Goal: Task Accomplishment & Management: Manage account settings

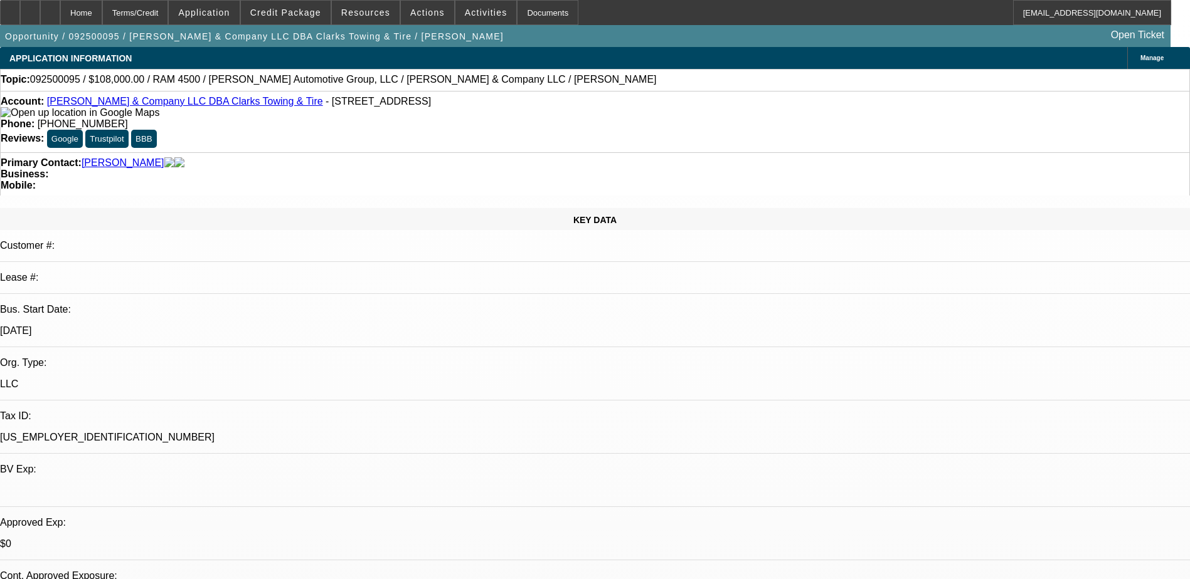
select select "0.1"
select select "2"
select select "0"
select select "0.1"
select select "2"
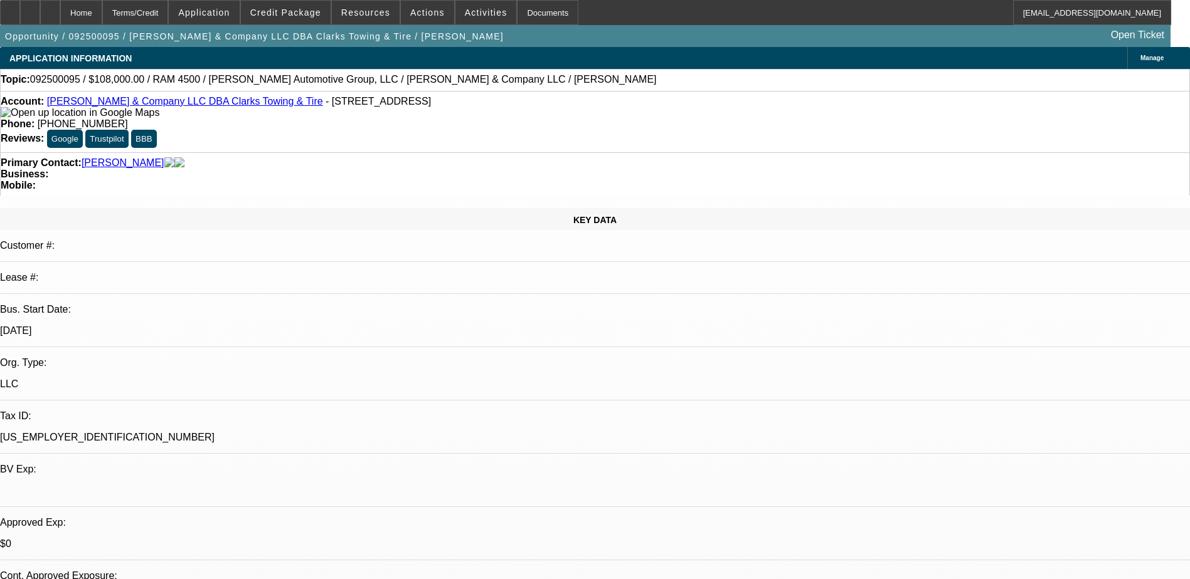
select select "0"
select select "1"
select select "2"
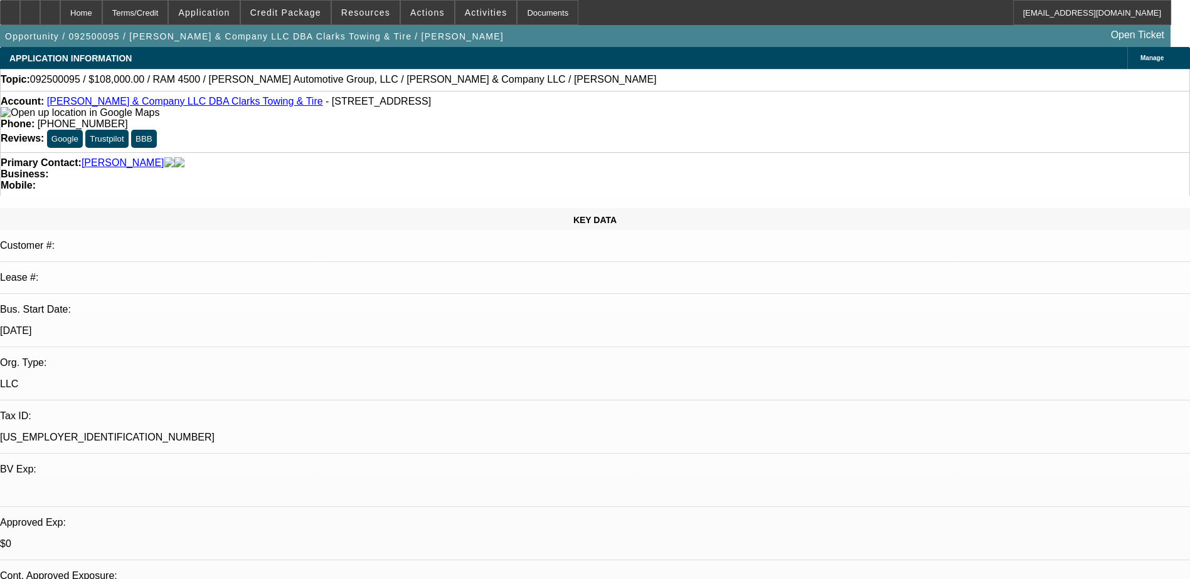
select select "6"
select select "1"
select select "2"
select select "6"
select select "1"
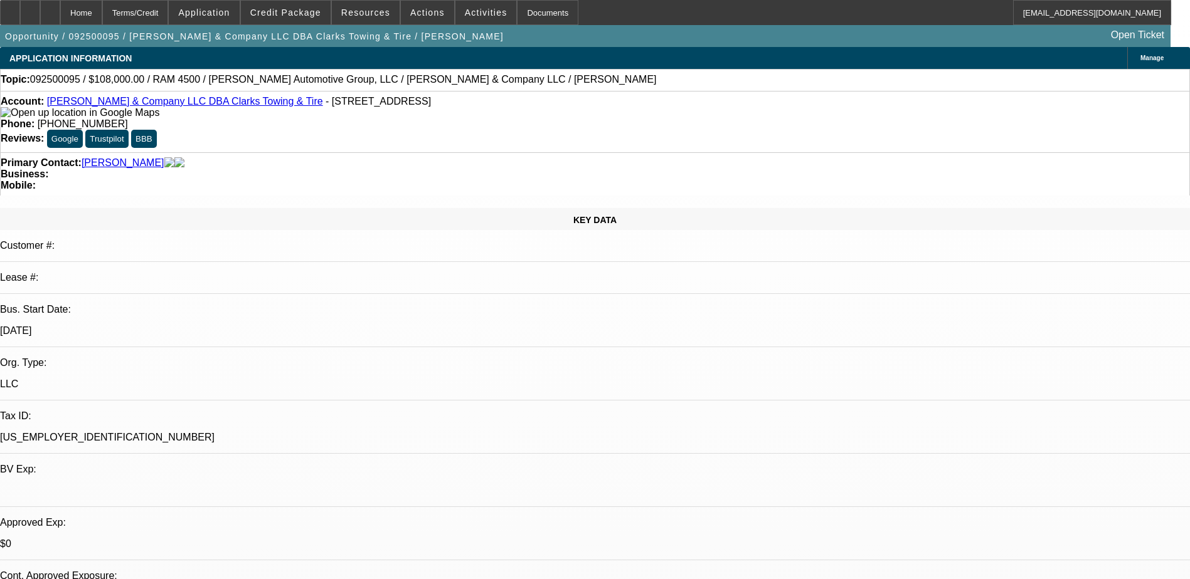
select select "1"
select select "6"
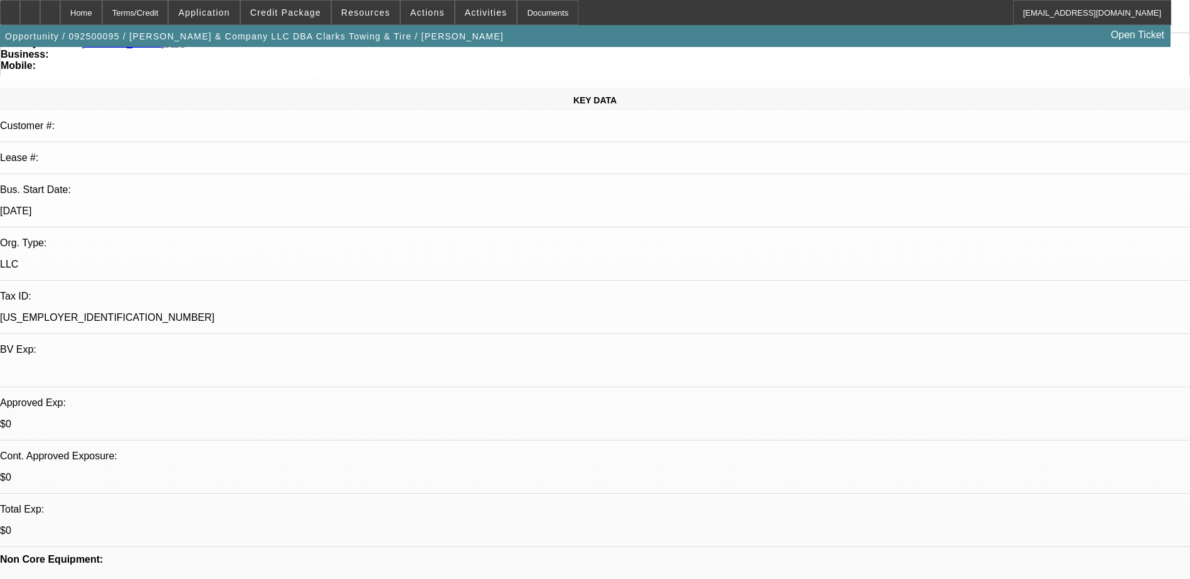
scroll to position [125, 0]
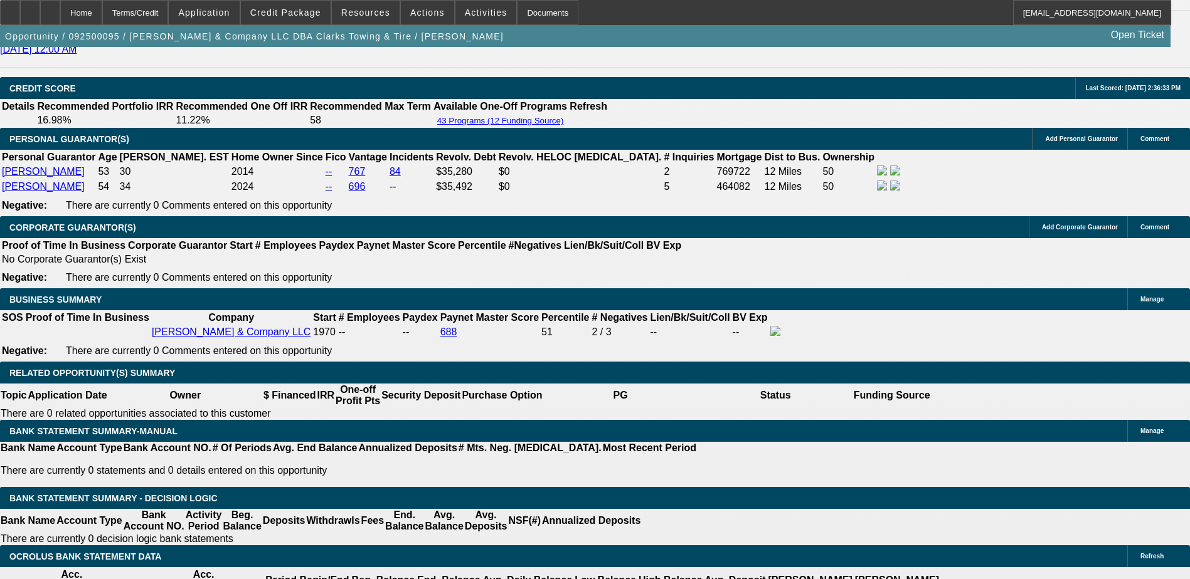
scroll to position [1693, 0]
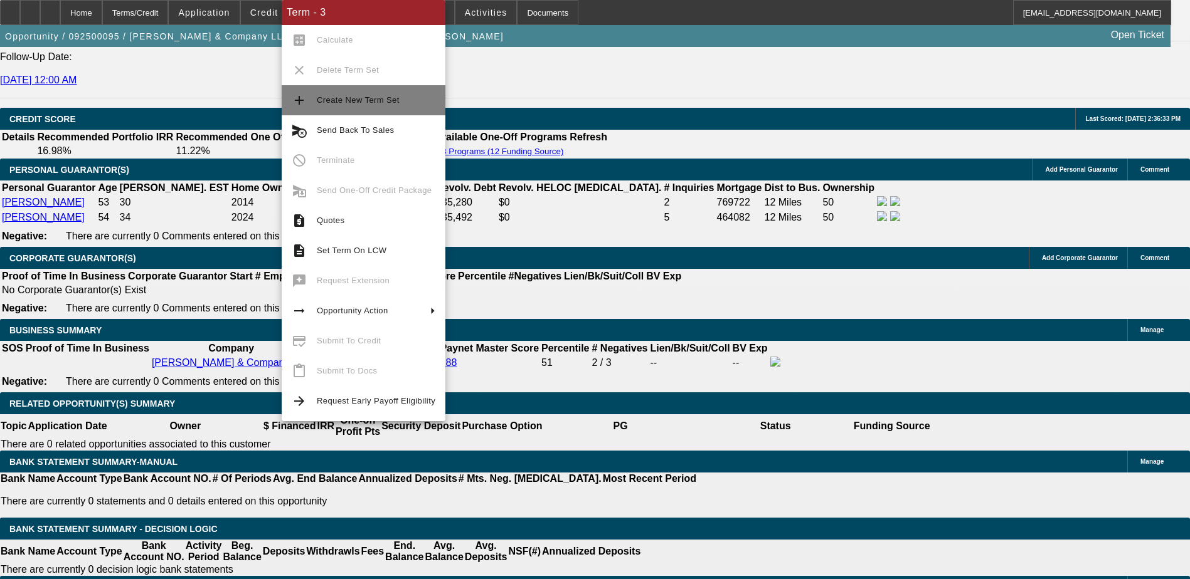
click at [373, 104] on span "Create New Term Set" at bounding box center [358, 99] width 83 height 9
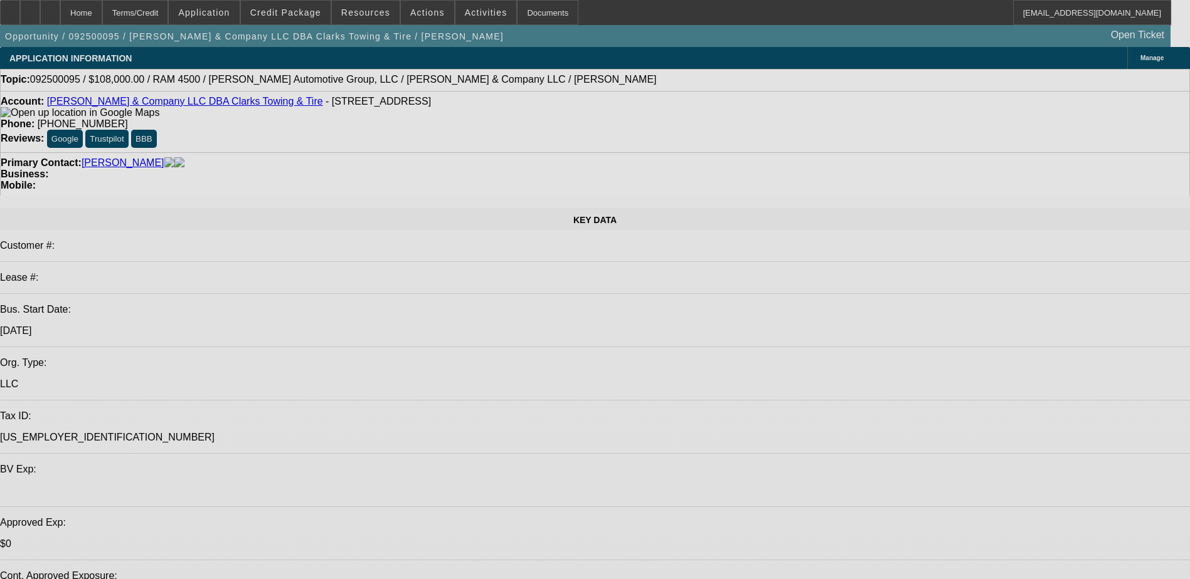
select select "0.1"
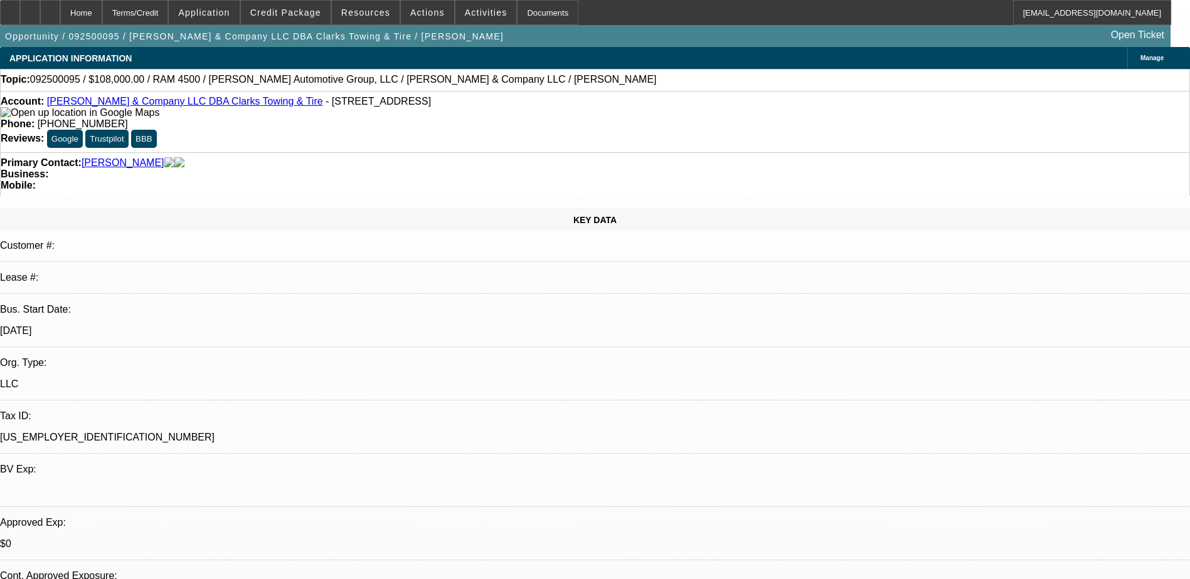
select select "2"
select select "0"
select select "0.1"
select select "2"
select select "0"
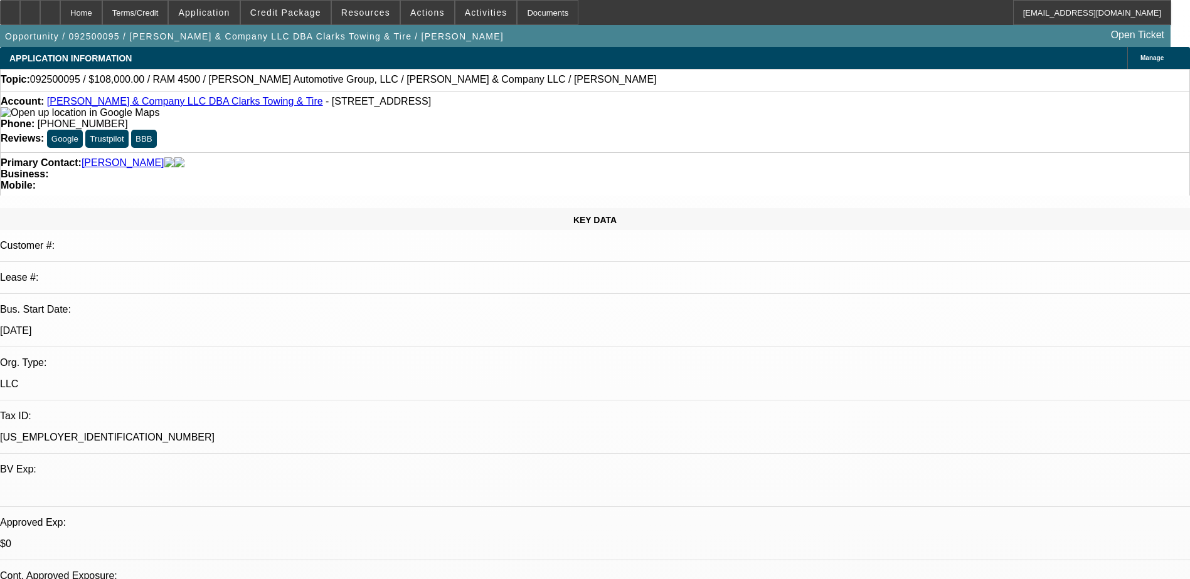
select select "0.1"
select select "2"
select select "0"
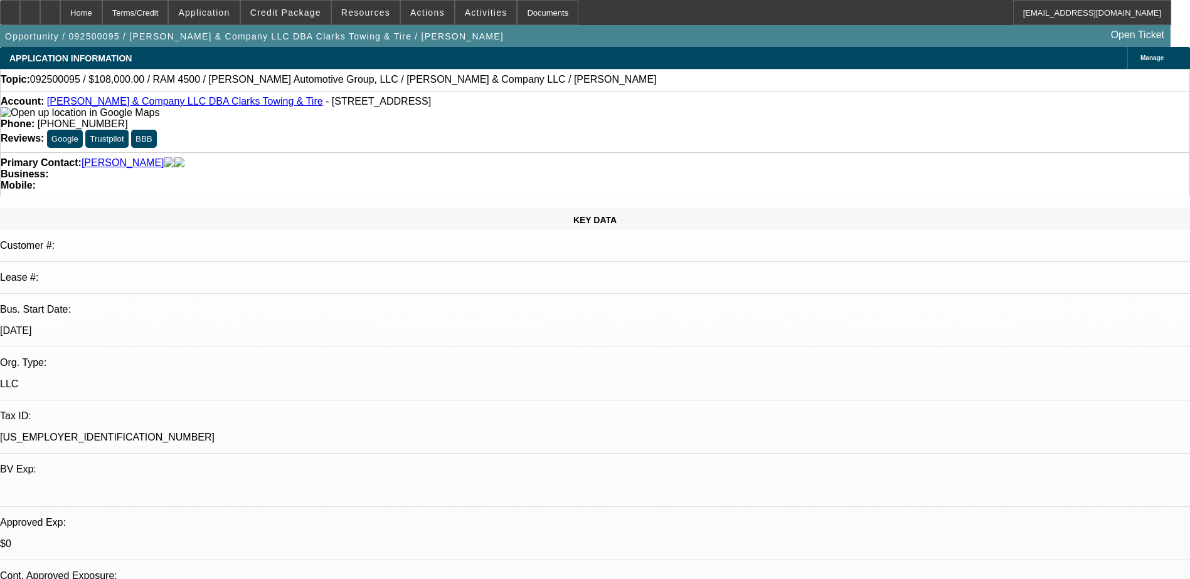
select select "1"
select select "2"
select select "6"
select select "1"
select select "2"
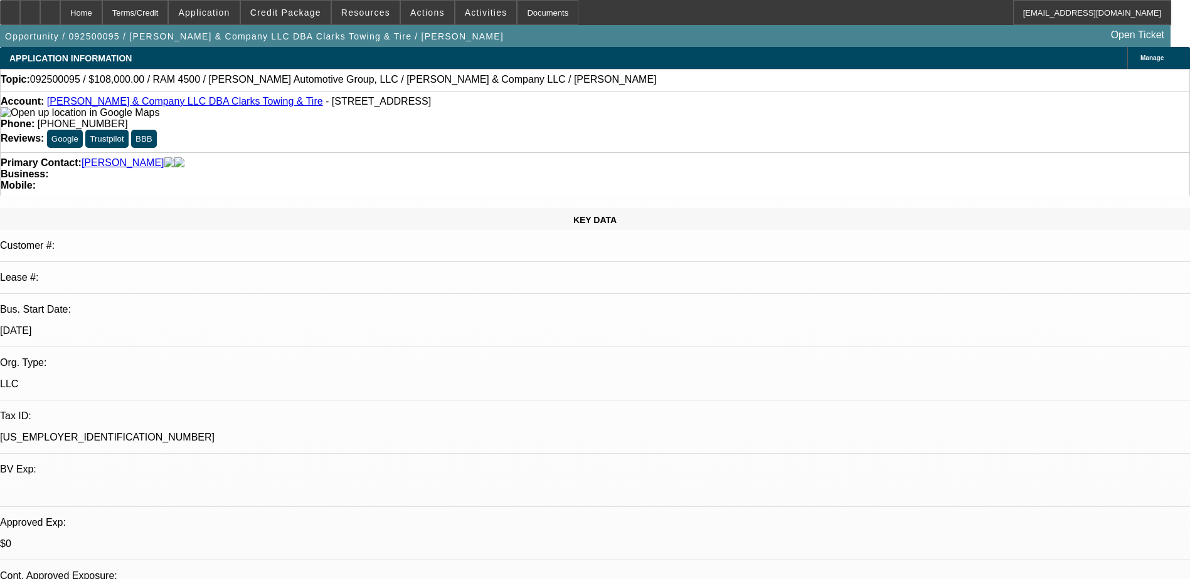
select select "6"
select select "1"
select select "2"
select select "6"
select select "1"
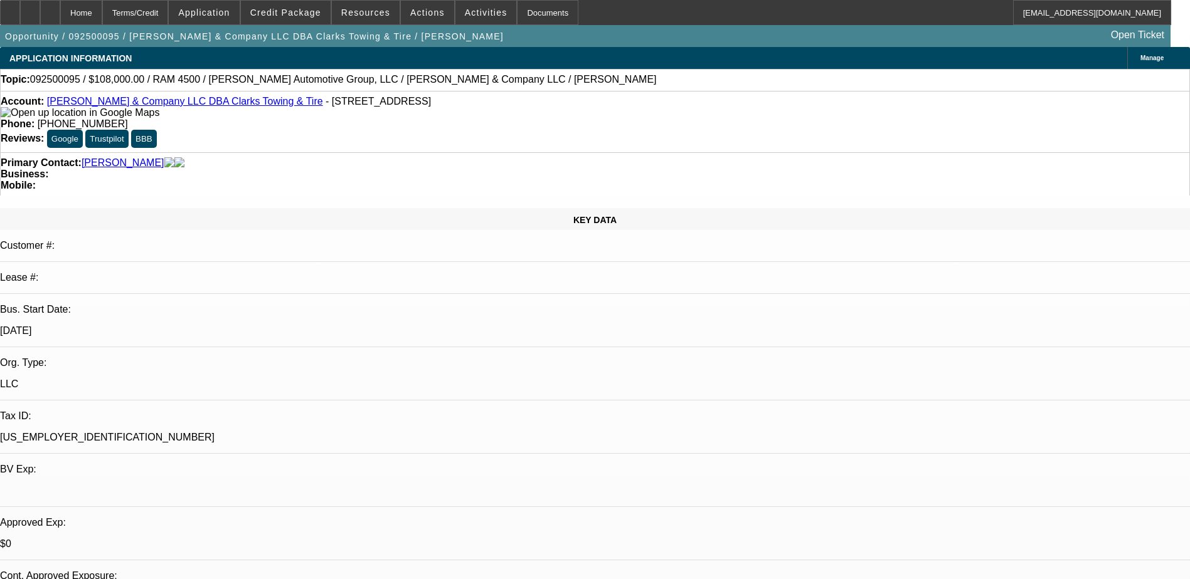
select select "1"
select select "6"
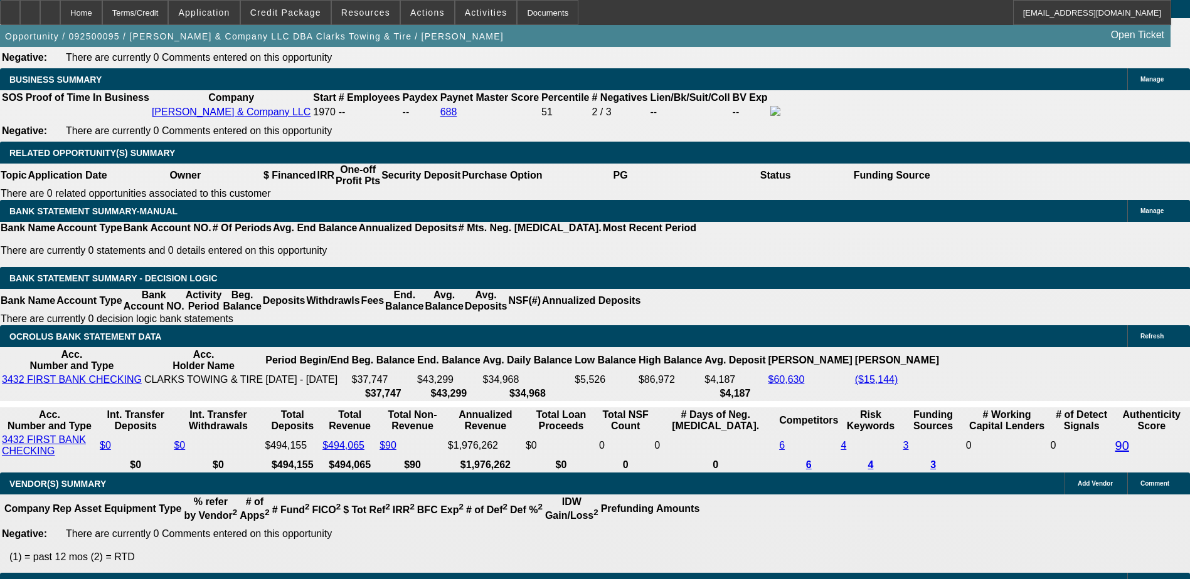
scroll to position [1985, 0]
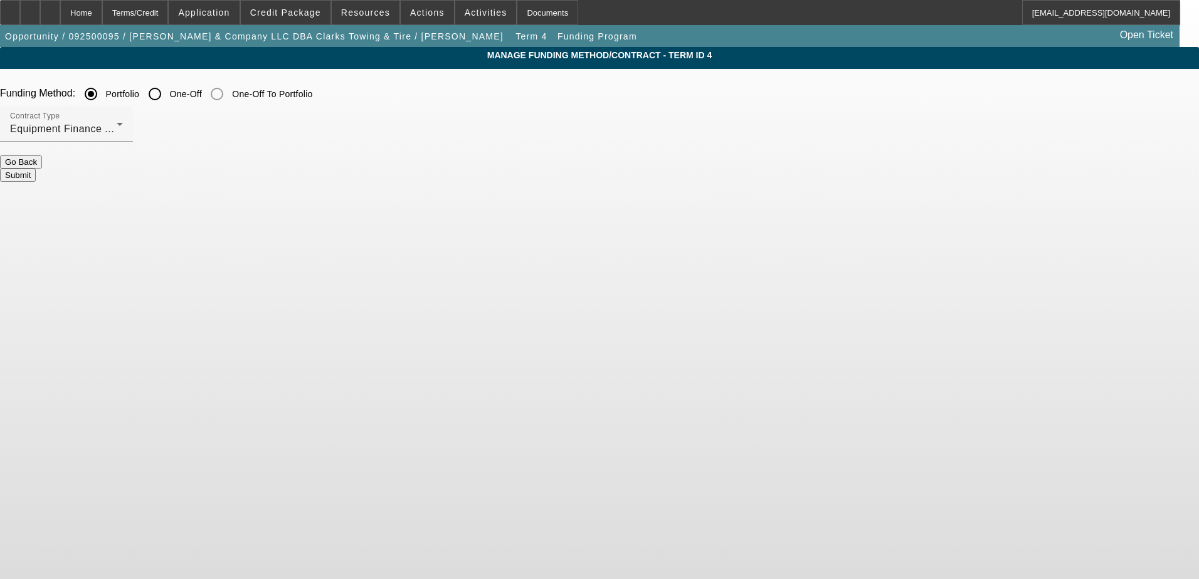
click at [140, 100] on label "Portfolio" at bounding box center [121, 94] width 36 height 13
click at [103, 100] on input "Portfolio" at bounding box center [90, 94] width 25 height 25
click at [167, 98] on input "One-Off" at bounding box center [154, 94] width 25 height 25
radio input "true"
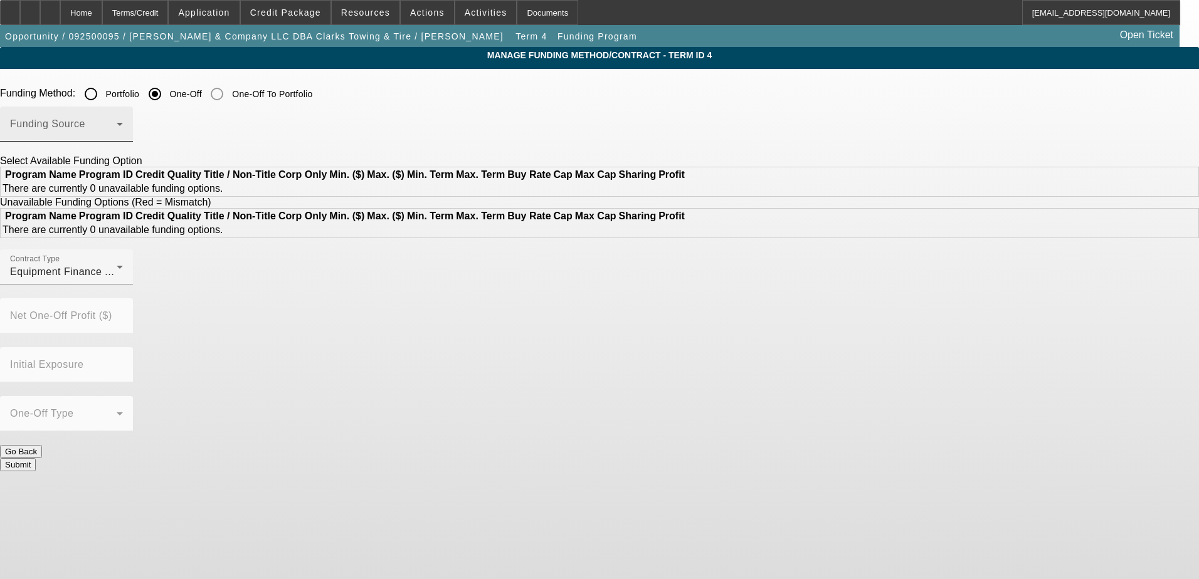
click at [117, 132] on span at bounding box center [63, 129] width 107 height 15
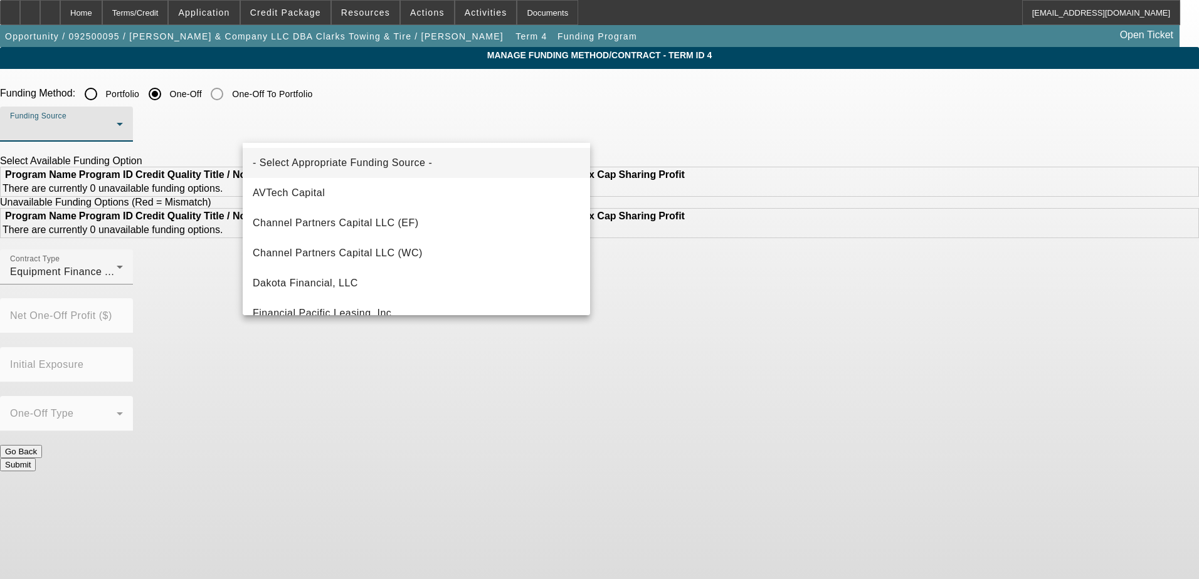
click at [816, 101] on div at bounding box center [599, 289] width 1199 height 579
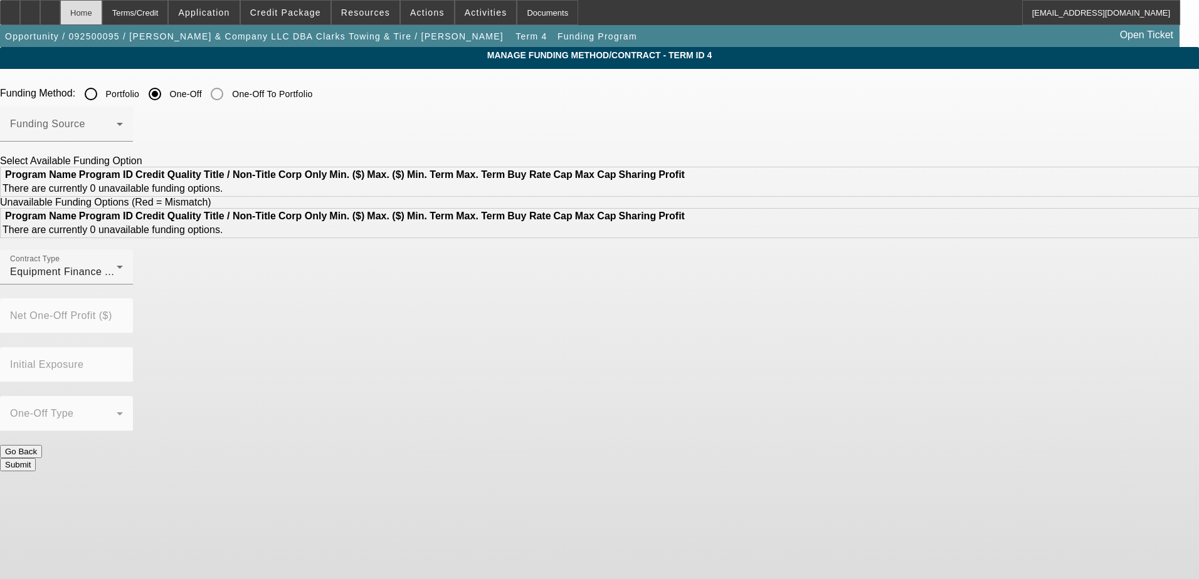
click at [102, 12] on div "Home" at bounding box center [81, 12] width 42 height 25
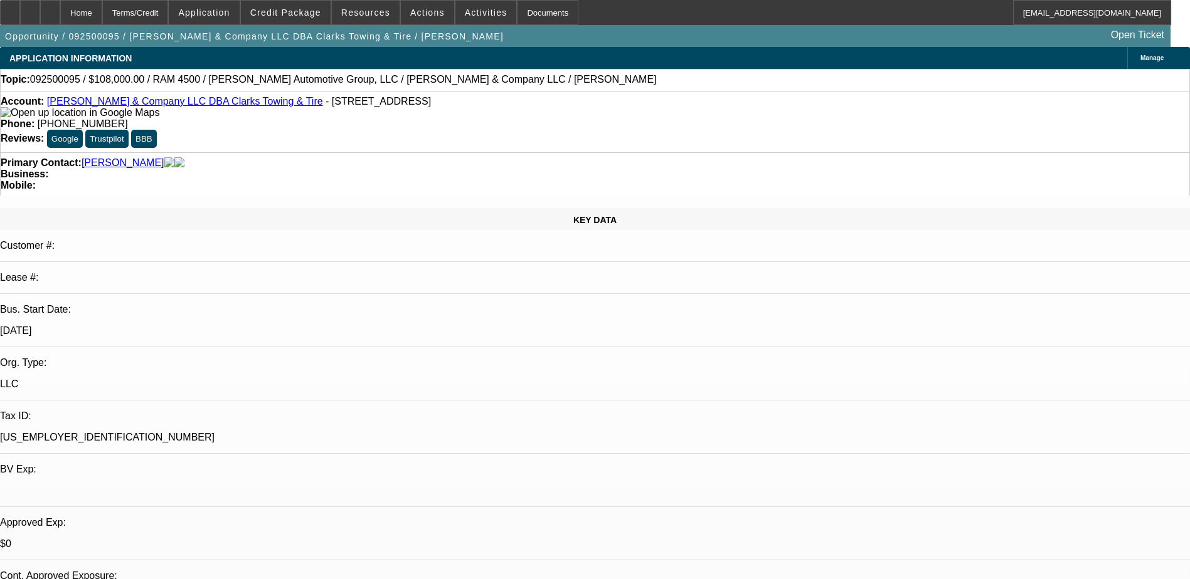
select select "0.1"
select select "2"
select select "0"
select select "6"
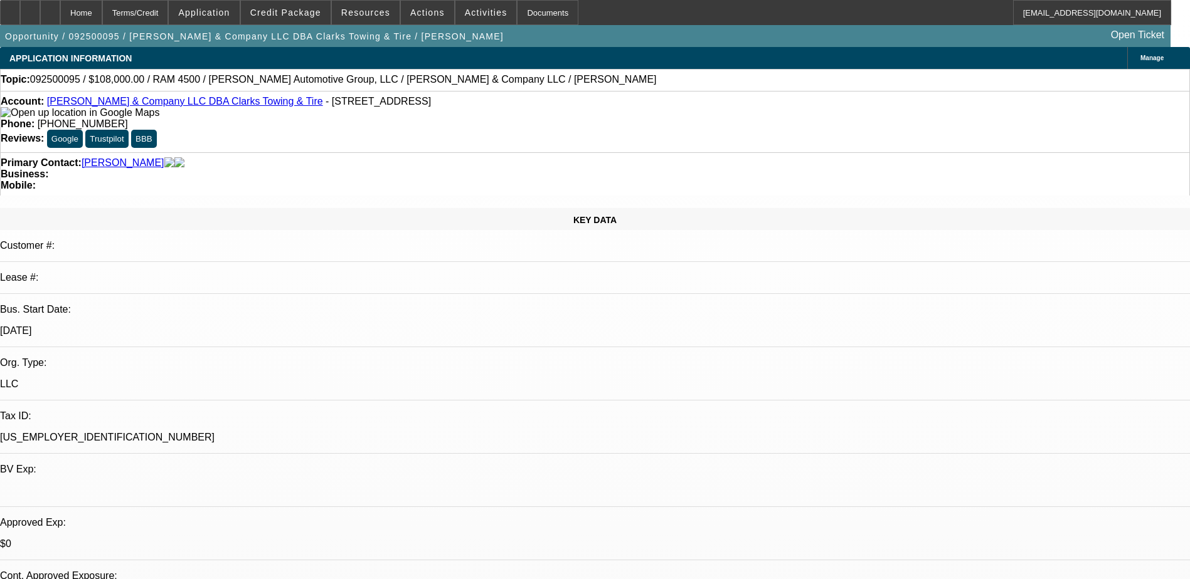
select select "0.1"
select select "2"
select select "0"
select select "6"
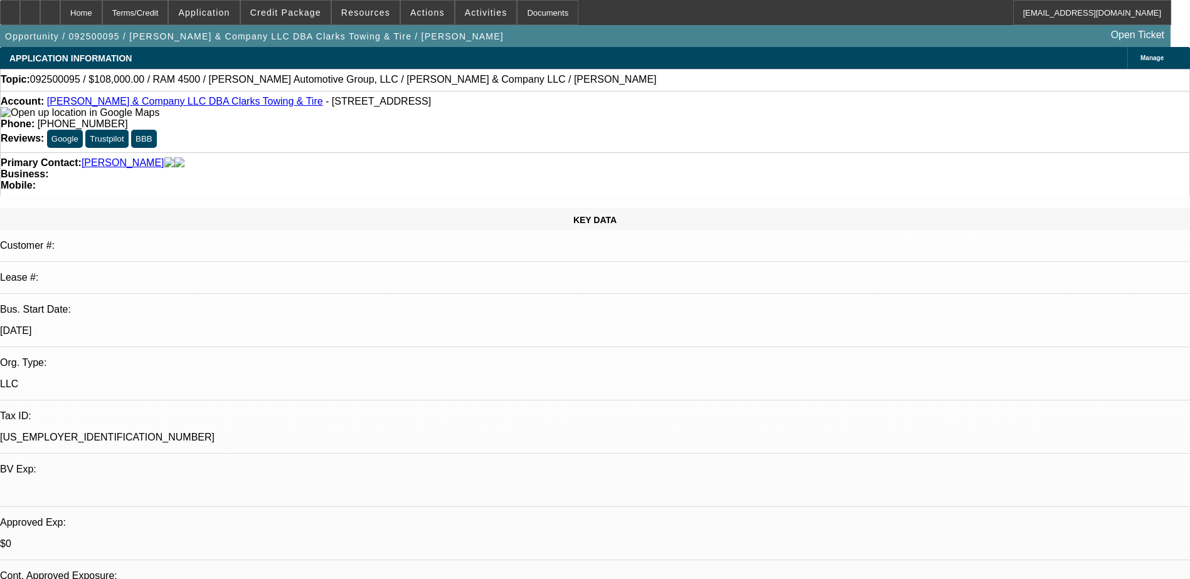
select select "0.1"
select select "2"
select select "0"
select select "6"
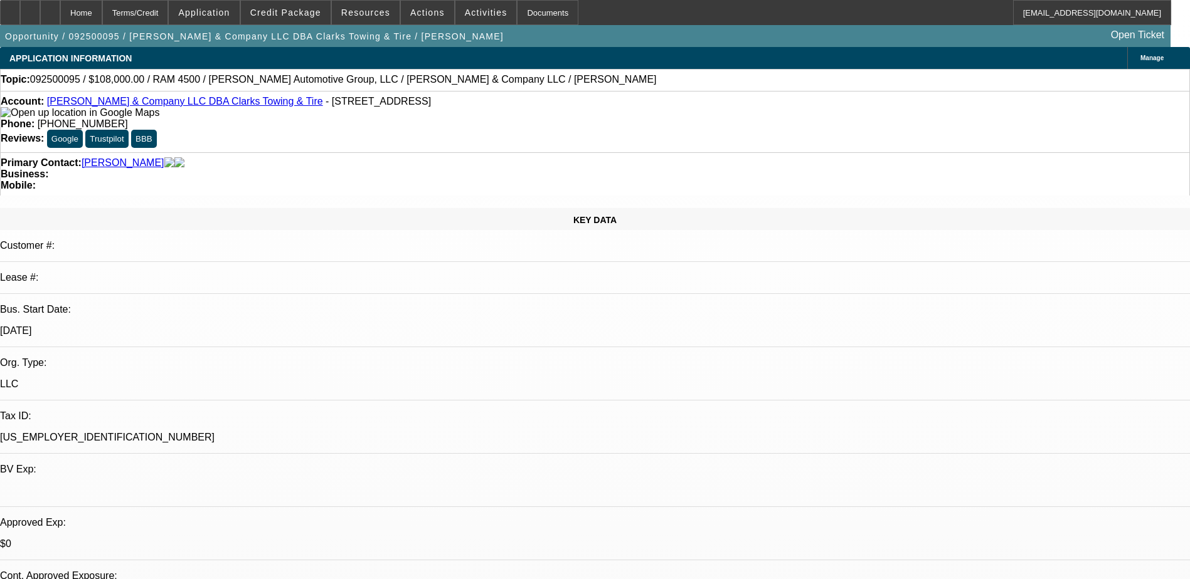
select select "0"
select select "6"
click at [636, 85] on div "Topic: 092500095 / $108,000.00 / RAM 4500 / Hendrick Automotive Group, LLC / SE…" at bounding box center [595, 79] width 1188 height 11
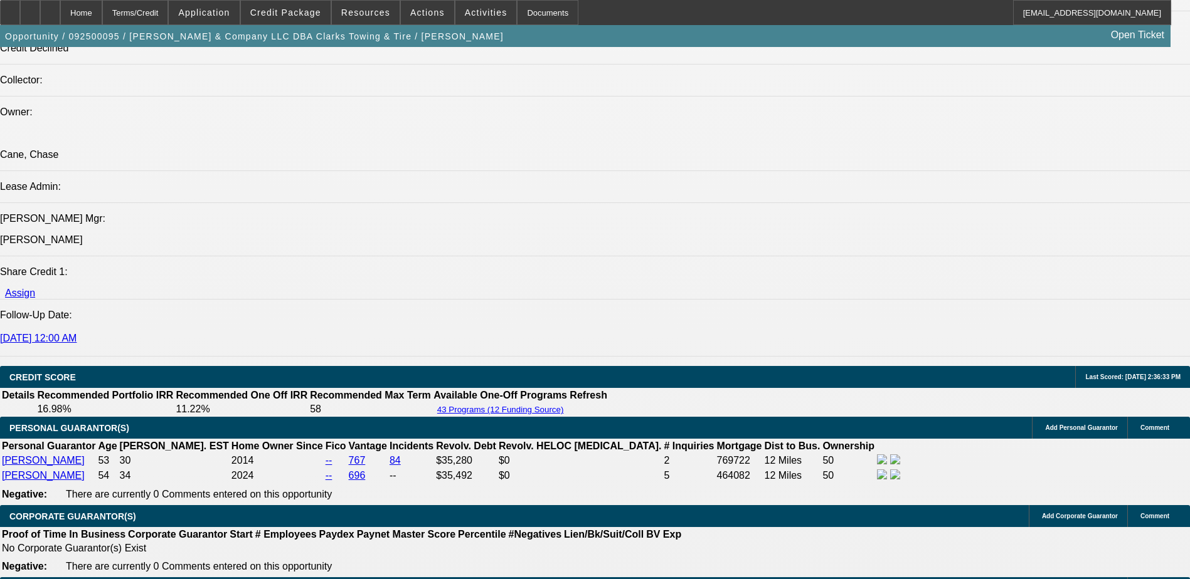
scroll to position [1293, 0]
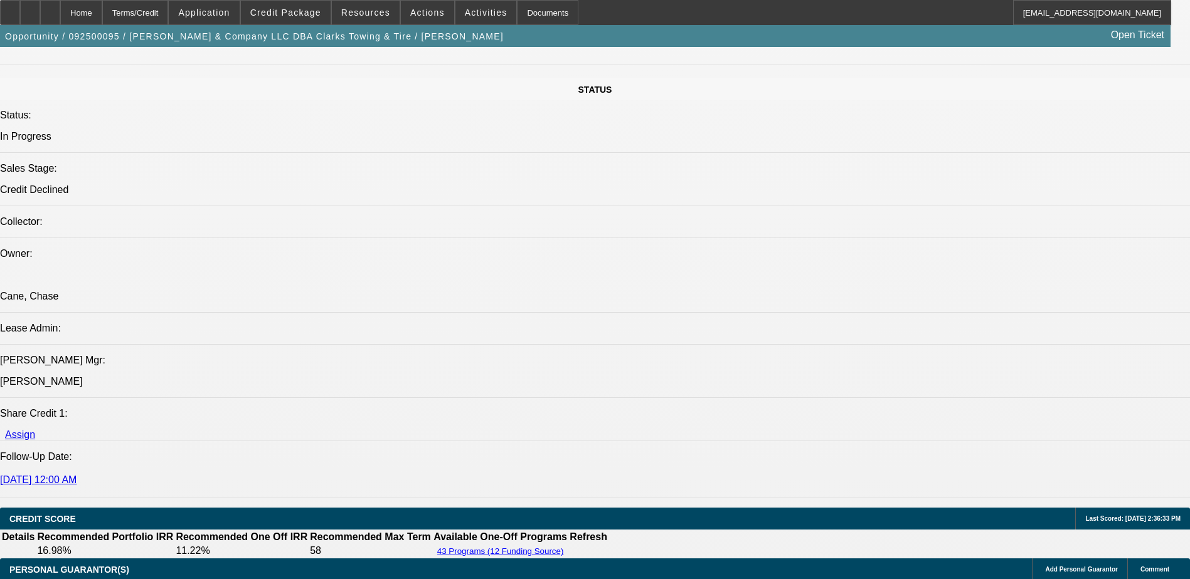
click at [282, 14] on span "Credit Package" at bounding box center [285, 13] width 71 height 10
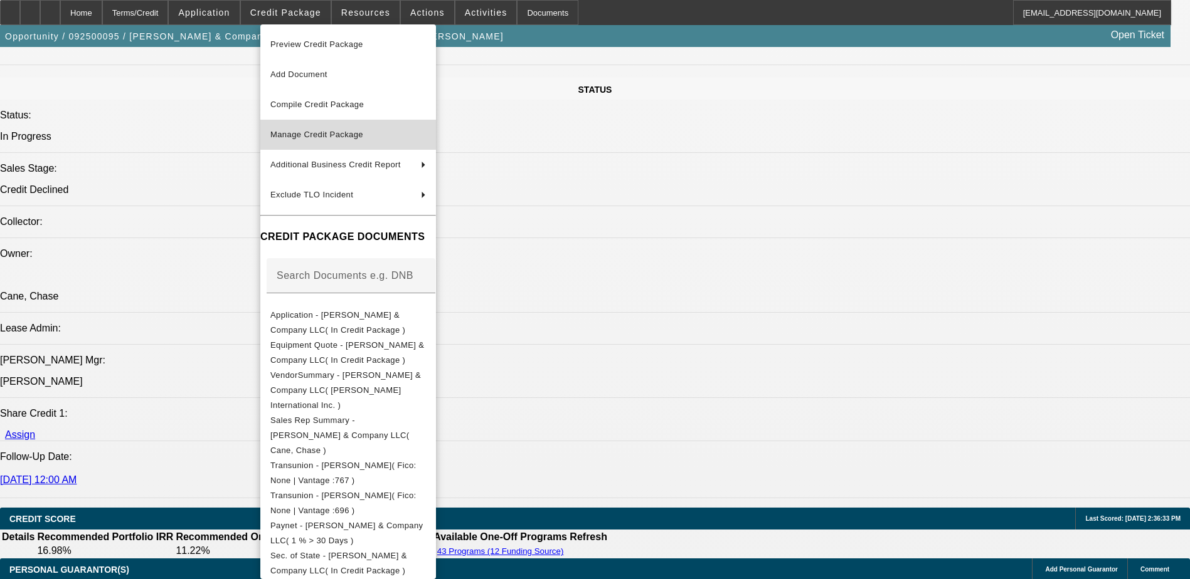
click at [325, 135] on span "Manage Credit Package" at bounding box center [316, 134] width 93 height 9
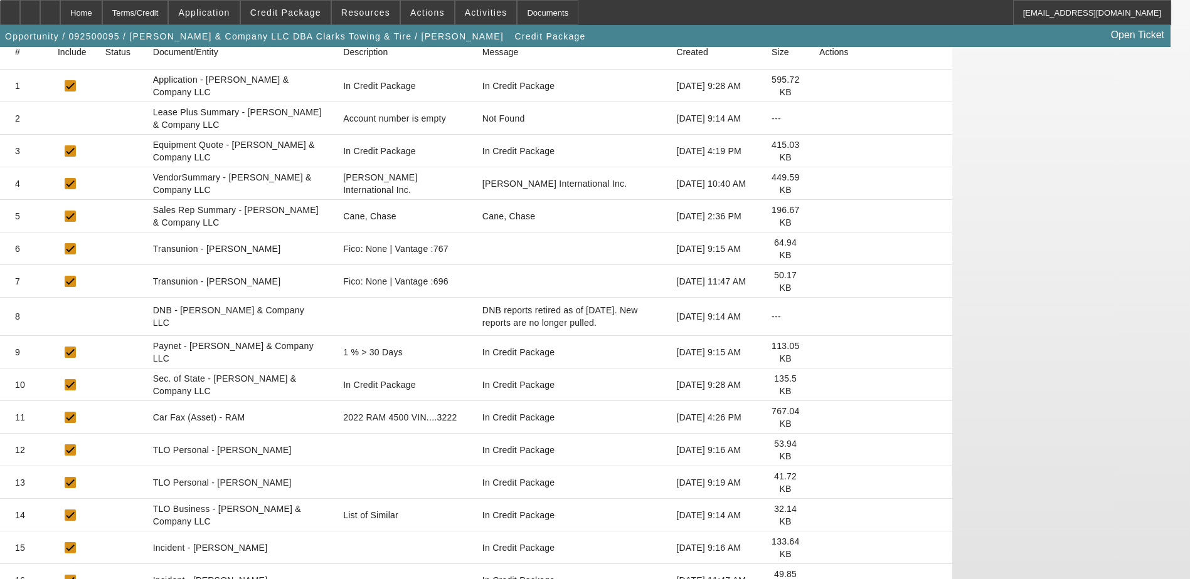
scroll to position [325, 0]
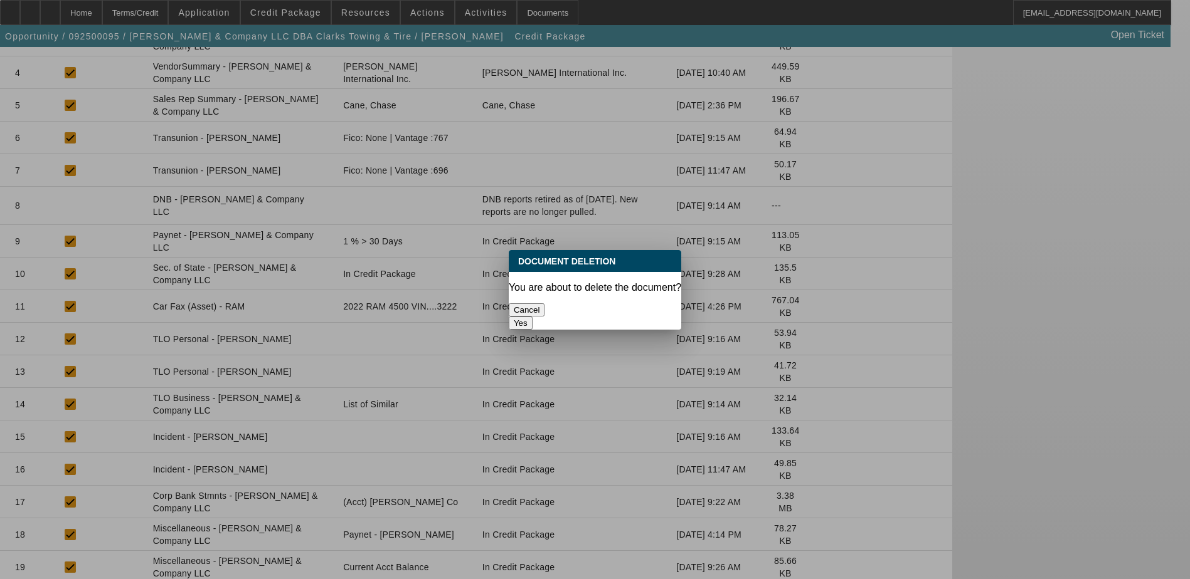
click at [532, 317] on button "Yes" at bounding box center [521, 323] width 24 height 13
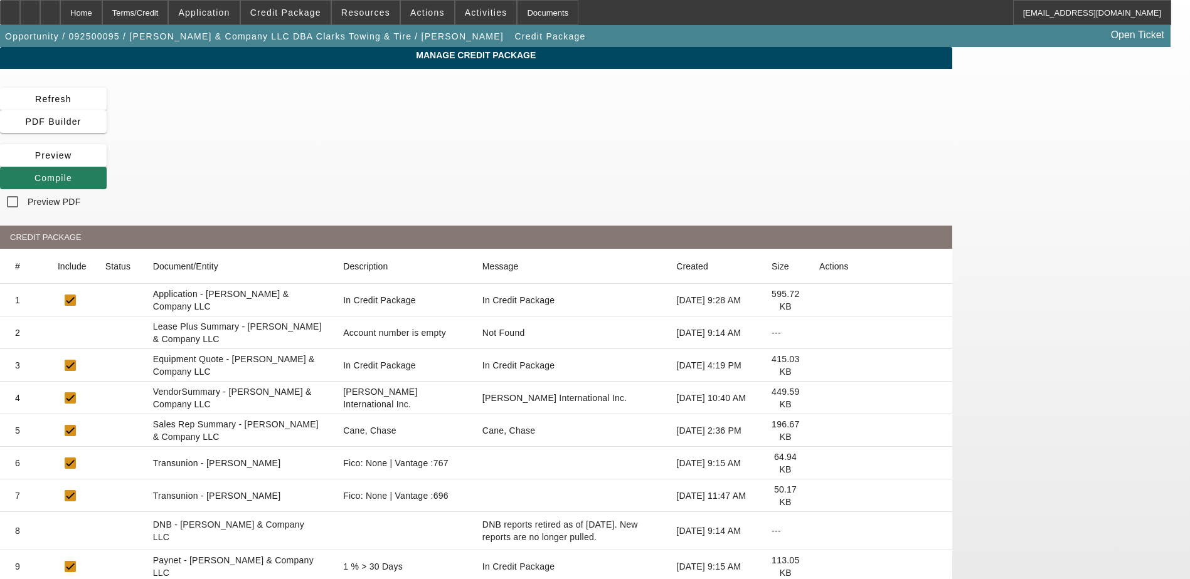
click at [107, 163] on span at bounding box center [53, 178] width 107 height 30
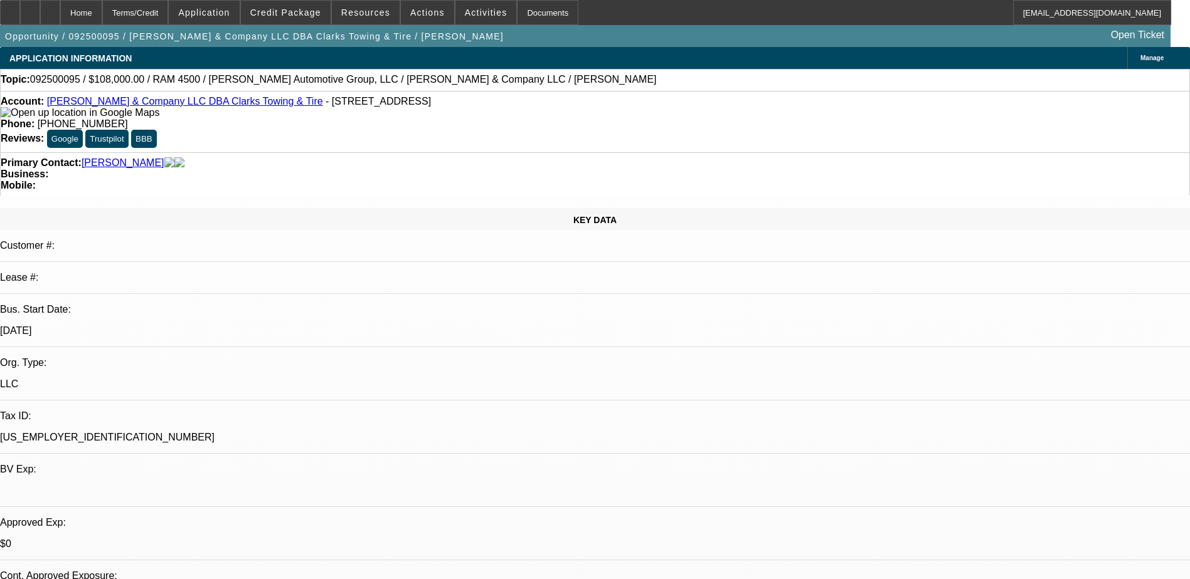
select select "0.1"
select select "2"
select select "0"
select select "6"
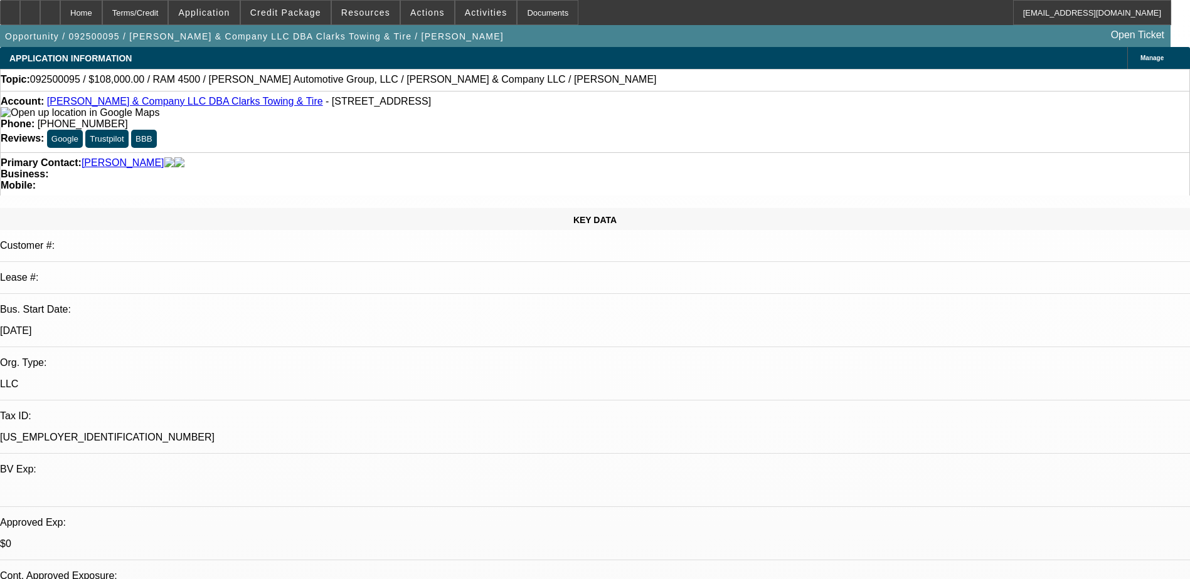
select select "0.1"
select select "2"
select select "0"
select select "6"
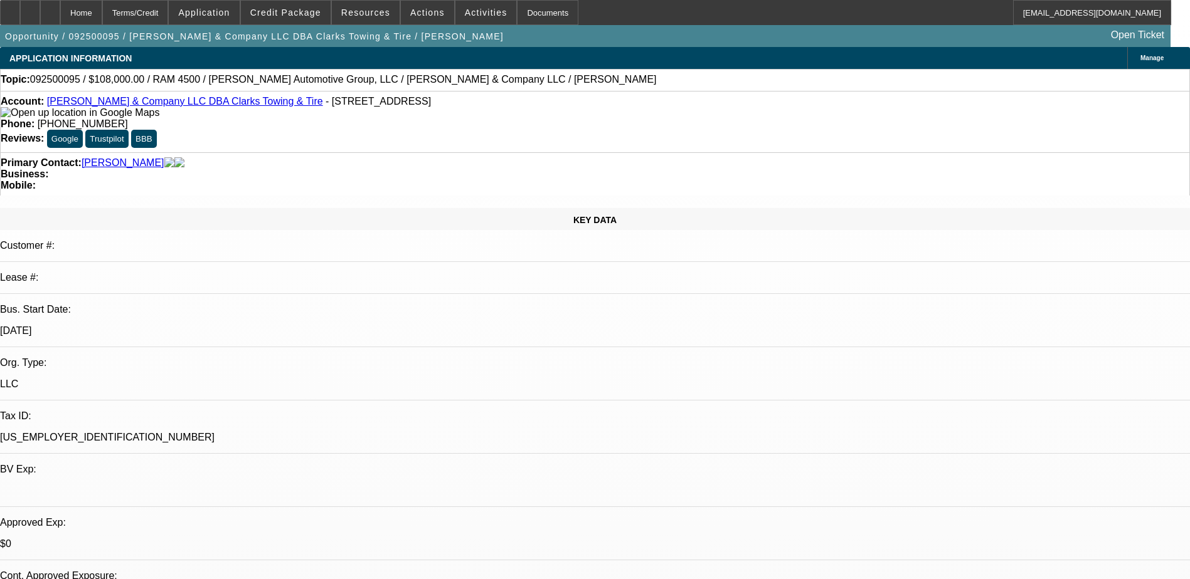
select select "0.1"
select select "2"
select select "0"
select select "6"
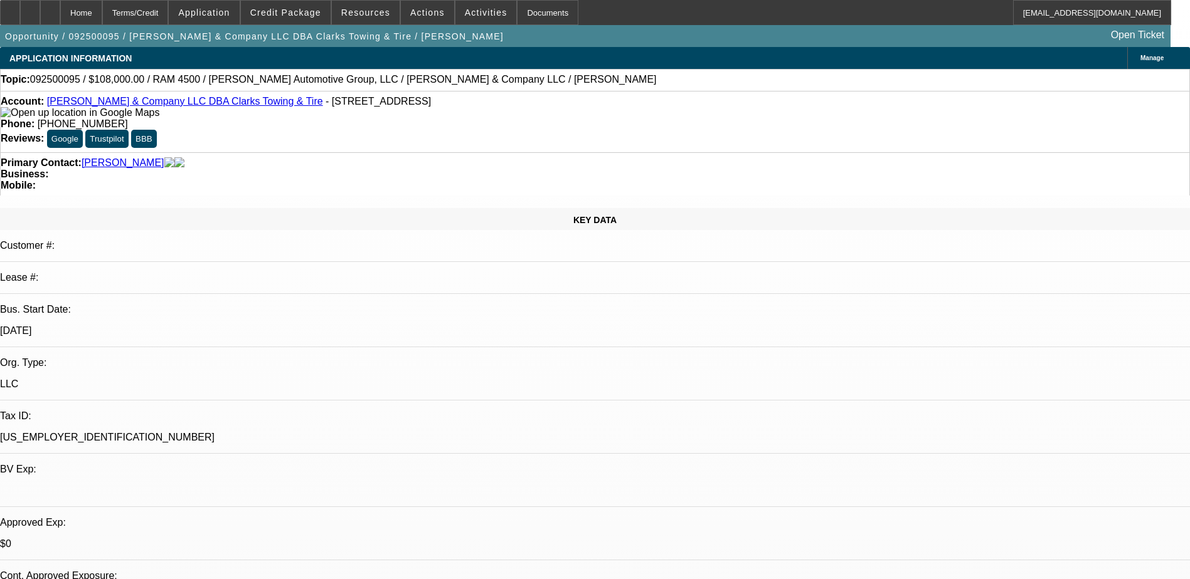
select select "0"
select select "6"
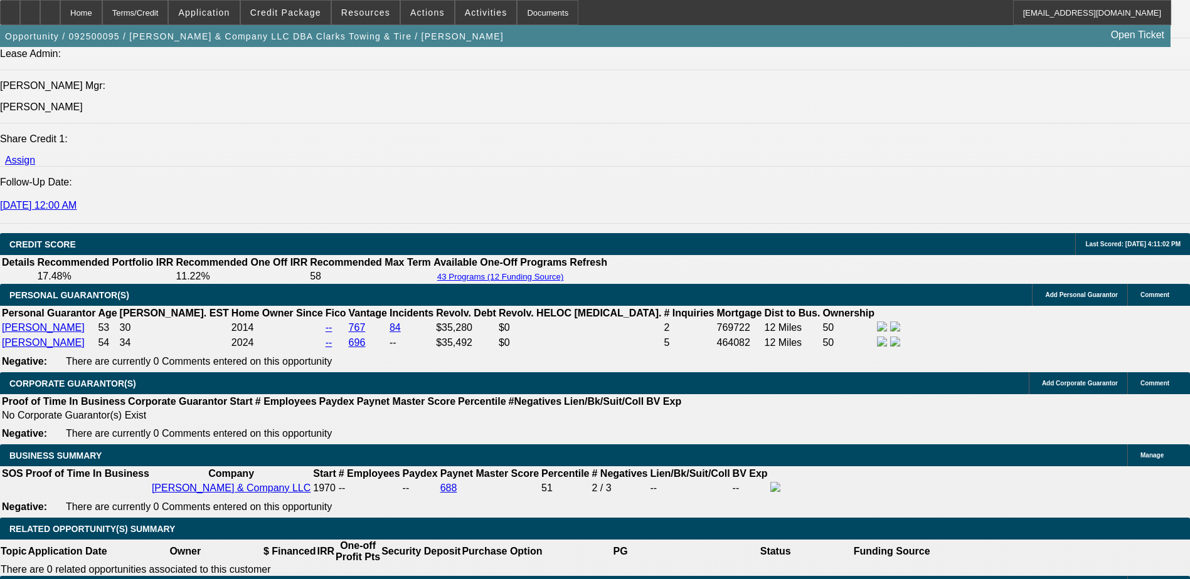
scroll to position [1944, 0]
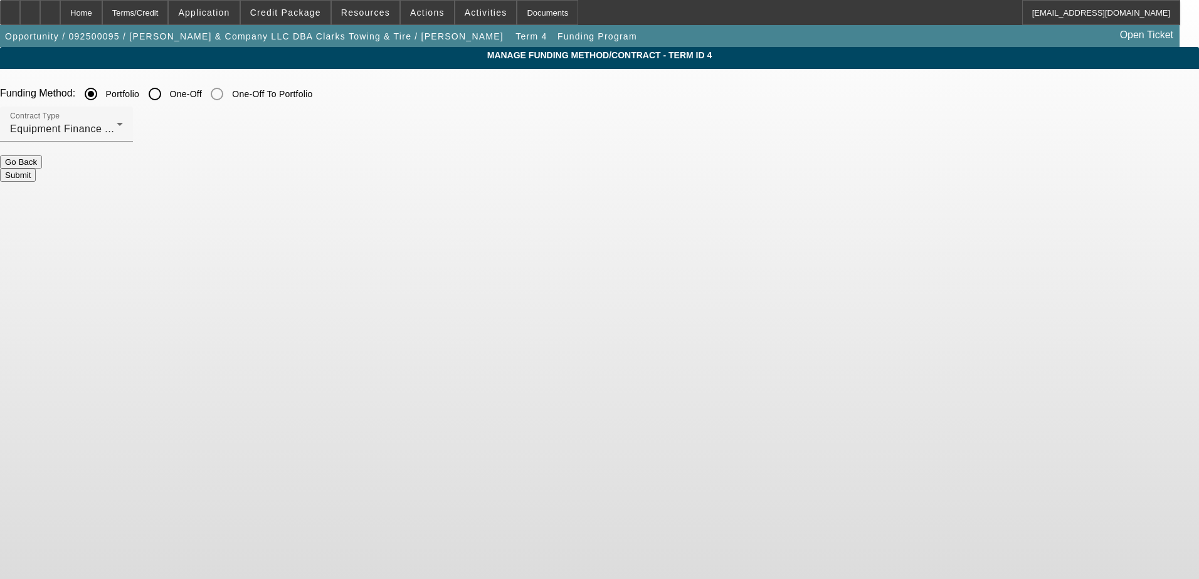
drag, startPoint x: 1091, startPoint y: 410, endPoint x: 1079, endPoint y: 410, distance: 11.3
click at [1091, 410] on body "Home Terms/Credit Application Credit Package Resources Actions Activities Docum…" at bounding box center [599, 289] width 1199 height 579
click at [36, 169] on button "Submit" at bounding box center [18, 175] width 36 height 13
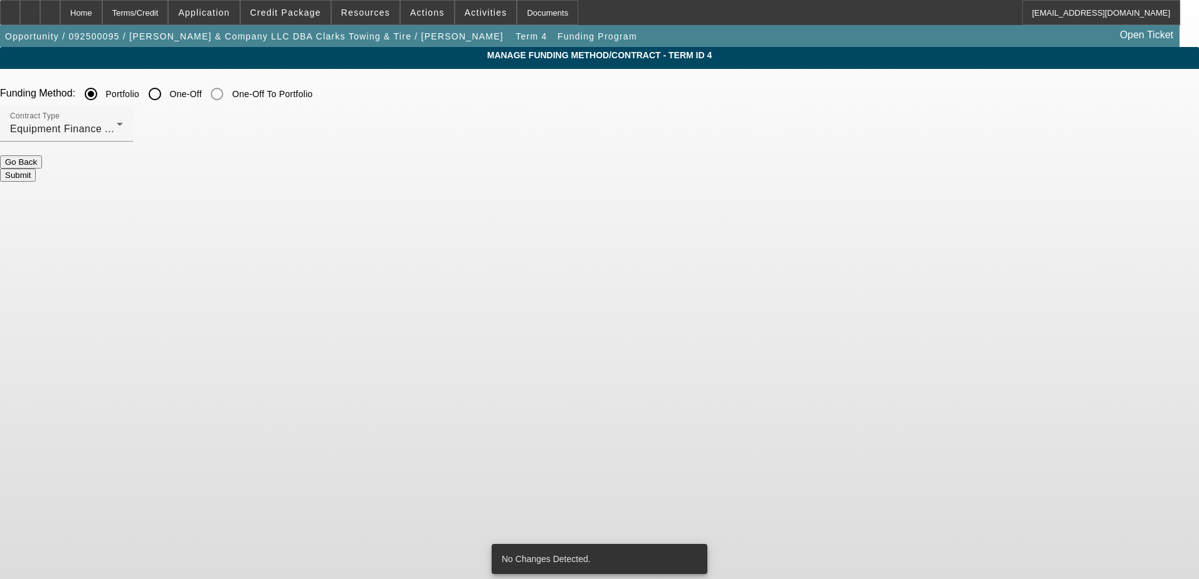
click at [167, 88] on input "One-Off" at bounding box center [154, 94] width 25 height 25
radio input "true"
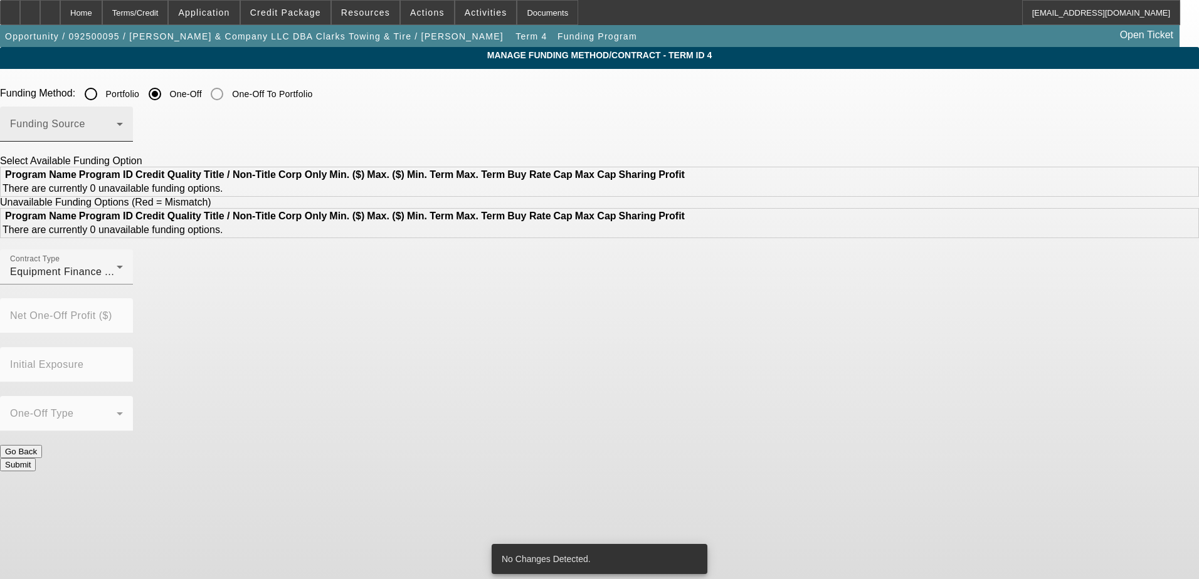
click at [117, 134] on span at bounding box center [63, 129] width 107 height 15
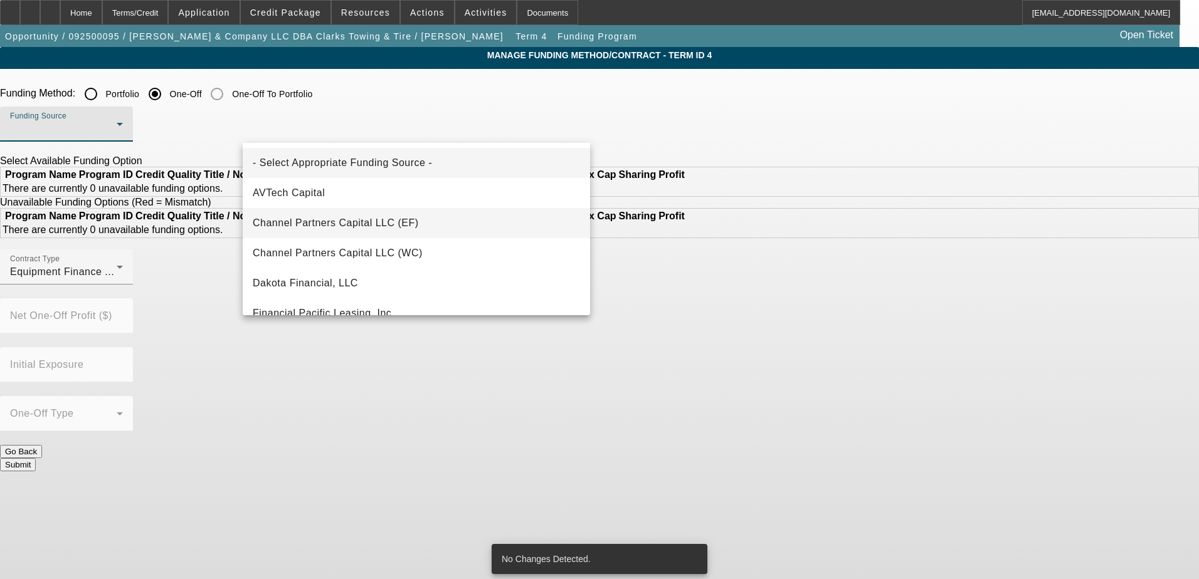
click at [391, 229] on span "Channel Partners Capital LLC (EF)" at bounding box center [336, 223] width 166 height 15
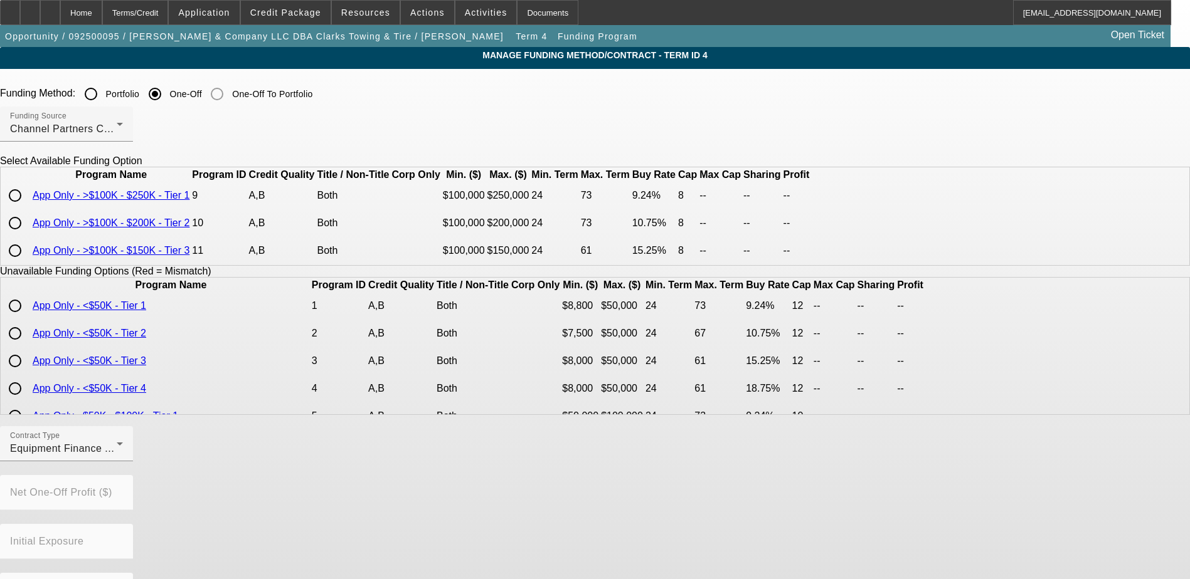
click at [1070, 378] on app-term-manage-funding "Manage Funding Method/Contract - Term ID 4 Funding Method: Portfolio One-Off On…" at bounding box center [595, 353] width 1190 height 613
click at [28, 236] on input "radio" at bounding box center [15, 223] width 25 height 25
radio input "true"
click at [28, 263] on input "radio" at bounding box center [15, 250] width 25 height 25
radio input "true"
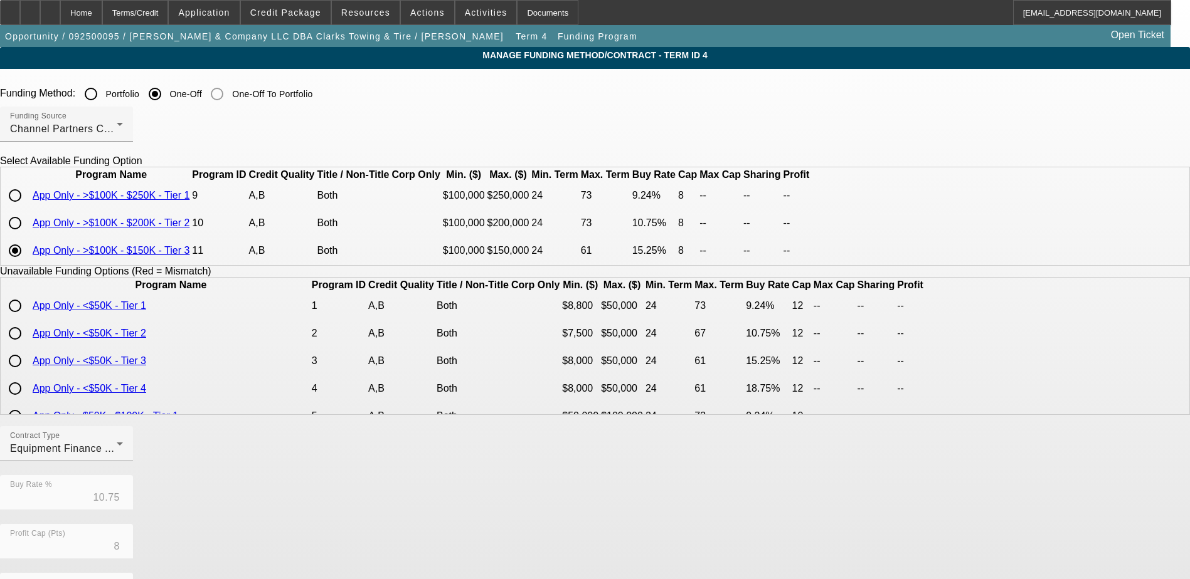
type input "15.25"
click at [28, 236] on input "radio" at bounding box center [15, 223] width 25 height 25
radio input "true"
type input "10.75"
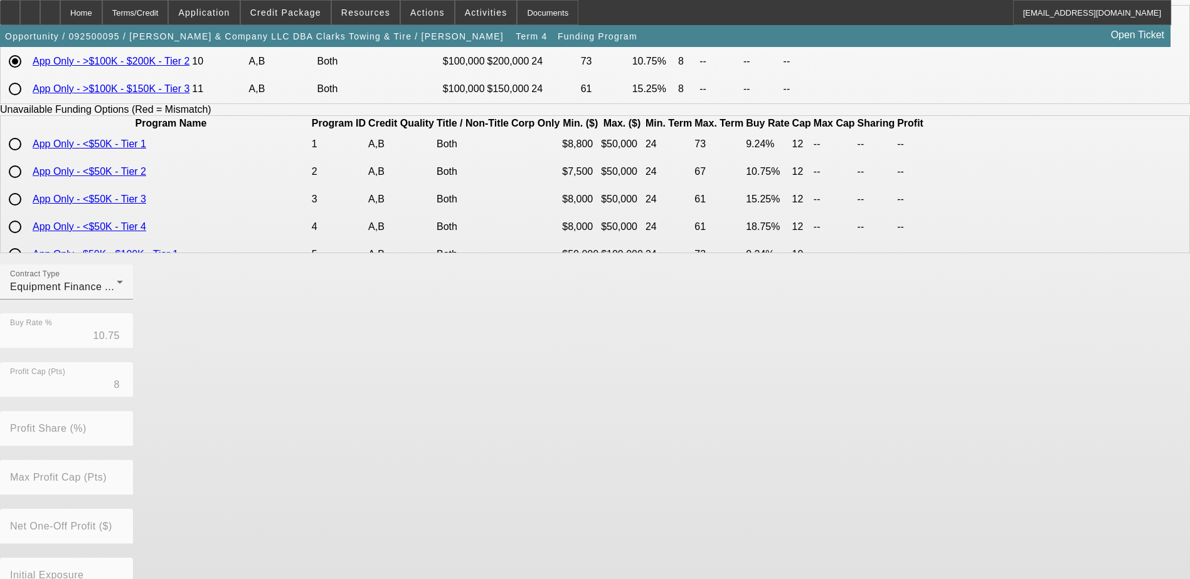
scroll to position [251, 0]
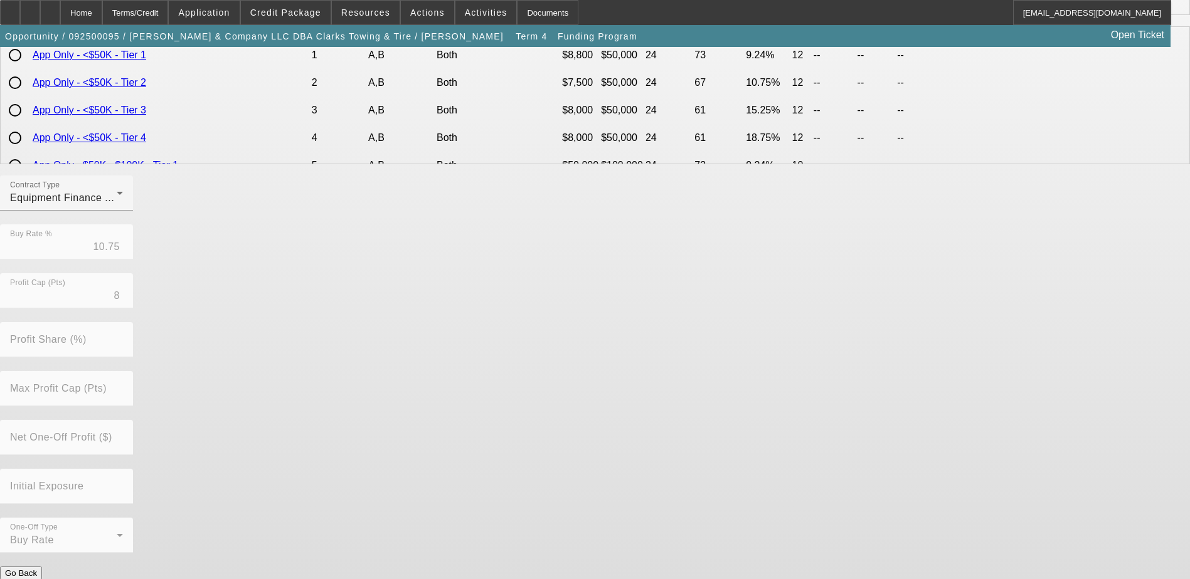
click at [36, 579] on button "Submit" at bounding box center [18, 586] width 36 height 13
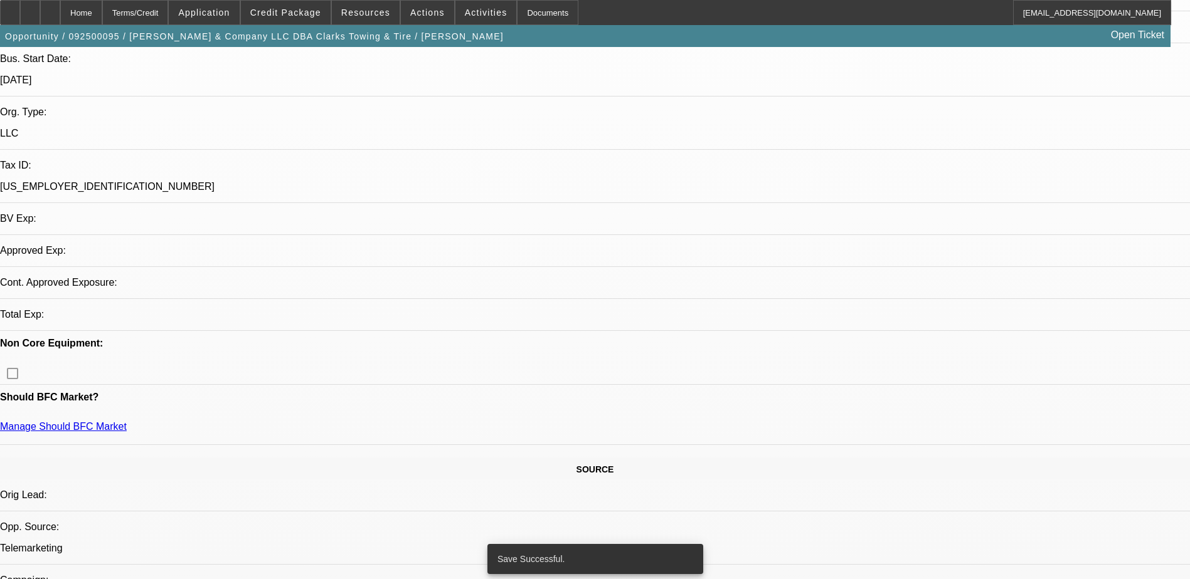
select select "0.1"
select select "2"
select select "0"
select select "6"
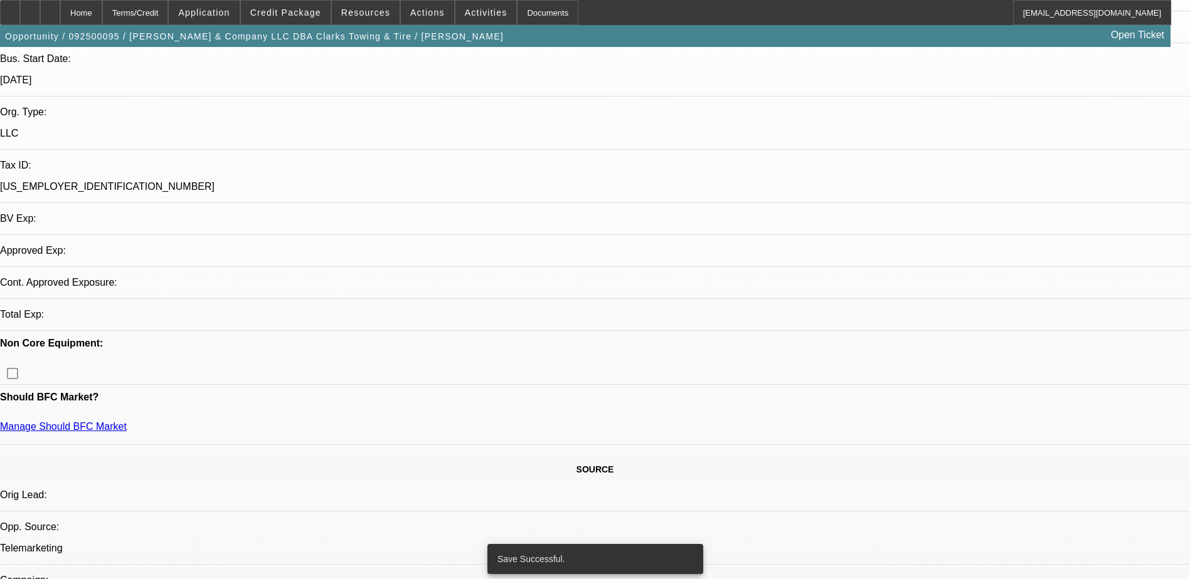
select select "0.1"
select select "2"
select select "0"
select select "6"
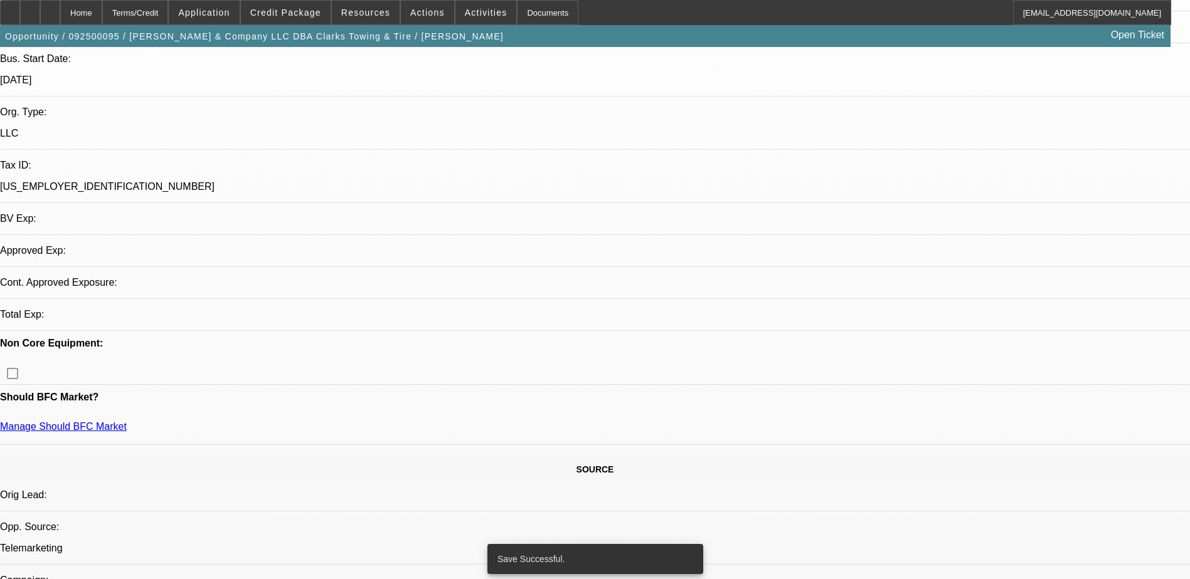
select select "0.1"
select select "2"
select select "0"
select select "6"
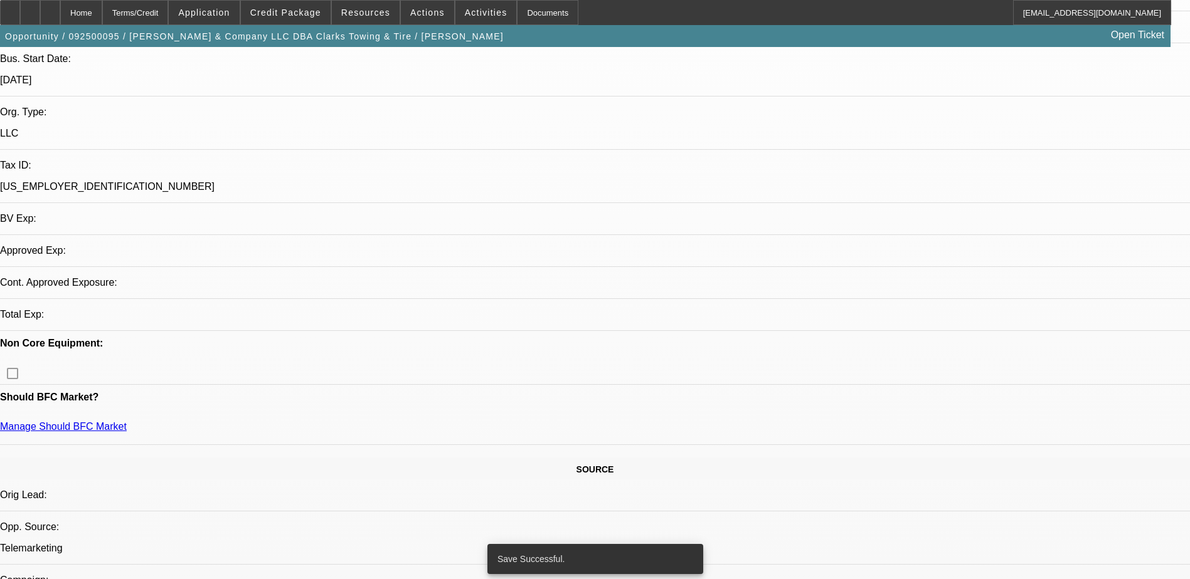
select select "0"
select select "6"
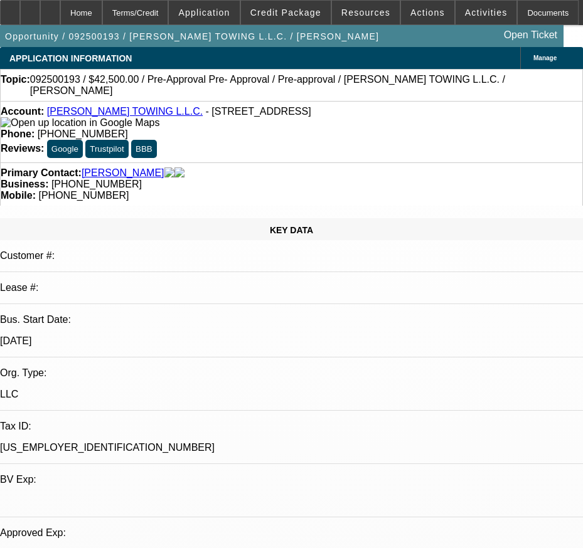
select select "0.15"
select select "0"
select select "0.1"
select select "4"
select select "0.15"
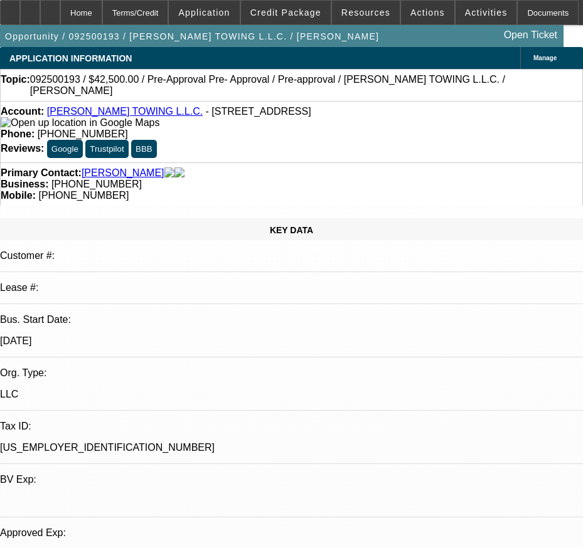
select select "0"
select select "0.1"
select select "4"
select select "0"
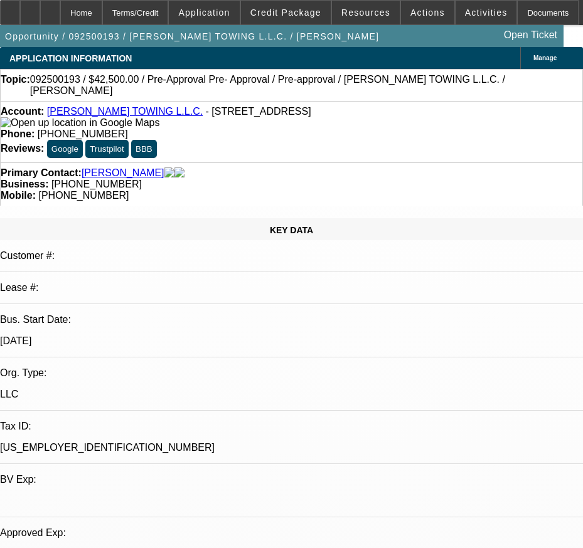
select select "0.1"
select select "4"
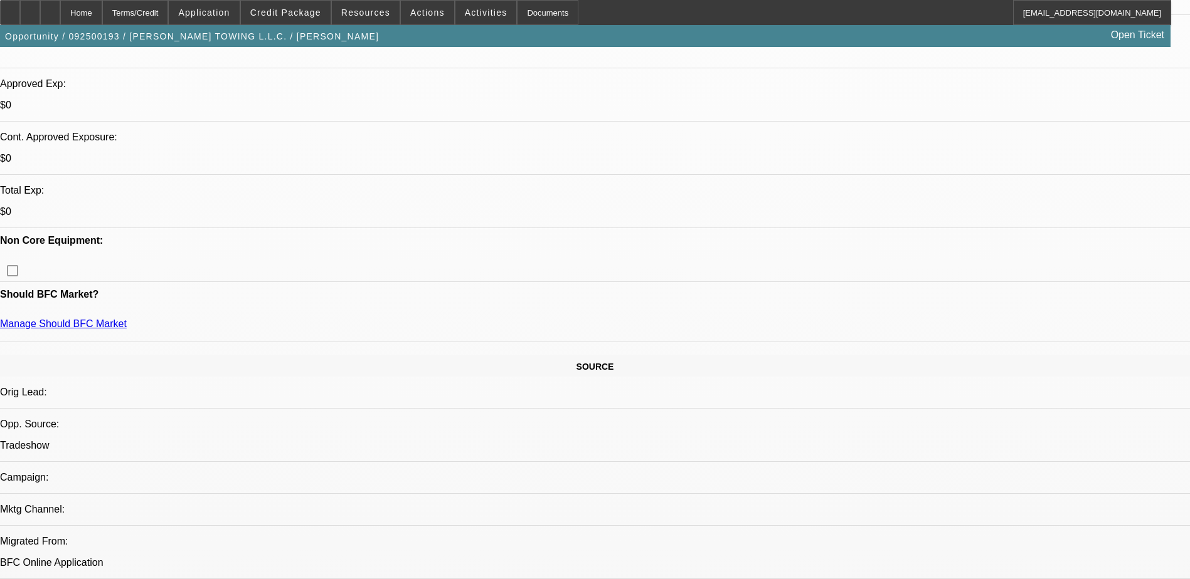
scroll to position [125, 0]
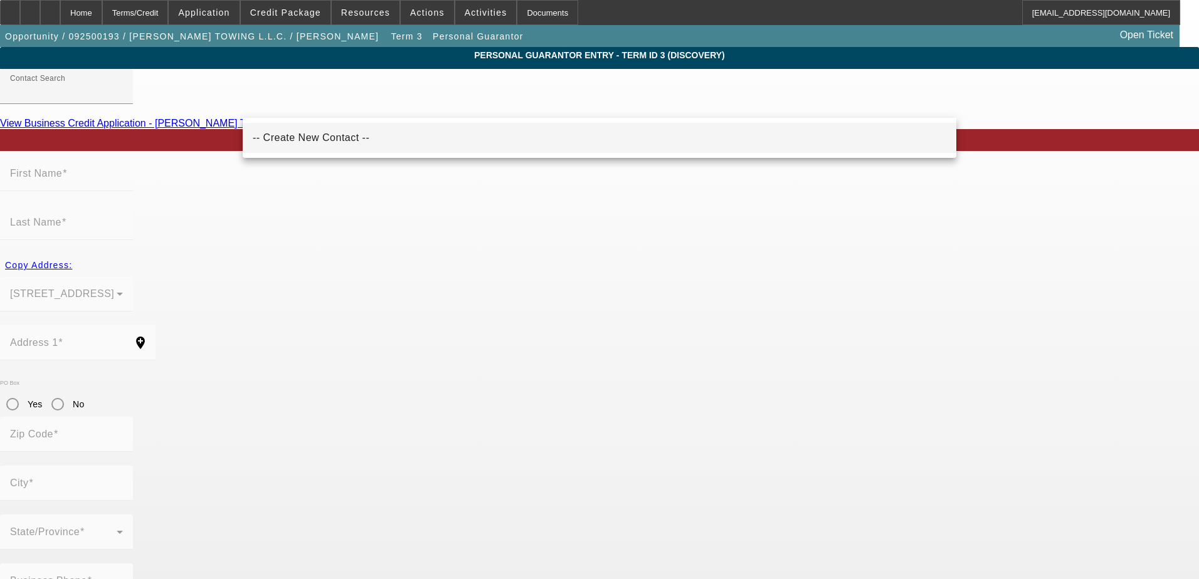
click at [332, 133] on span "-- Create New Contact --" at bounding box center [311, 137] width 117 height 15
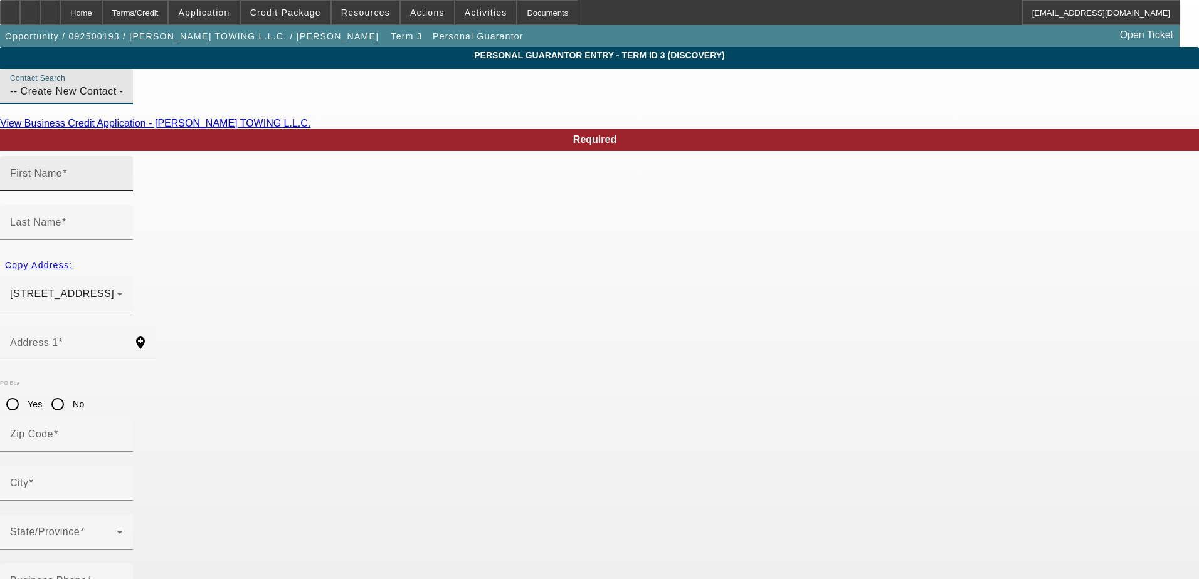
click at [123, 186] on input "First Name" at bounding box center [66, 178] width 113 height 15
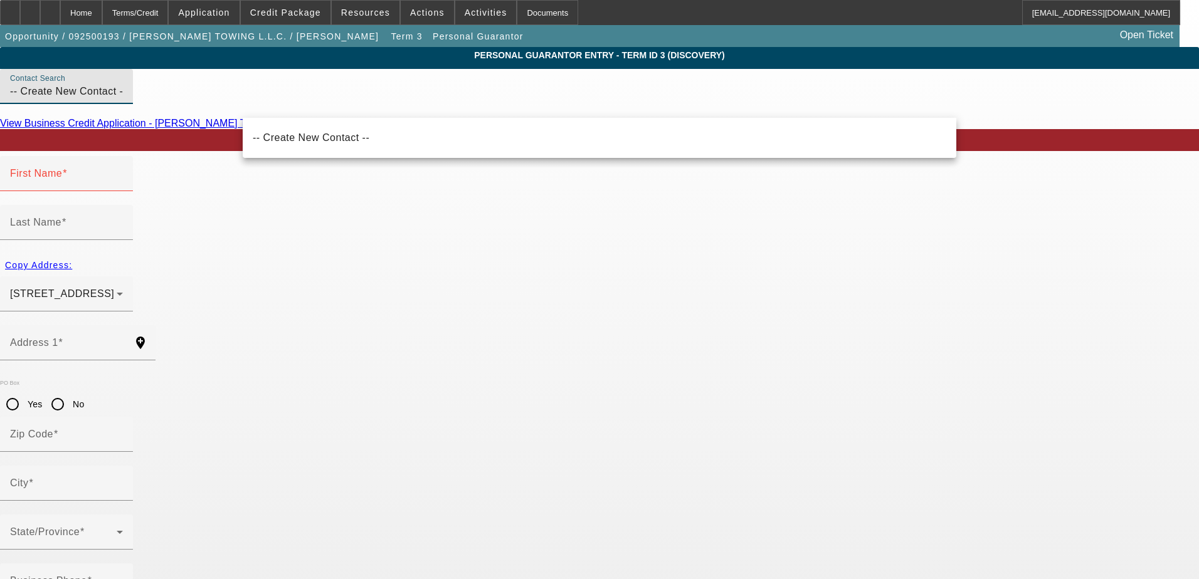
drag, startPoint x: 354, startPoint y: 106, endPoint x: 165, endPoint y: 80, distance: 191.1
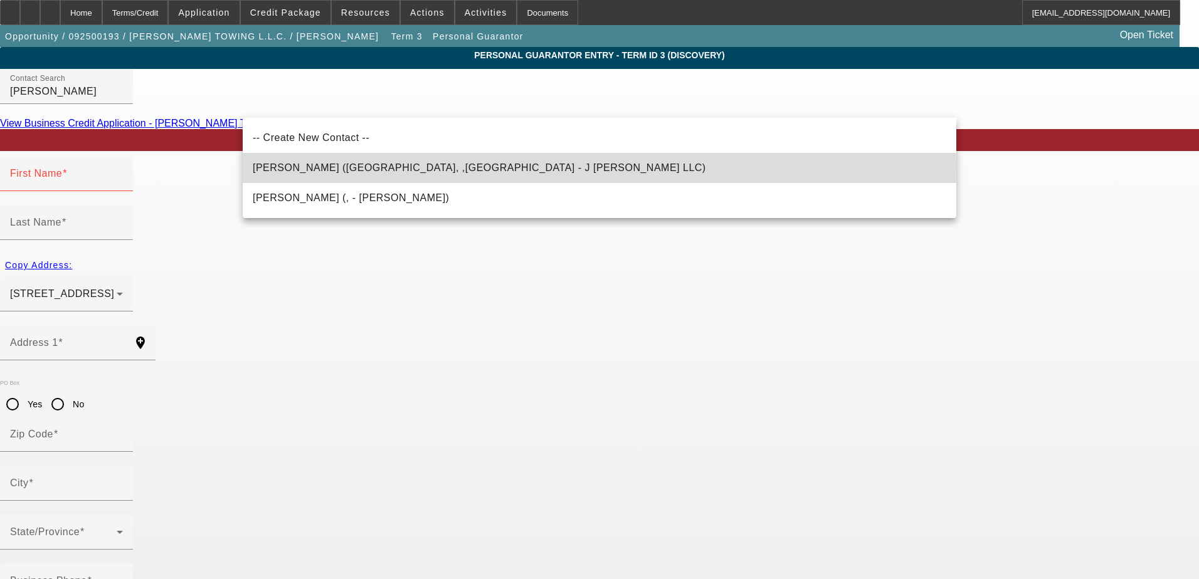
click at [370, 165] on span "Carson, Jermaine (Palm Beach Gardens, ,FL - J Carson LLC)" at bounding box center [479, 167] width 453 height 11
type input "Carson, Jermaine (Palm Beach Gardens, ,FL - J Carson LLC)"
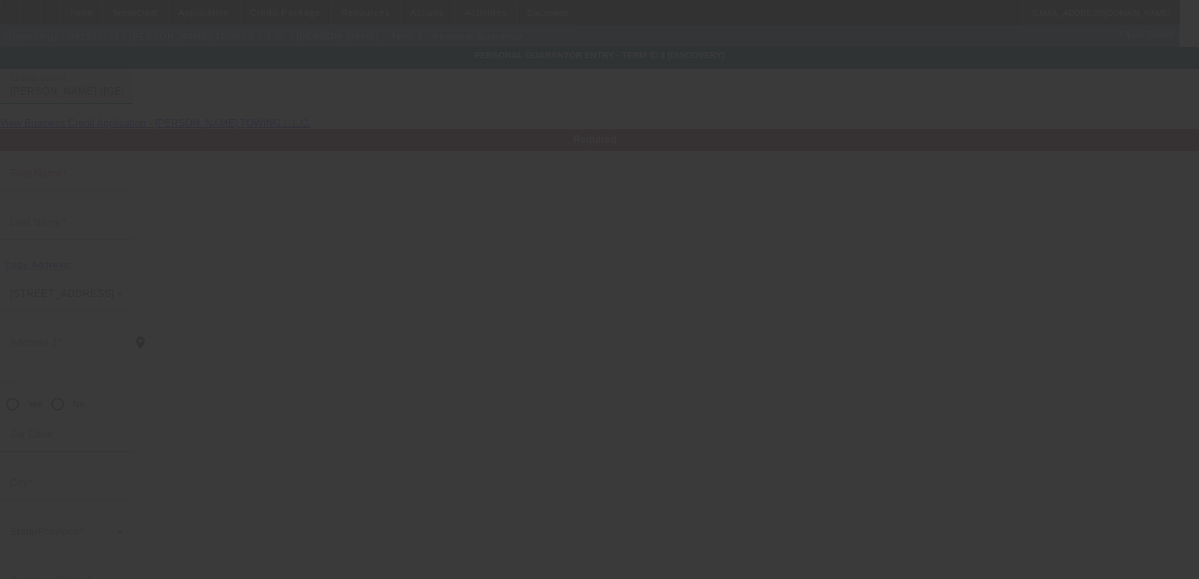
type input "Jermaine"
type input "Carson"
type input "502 Vision Ct"
radio input "true"
type input "33418"
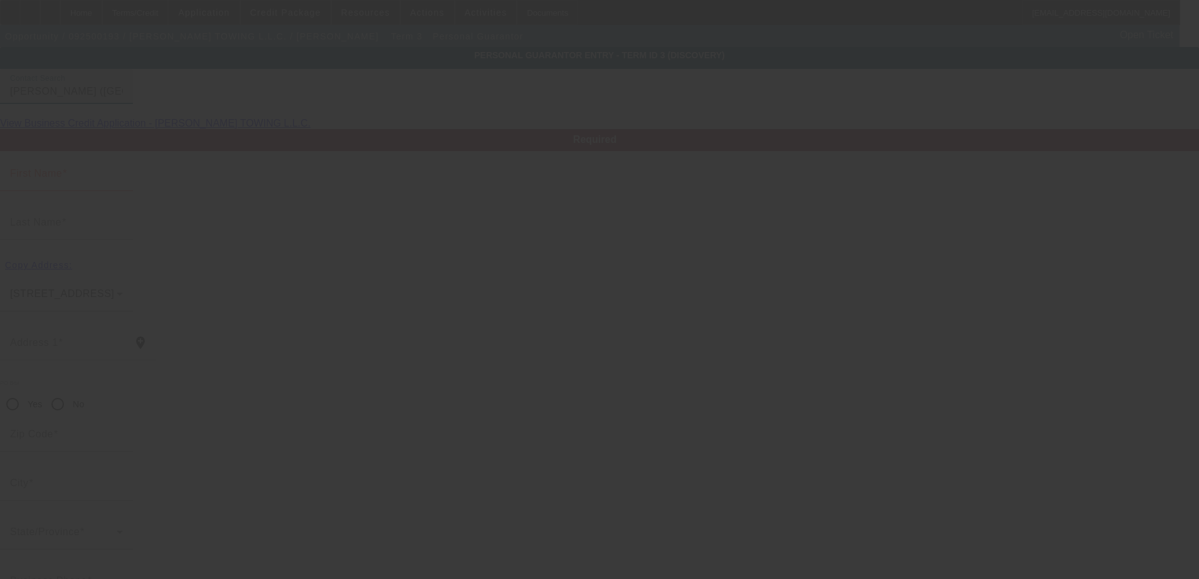
type input "Palm Beach Gardens,"
type input "(817) 403-1081"
type input "50"
type input "591-32-5805"
type input "jermaine.carson561@gmail.com"
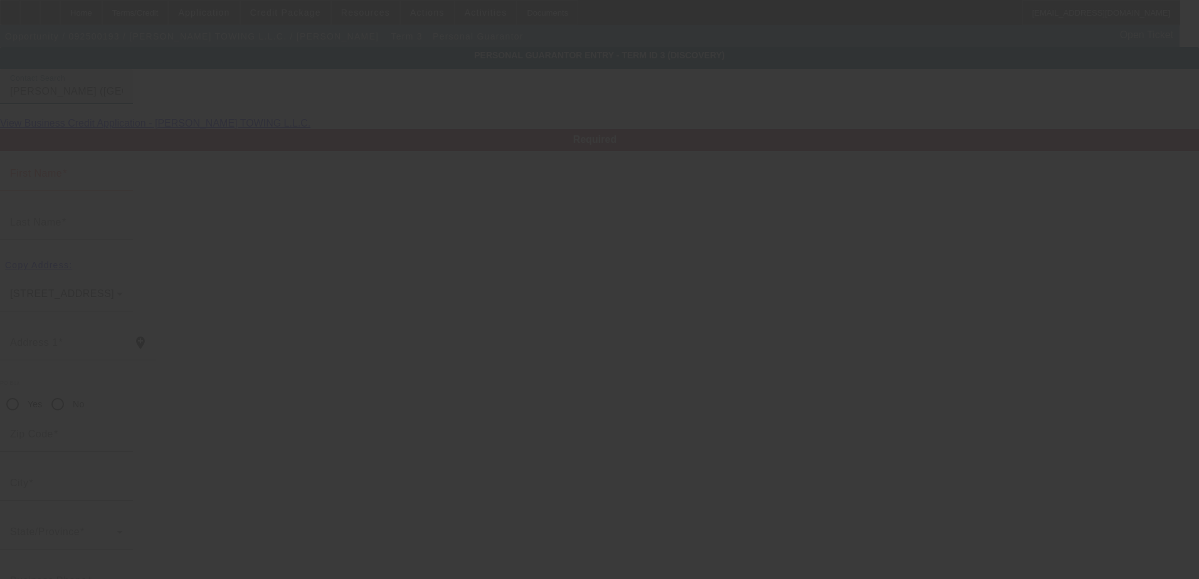
type input "(754) 457-5036"
type input "(561) 229-2047"
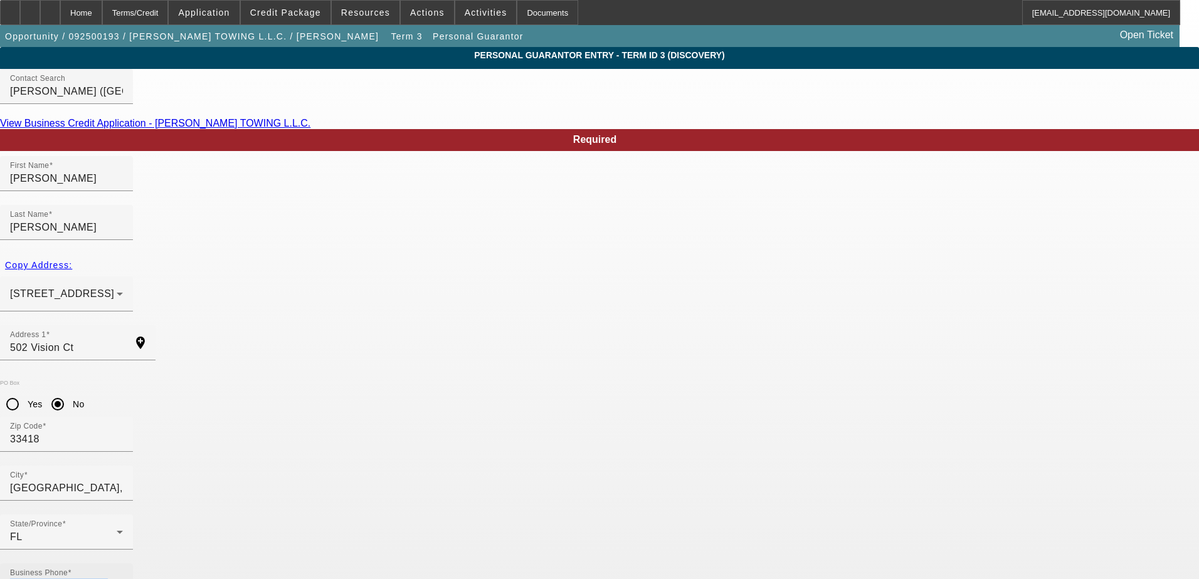
drag, startPoint x: 496, startPoint y: 433, endPoint x: 391, endPoint y: 433, distance: 105.4
drag, startPoint x: 391, startPoint y: 433, endPoint x: 472, endPoint y: 453, distance: 83.2
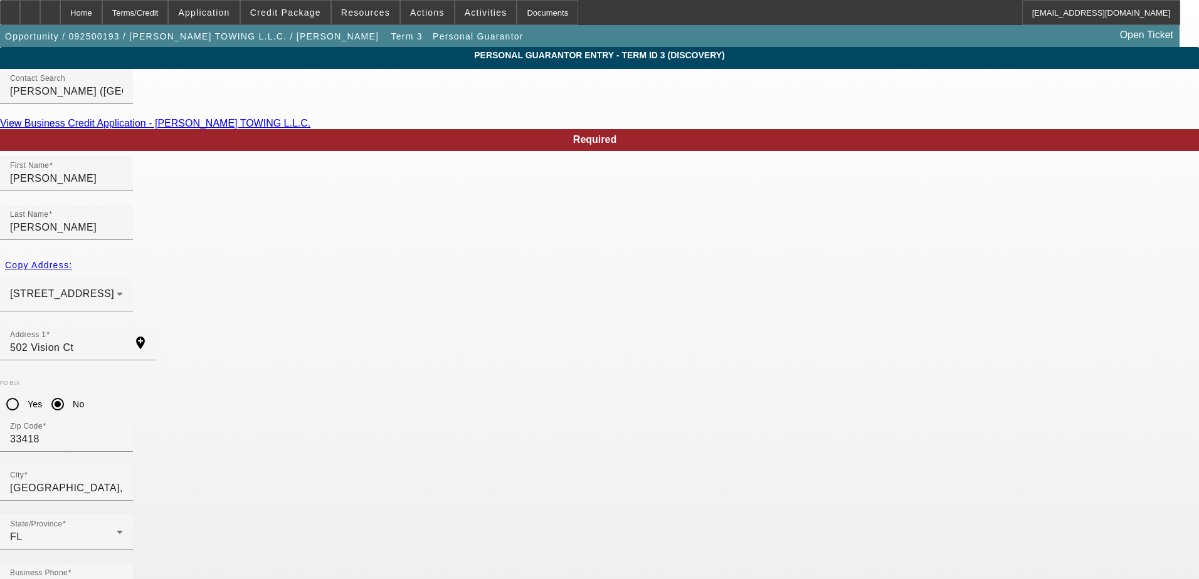
type input "0"
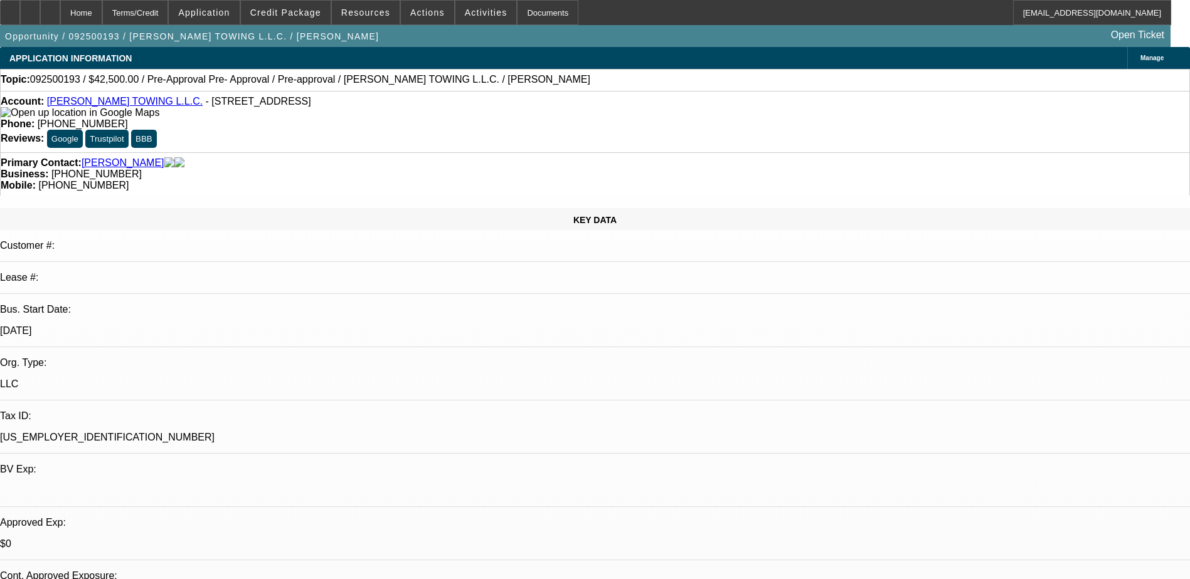
select select "0.15"
select select "0"
select select "0.1"
select select "4"
select select "0.15"
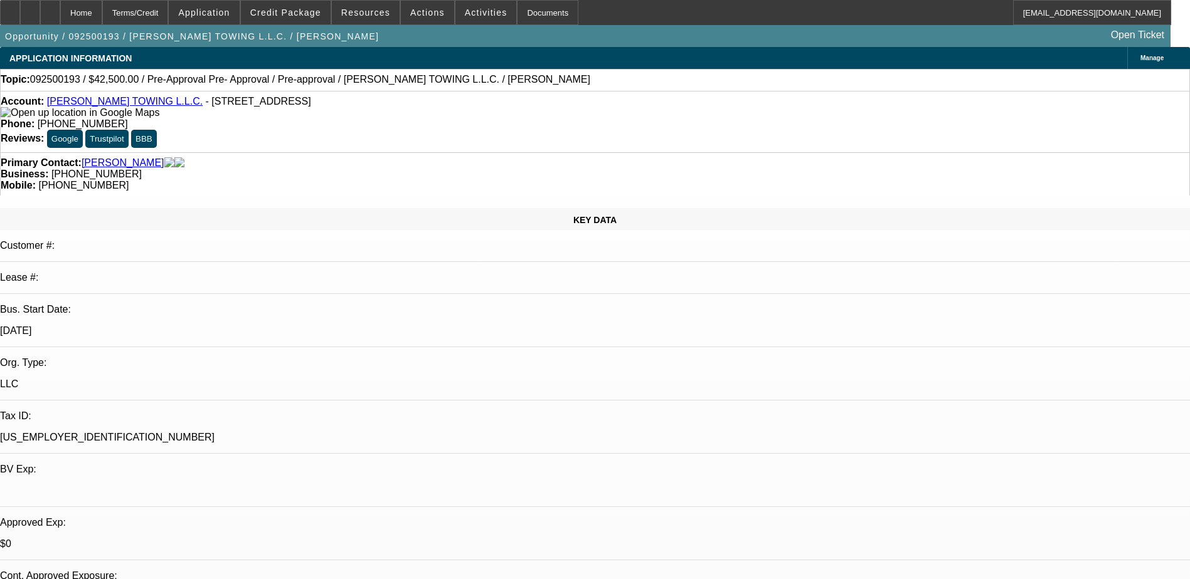
select select "0"
select select "0.1"
select select "4"
select select "0"
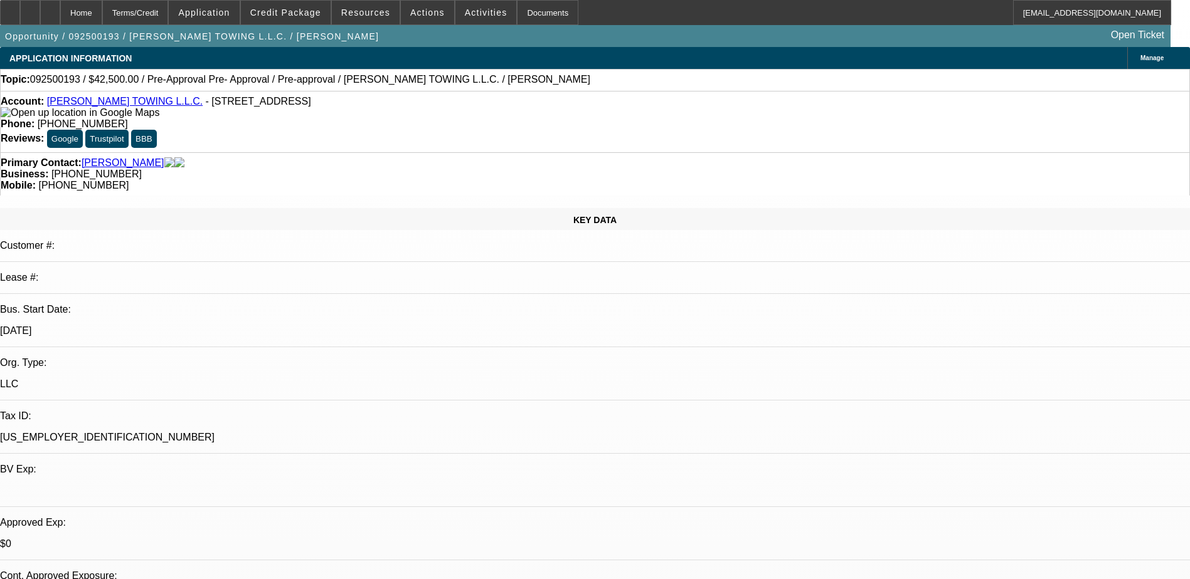
select select "0.1"
select select "4"
click at [299, 8] on span "Credit Package" at bounding box center [285, 13] width 71 height 10
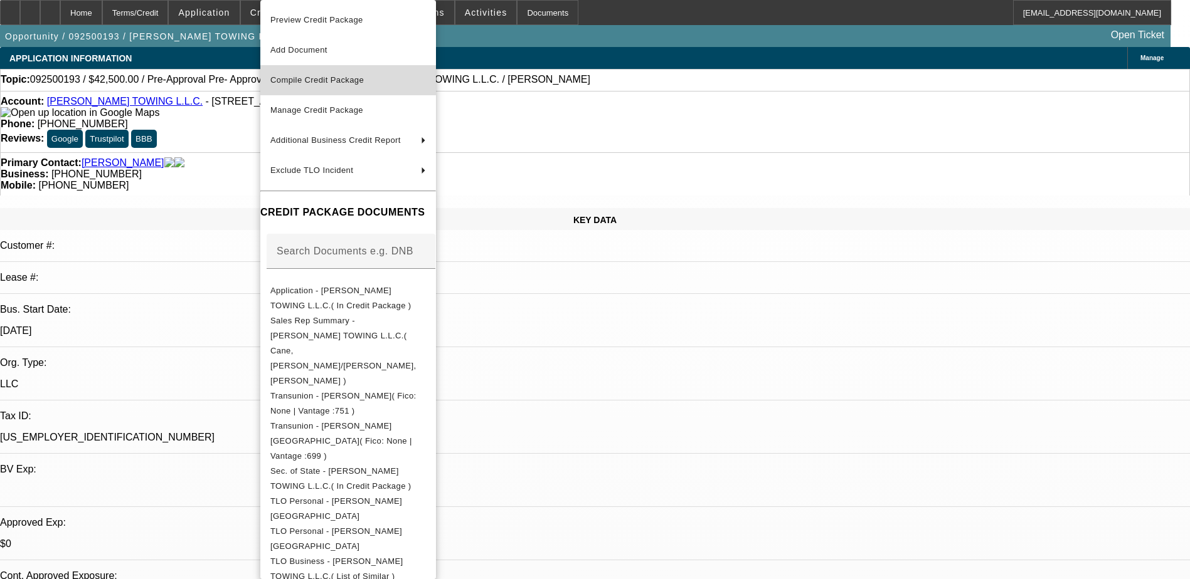
click at [319, 90] on button "Compile Credit Package" at bounding box center [348, 80] width 176 height 30
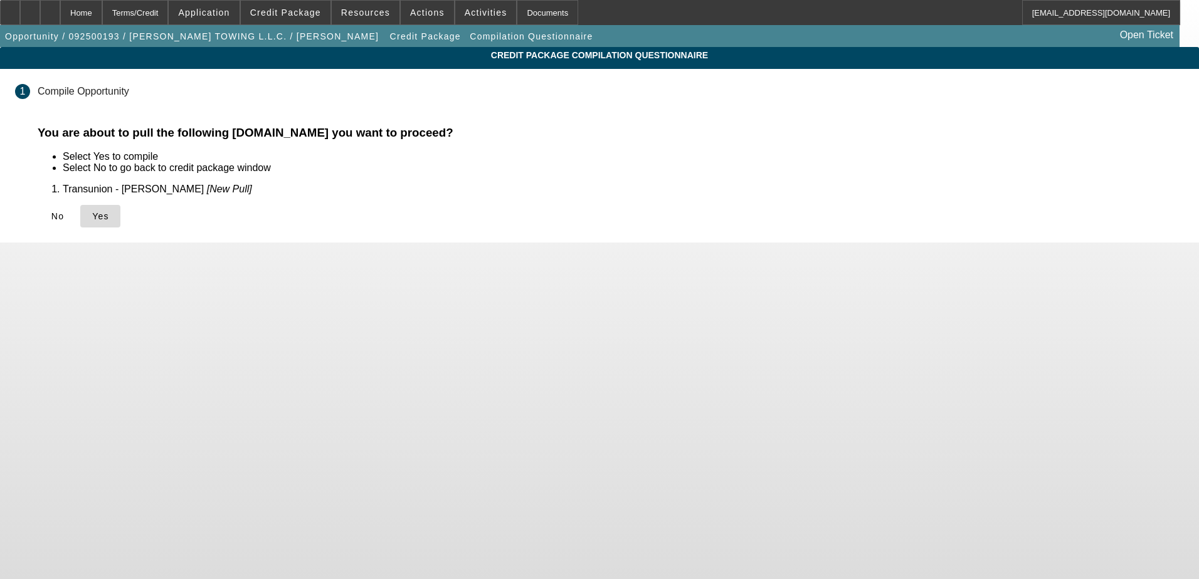
click at [92, 217] on icon at bounding box center [92, 216] width 0 height 10
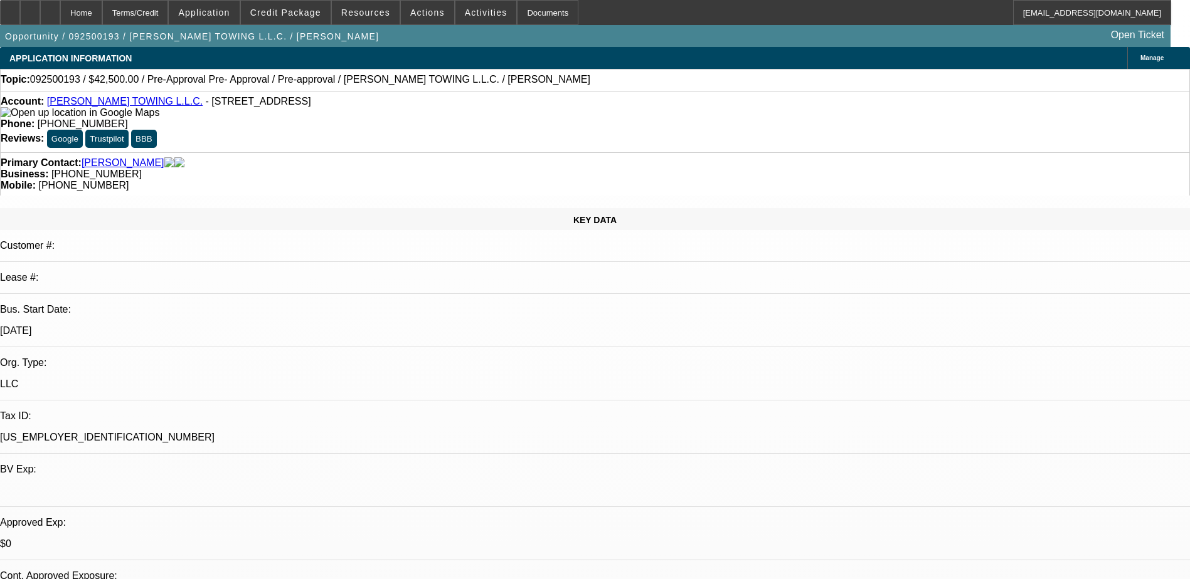
select select "0.15"
select select "0"
select select "0.1"
select select "4"
select select "0.15"
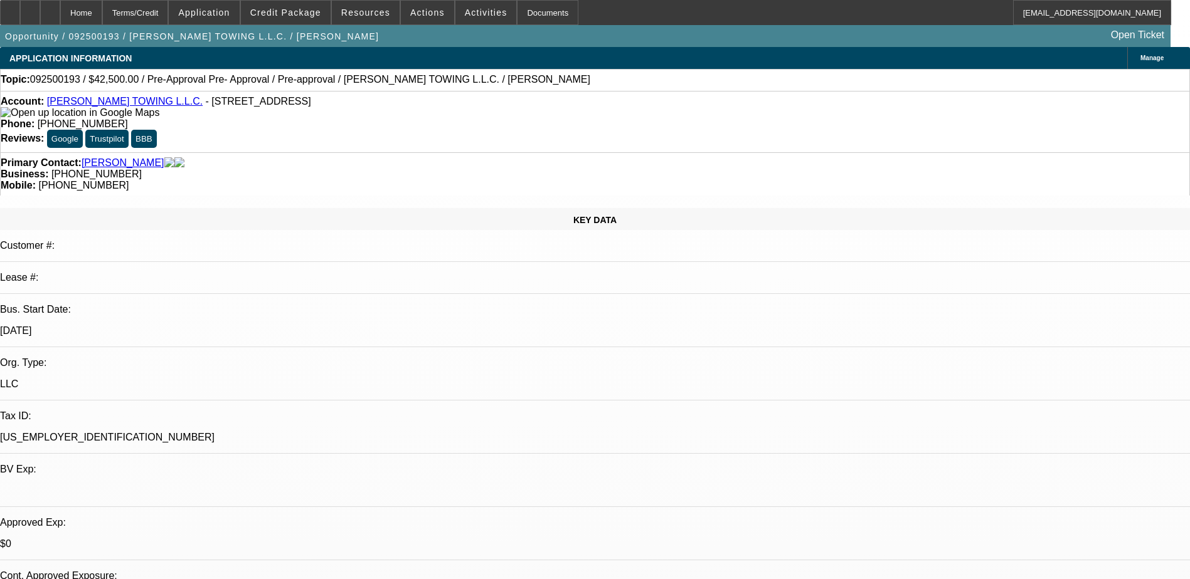
select select "0"
select select "0.1"
select select "4"
select select "0"
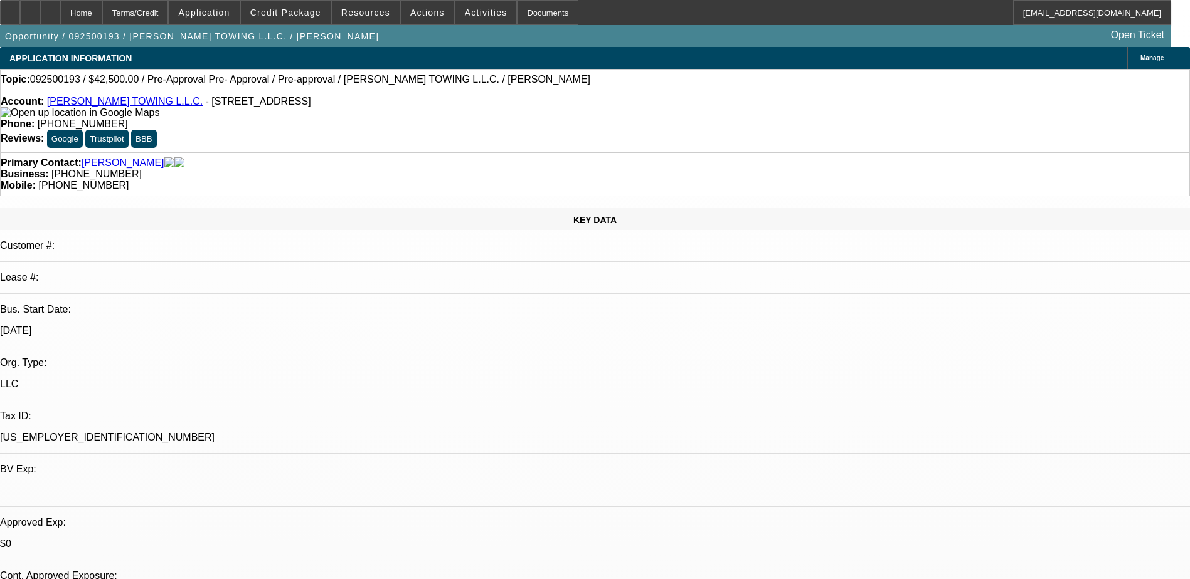
select select "0.1"
select select "4"
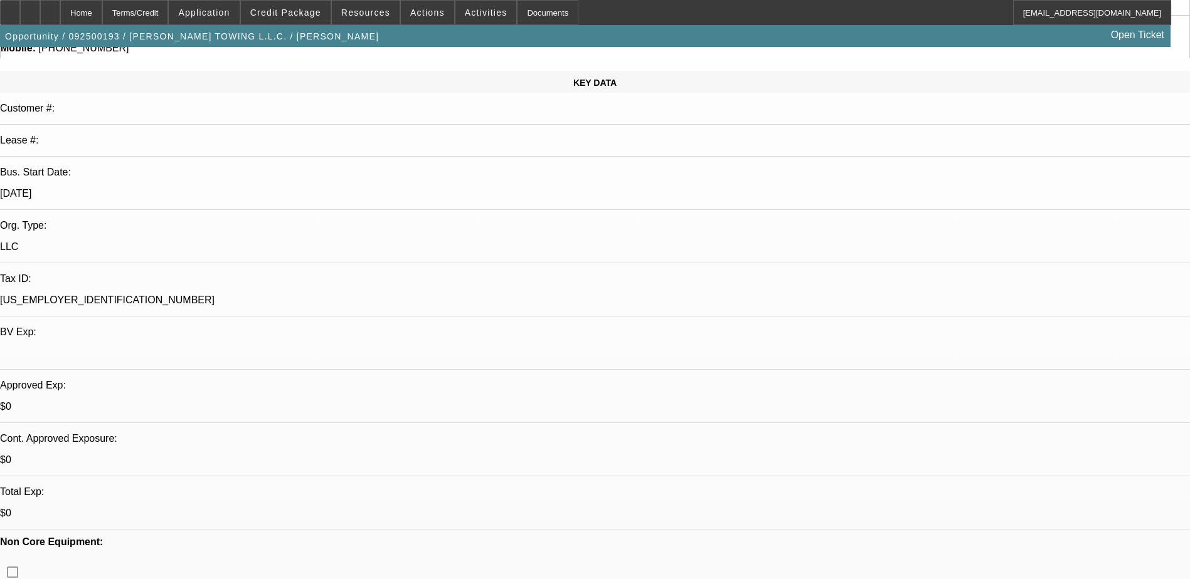
scroll to position [314, 0]
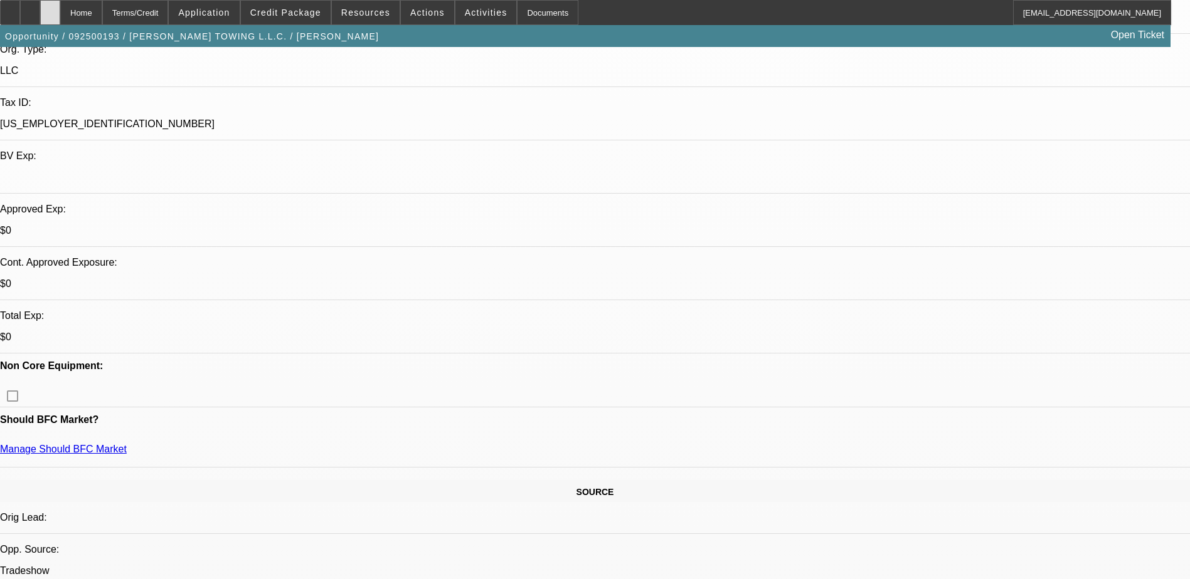
click at [60, 14] on div at bounding box center [50, 12] width 20 height 25
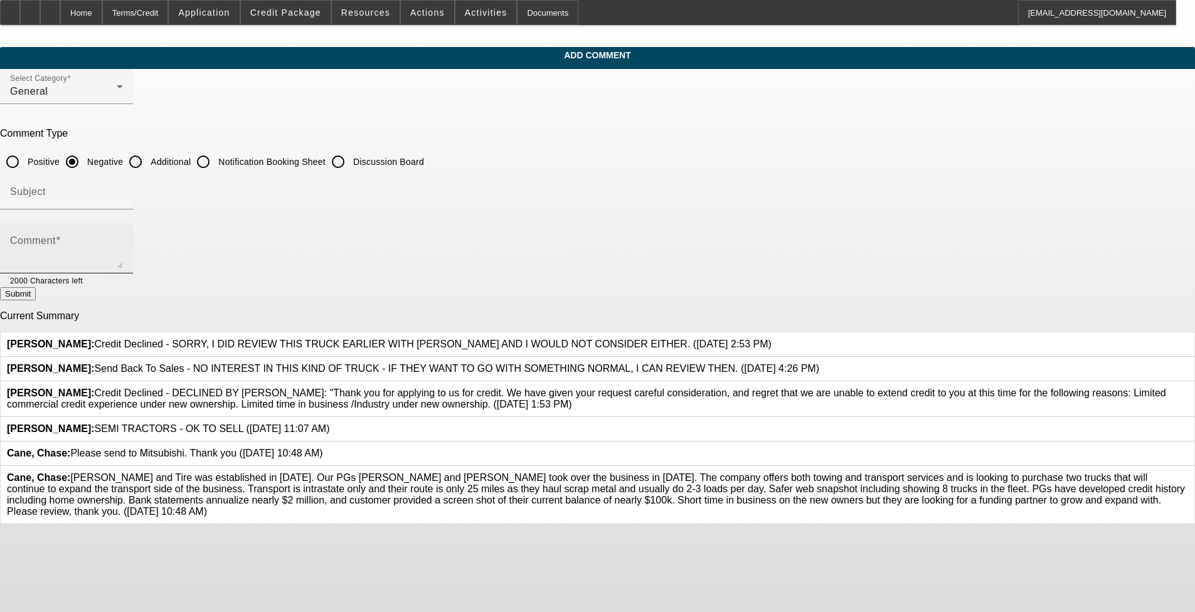
scroll to position [8, 0]
click at [463, 501] on span "Cane, [PERSON_NAME]: [PERSON_NAME] and Tire was established in [DATE]. Our PGs …" at bounding box center [596, 494] width 1178 height 45
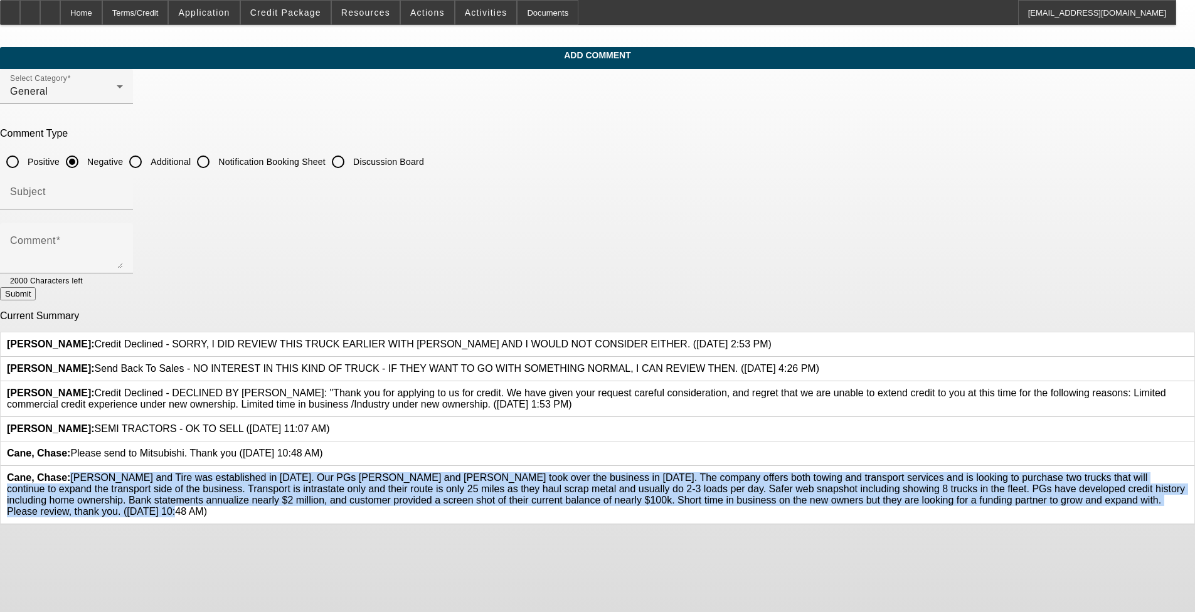
drag, startPoint x: 471, startPoint y: 584, endPoint x: 431, endPoint y: 502, distance: 91.7
click at [431, 501] on div "Cane, [PERSON_NAME]: [PERSON_NAME] and Tire was established in [DATE]. Our PGs …" at bounding box center [597, 494] width 1181 height 45
drag, startPoint x: 431, startPoint y: 502, endPoint x: 474, endPoint y: 518, distance: 45.7
copy span "[PERSON_NAME] and Tire was established in [DATE]. Our PGs [PERSON_NAME] and [PE…"
click at [148, 152] on input "Additional" at bounding box center [135, 161] width 25 height 25
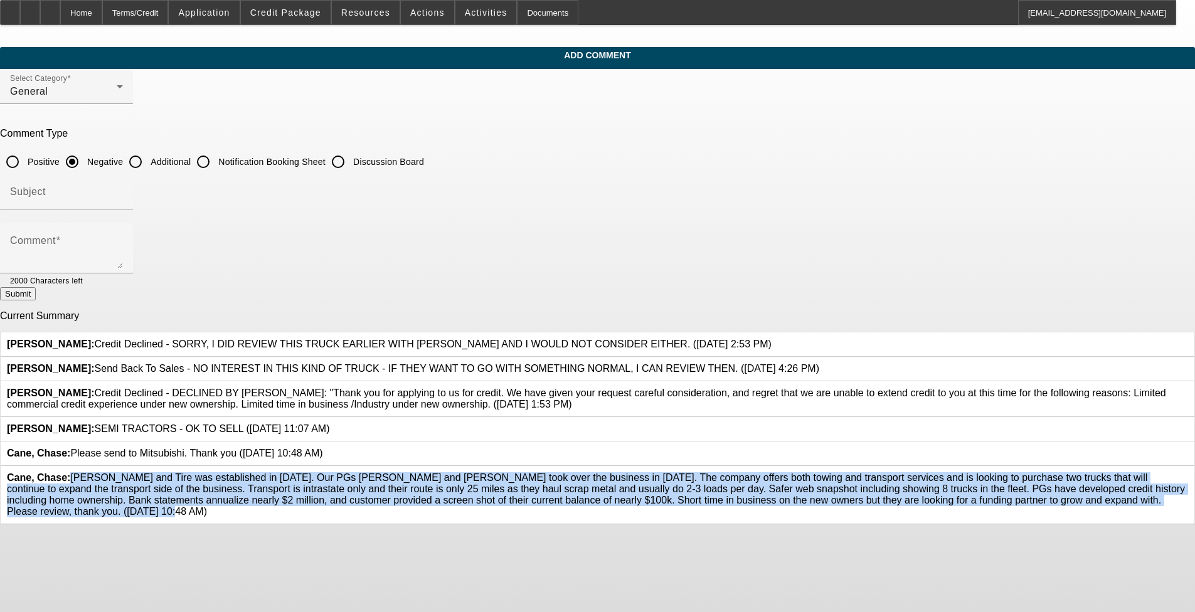
radio input "true"
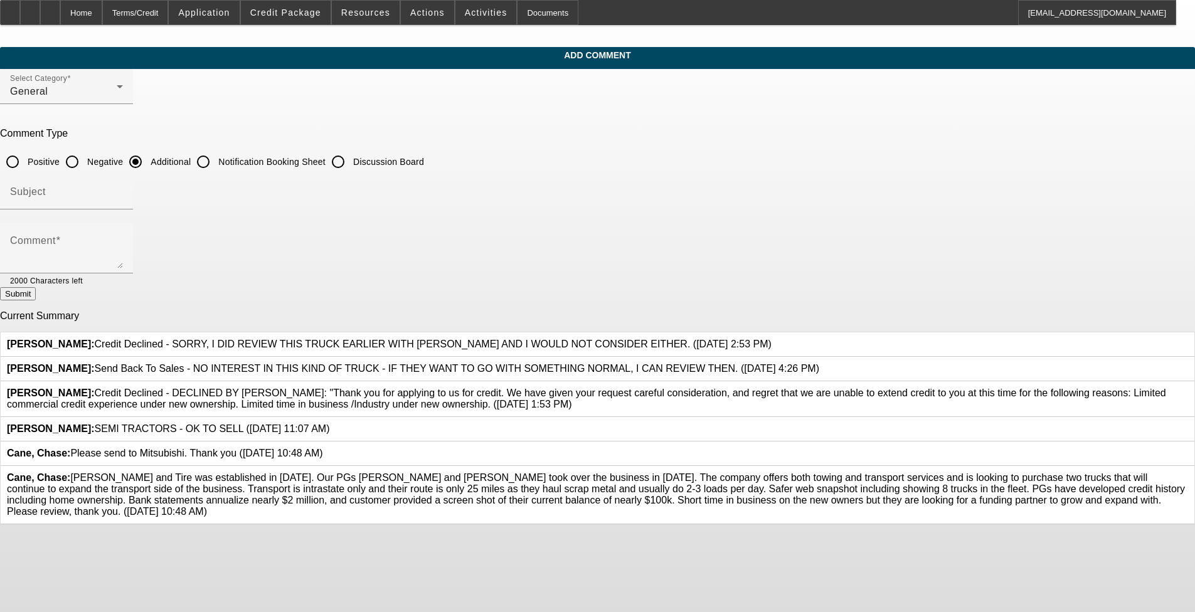
click at [133, 209] on div at bounding box center [66, 216] width 133 height 14
click at [123, 192] on input "Subject" at bounding box center [66, 196] width 113 height 15
type input "Write Up"
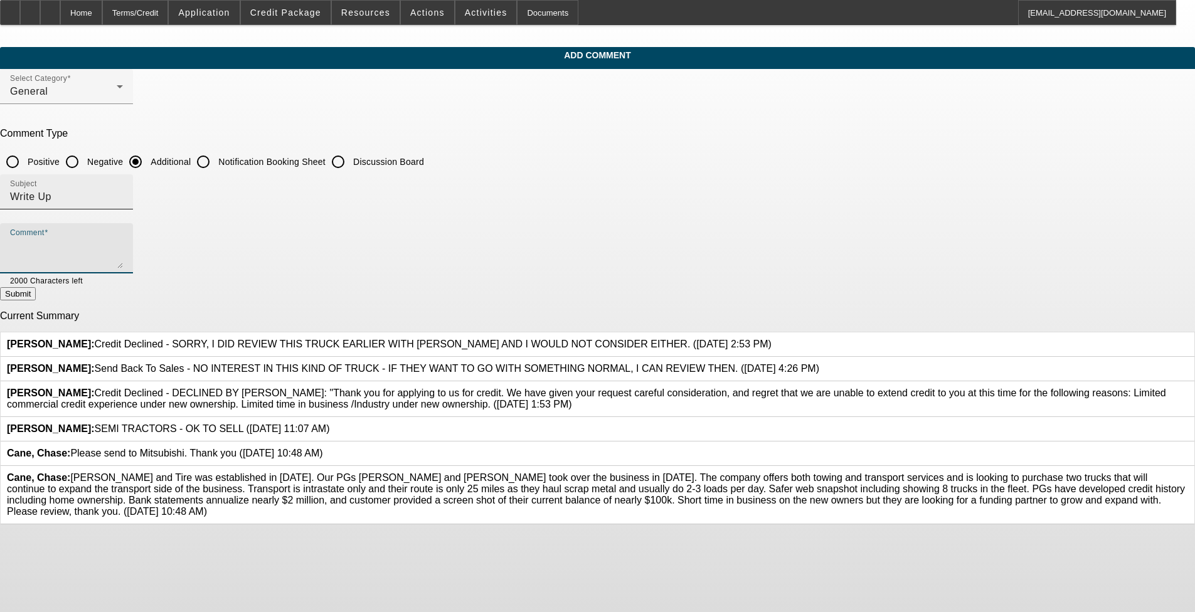
paste textarea "[PERSON_NAME] and Tire was established in [DATE]. Our PGs [PERSON_NAME] and [PE…"
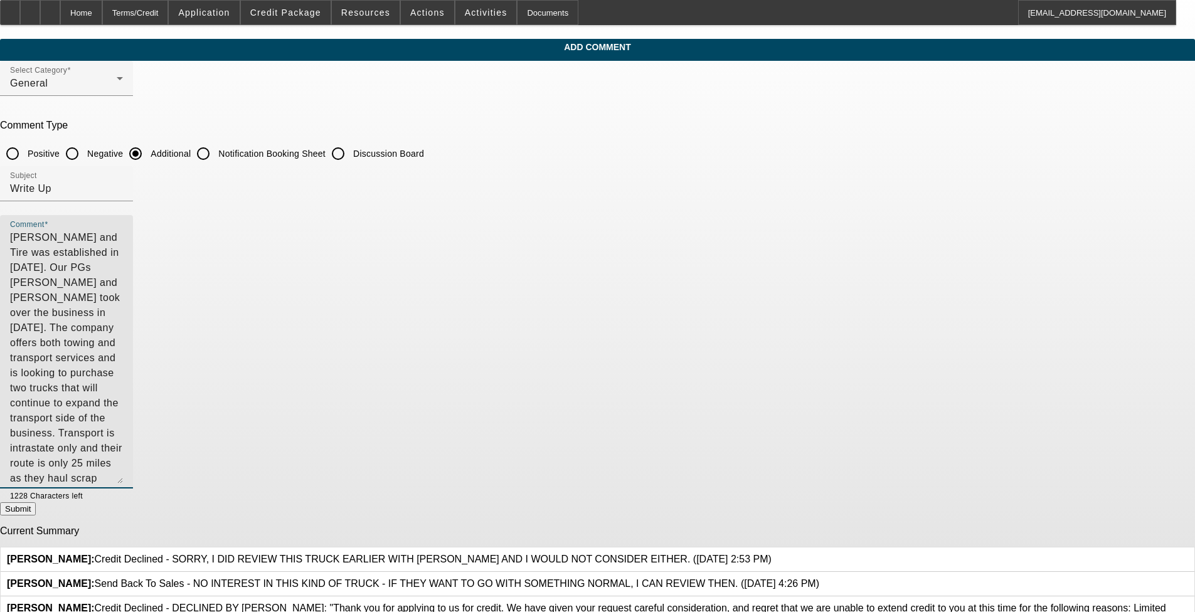
drag, startPoint x: 817, startPoint y: 256, endPoint x: 808, endPoint y: 480, distance: 223.4
click at [123, 480] on textarea "[PERSON_NAME] and Tire was established in [DATE]. Our PGs [PERSON_NAME] and [PE…" at bounding box center [66, 356] width 113 height 253
drag, startPoint x: 482, startPoint y: 265, endPoint x: 386, endPoint y: 257, distance: 96.9
click at [123, 257] on textarea "[PERSON_NAME] and Tire was established in [DATE]. Our PGs [PERSON_NAME] and [PE…" at bounding box center [66, 356] width 113 height 253
click at [123, 273] on textarea "[PERSON_NAME] and Tire was established in [DATE]. Our PGs [PERSON_NAME] and [PE…" at bounding box center [66, 356] width 113 height 253
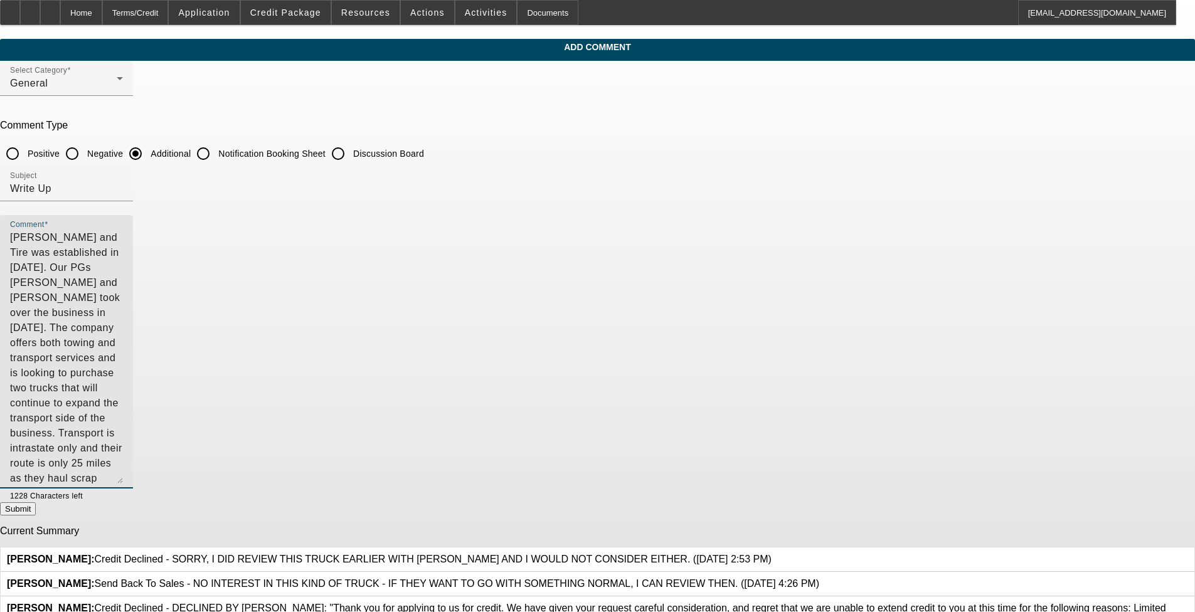
drag, startPoint x: 691, startPoint y: 281, endPoint x: 367, endPoint y: 258, distance: 325.1
click at [133, 258] on div "Comment [PERSON_NAME] and Tire was established in [DATE]. Our PGs [PERSON_NAME]…" at bounding box center [66, 351] width 133 height 273
click at [123, 313] on textarea "[PERSON_NAME] and Tire was established in [DATE]. Our PGs [PERSON_NAME] and [PE…" at bounding box center [66, 356] width 113 height 253
drag, startPoint x: 690, startPoint y: 282, endPoint x: 425, endPoint y: 250, distance: 266.5
click at [123, 250] on textarea "[PERSON_NAME] and Tire was established in [DATE]. Our PGs [PERSON_NAME] and [PE…" at bounding box center [66, 356] width 113 height 253
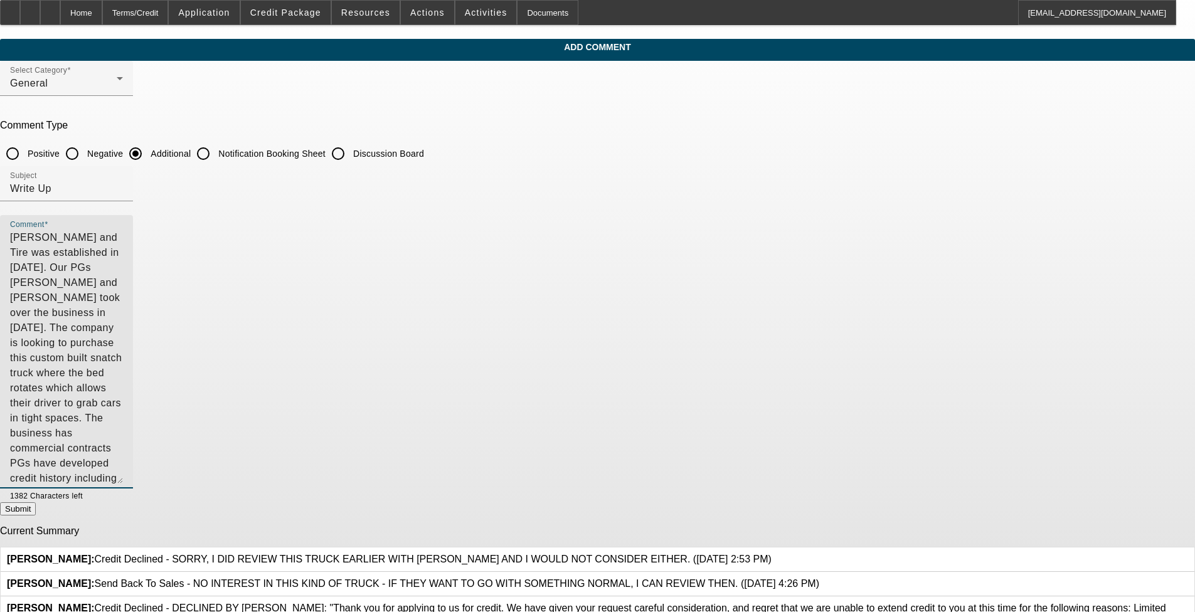
click at [123, 264] on textarea "Clarks Towing and Tire was established in 1970. Our PGs Catherine and Steve too…" at bounding box center [66, 356] width 113 height 253
click at [133, 297] on div "Comment Clarks Towing and Tire was established in 1970. Our PGs Catherine and S…" at bounding box center [66, 351] width 133 height 273
click at [123, 295] on textarea "Clarks Towing and Tire was established in 1970. Our PGs Catherine and Steve too…" at bounding box center [66, 356] width 113 height 253
click at [123, 309] on textarea "Clarks Towing and Tire was established in 1970. Our PGs Catherine and Steve too…" at bounding box center [66, 356] width 113 height 253
click at [123, 310] on textarea "Clarks Towing and Tire was established in 1970. Our PGs Catherine and Steve too…" at bounding box center [66, 356] width 113 height 253
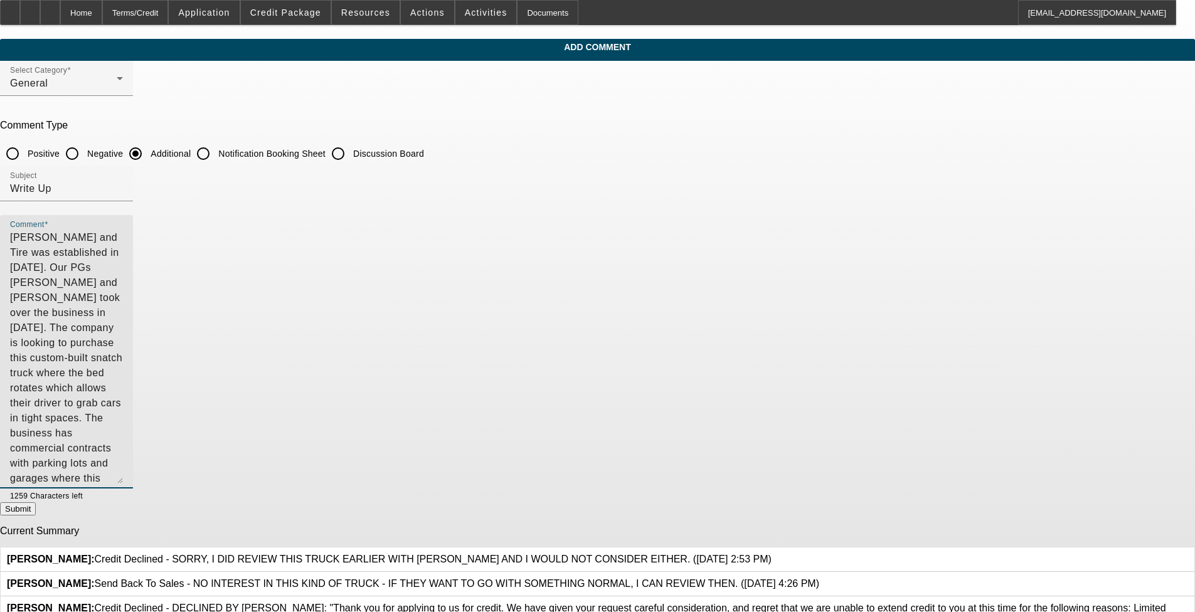
click at [123, 334] on textarea "Clarks Towing and Tire was established in 1970. Our PGs Catherine and Steve too…" at bounding box center [66, 356] width 113 height 253
type textarea "Clarks Towing and Tire was established in 1970. Our PGs Catherine and Steve too…"
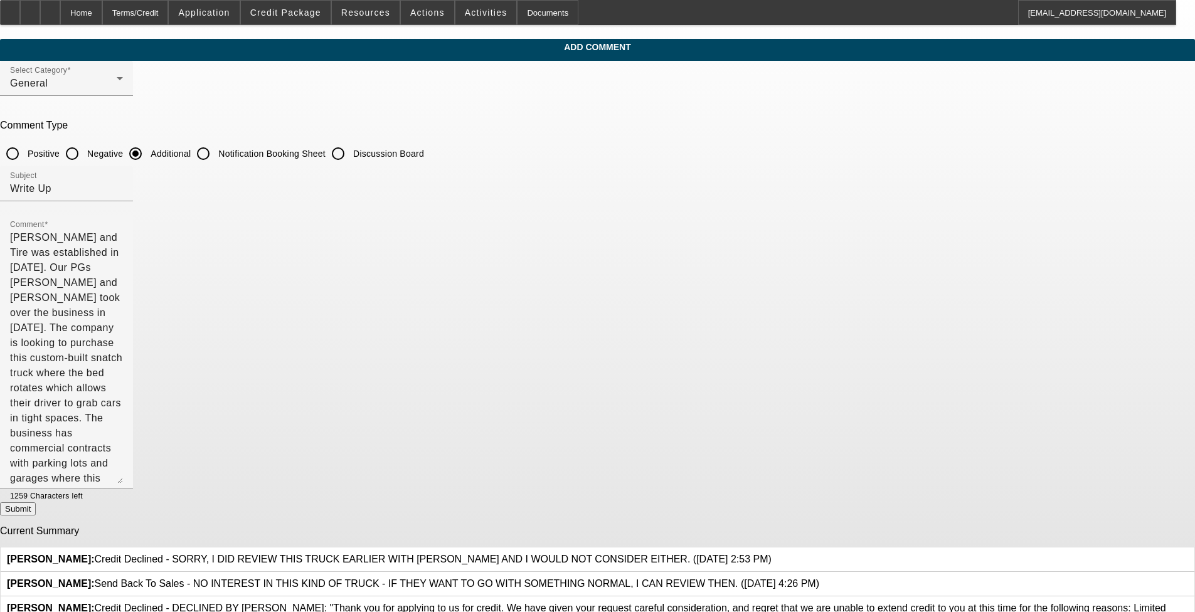
click at [36, 501] on button "Submit" at bounding box center [18, 508] width 36 height 13
radio input "true"
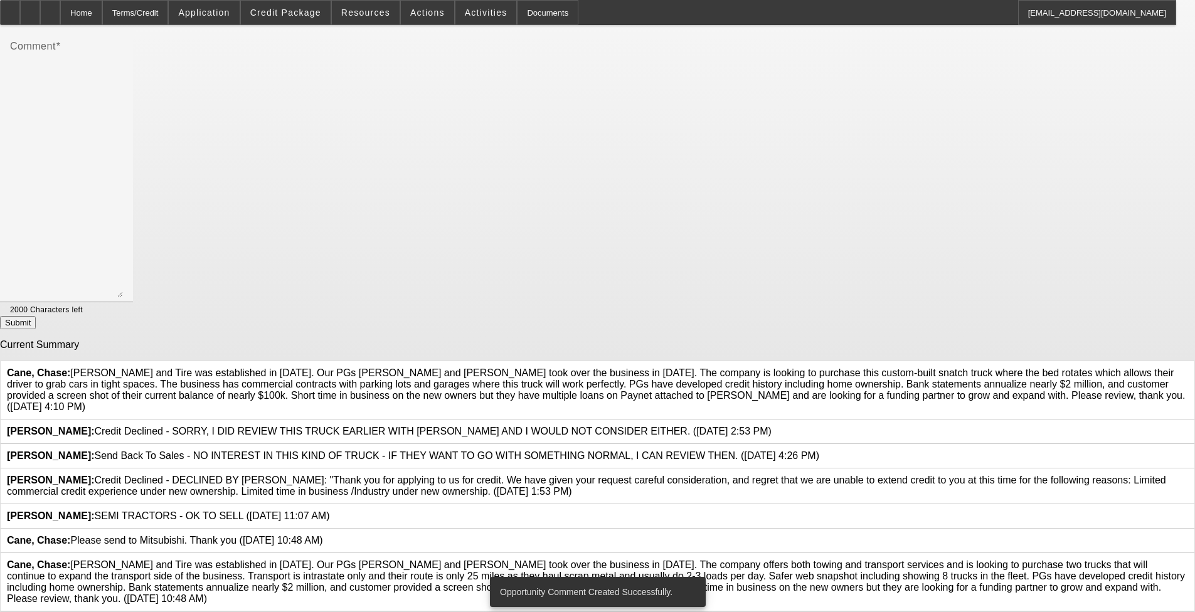
scroll to position [335, 0]
click at [501, 501] on icon at bounding box center [1188, 559] width 0 height 0
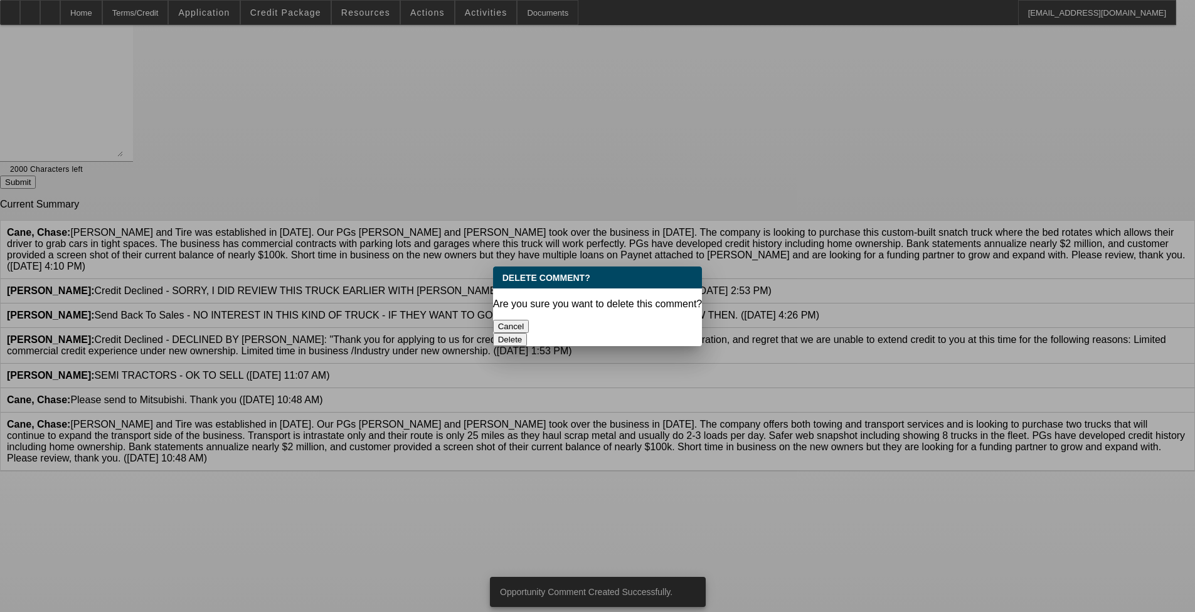
scroll to position [0, 0]
click at [501, 333] on button "Delete" at bounding box center [510, 339] width 34 height 13
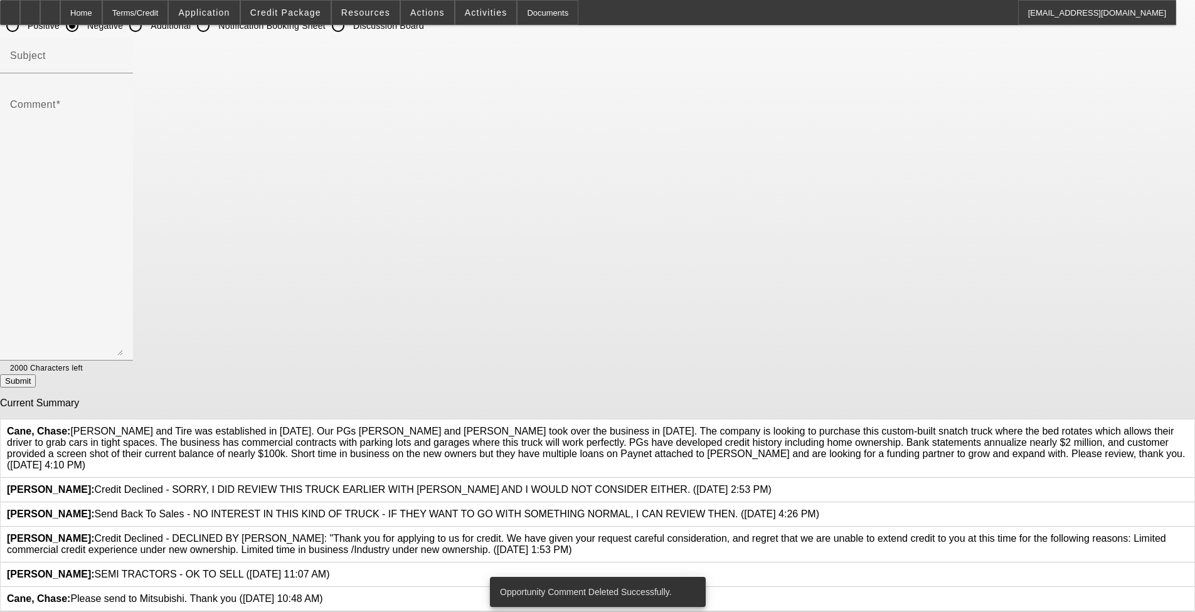
scroll to position [231, 0]
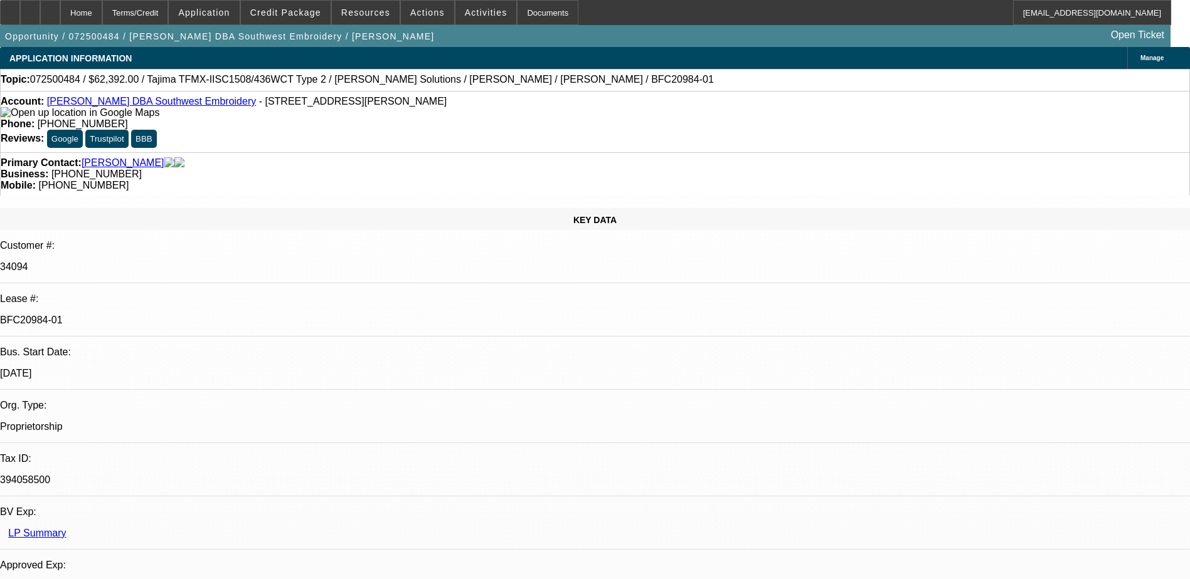
select select "0.2"
select select "2"
select select "0.1"
select select "4"
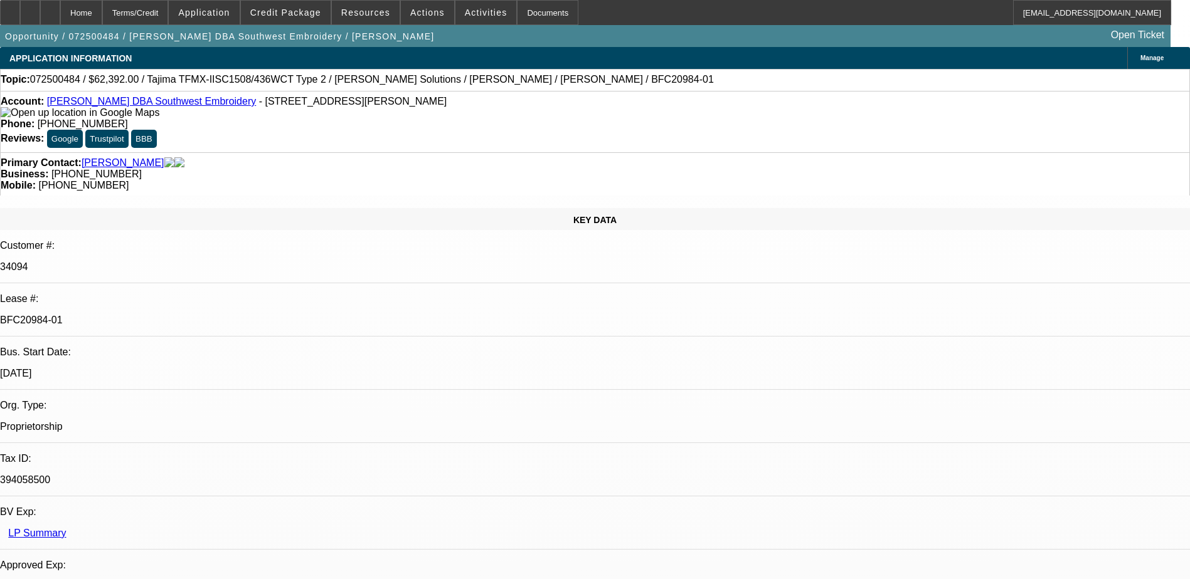
select select "0.2"
select select "2"
select select "0.1"
select select "4"
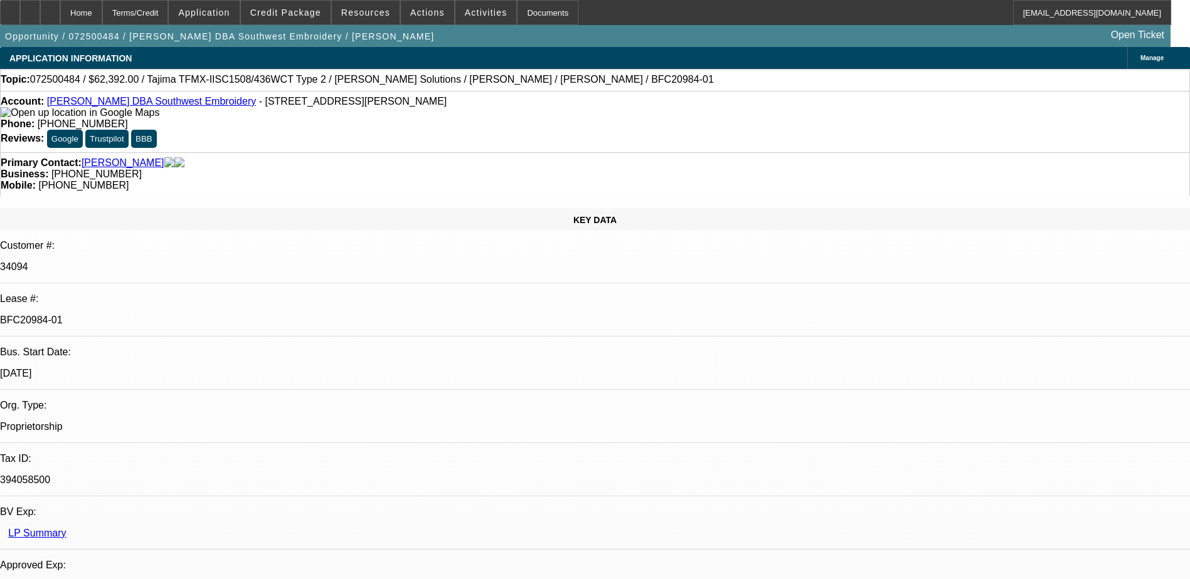
select select "0.15"
select select "2"
select select "0.1"
select select "4"
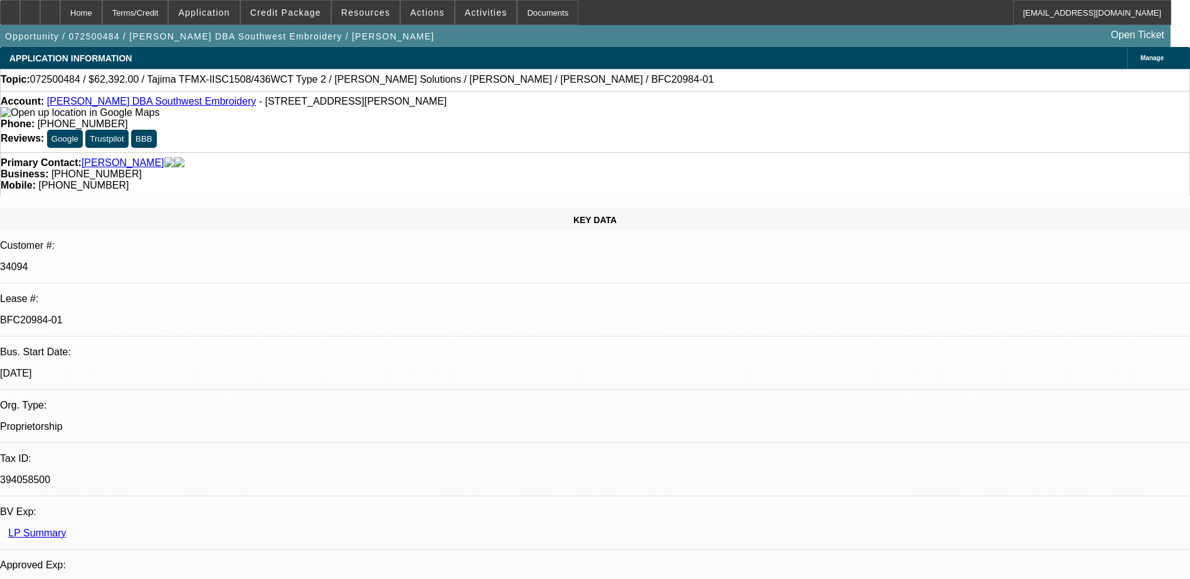
select select "0.15"
select select "2"
select select "0.1"
select select "4"
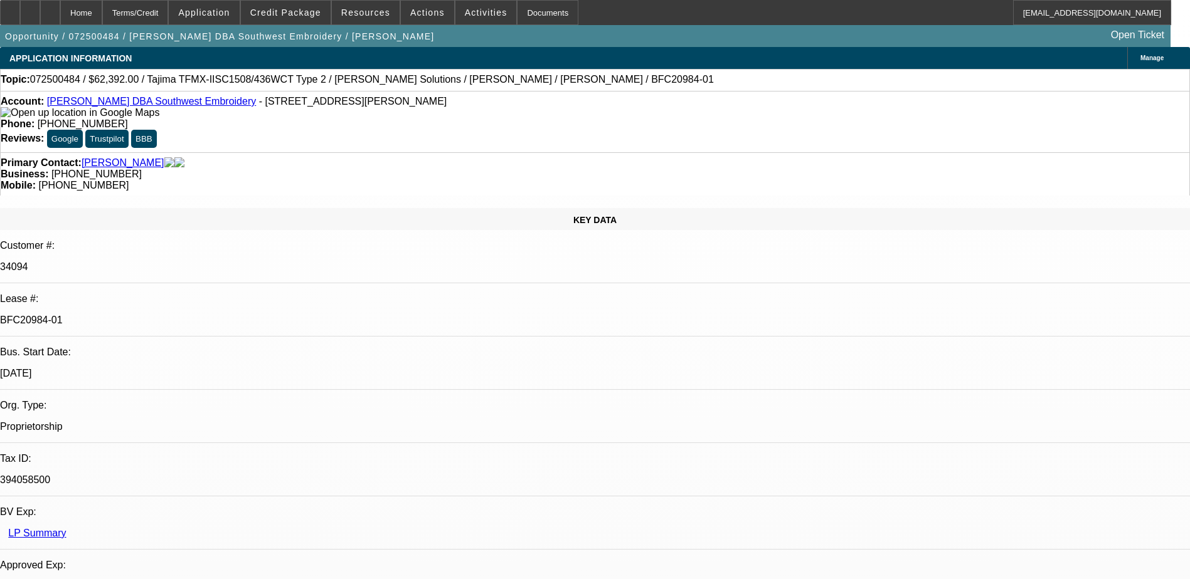
click at [417, 18] on span at bounding box center [427, 12] width 53 height 30
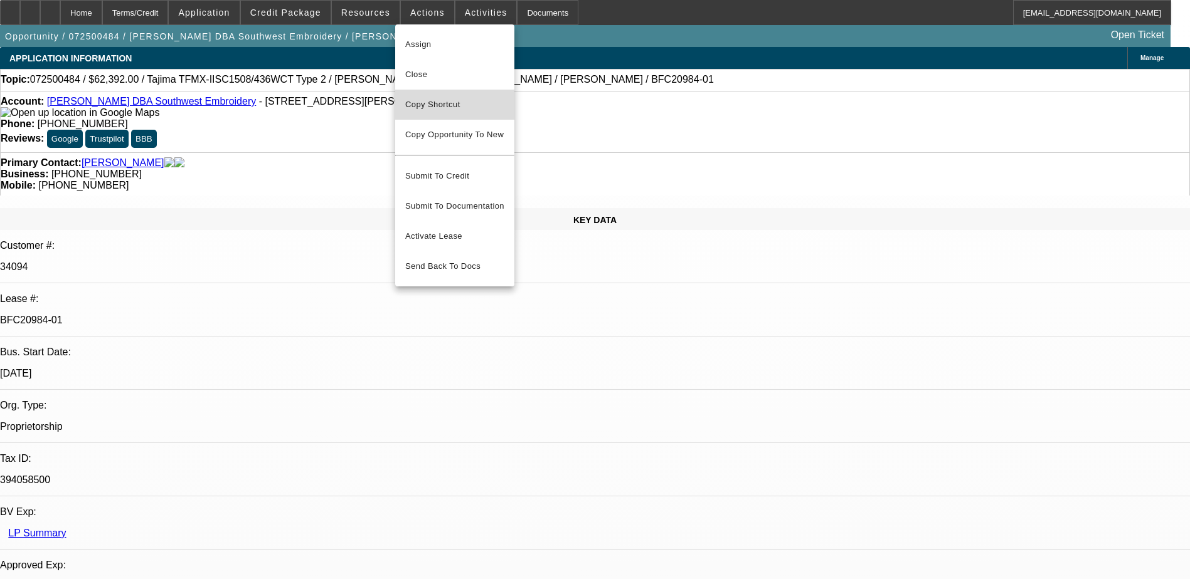
click at [428, 103] on span "Copy Shortcut" at bounding box center [454, 104] width 99 height 15
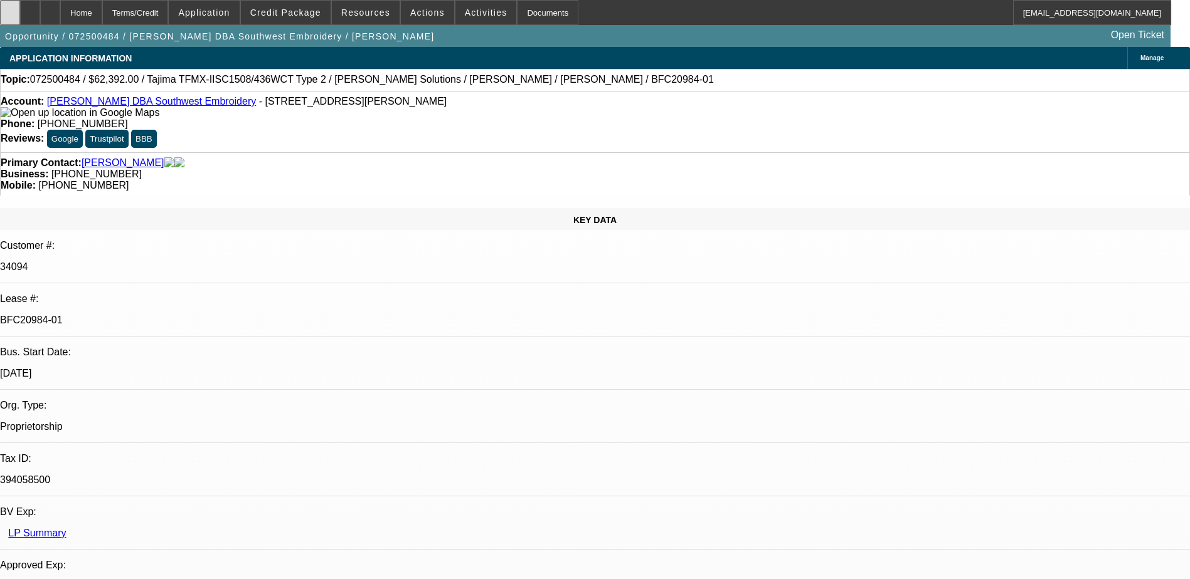
click at [10, 8] on icon at bounding box center [10, 8] width 0 height 0
click at [144, 105] on link "Johnny Olvera DBA Southwest Embroidery" at bounding box center [151, 101] width 209 height 11
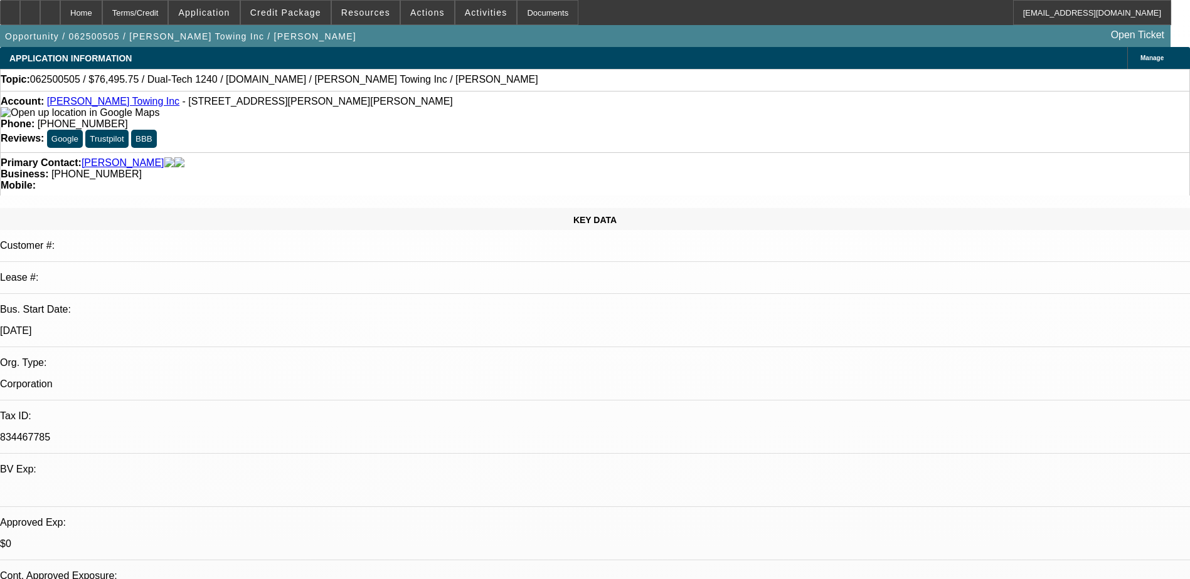
select select "0.15"
select select "2"
select select "0"
select select "6"
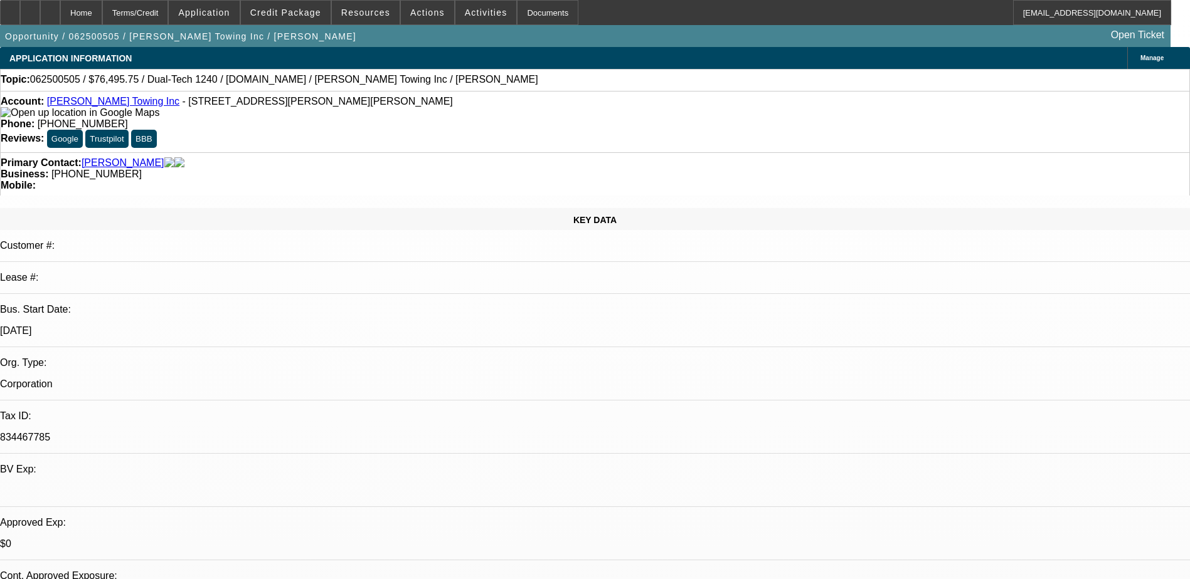
select select "0.15"
select select "2"
select select "0"
select select "6"
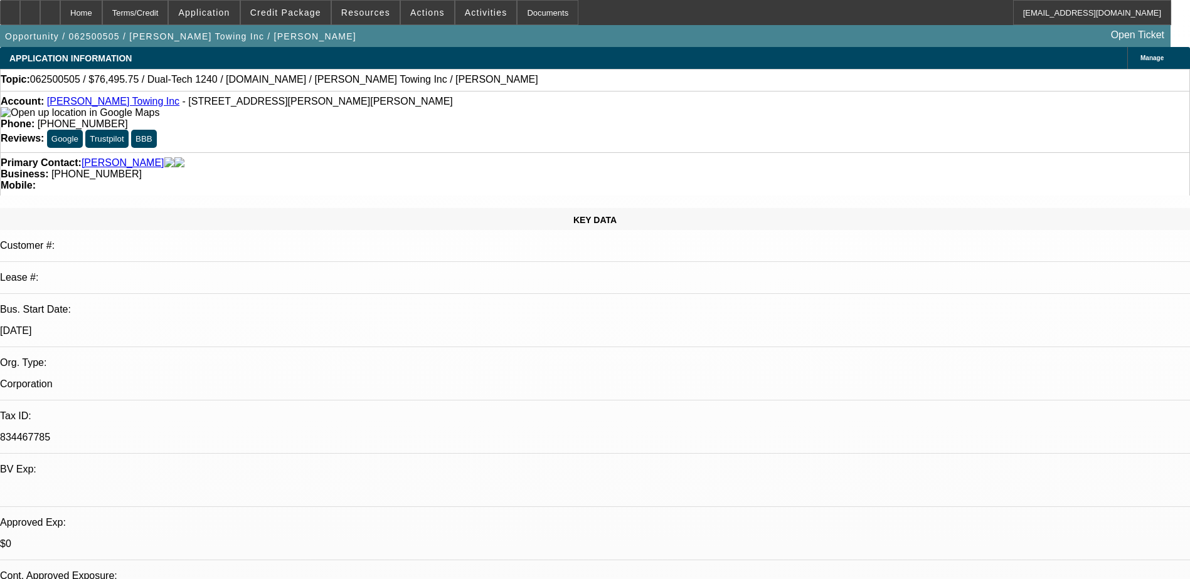
select select "0.15"
select select "2"
select select "0"
select select "6"
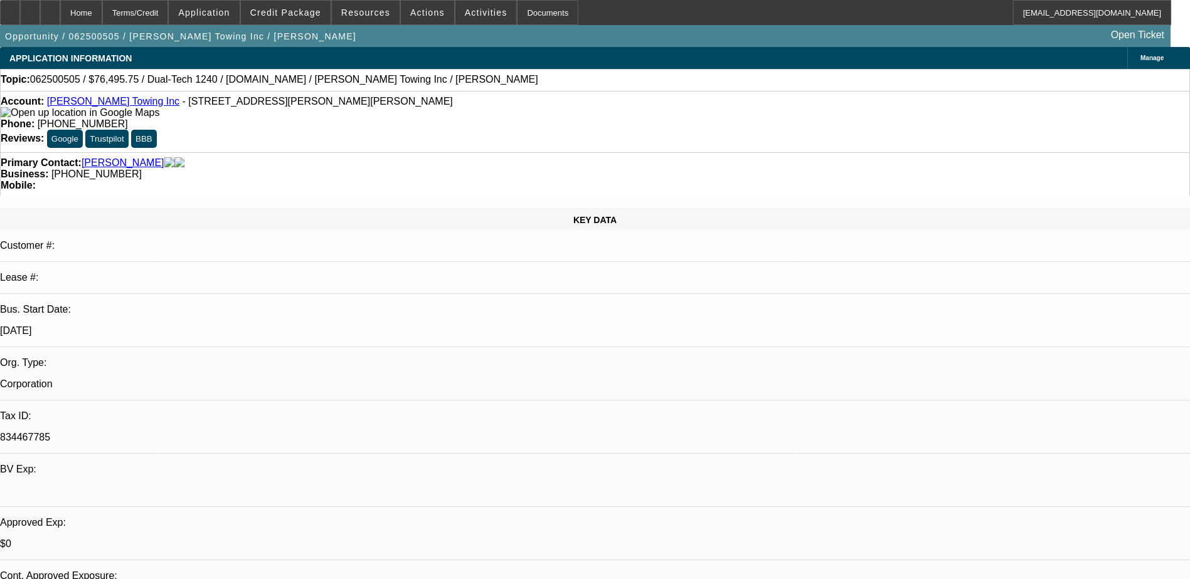
select select "0.1"
select select "2"
select select "0"
select select "6"
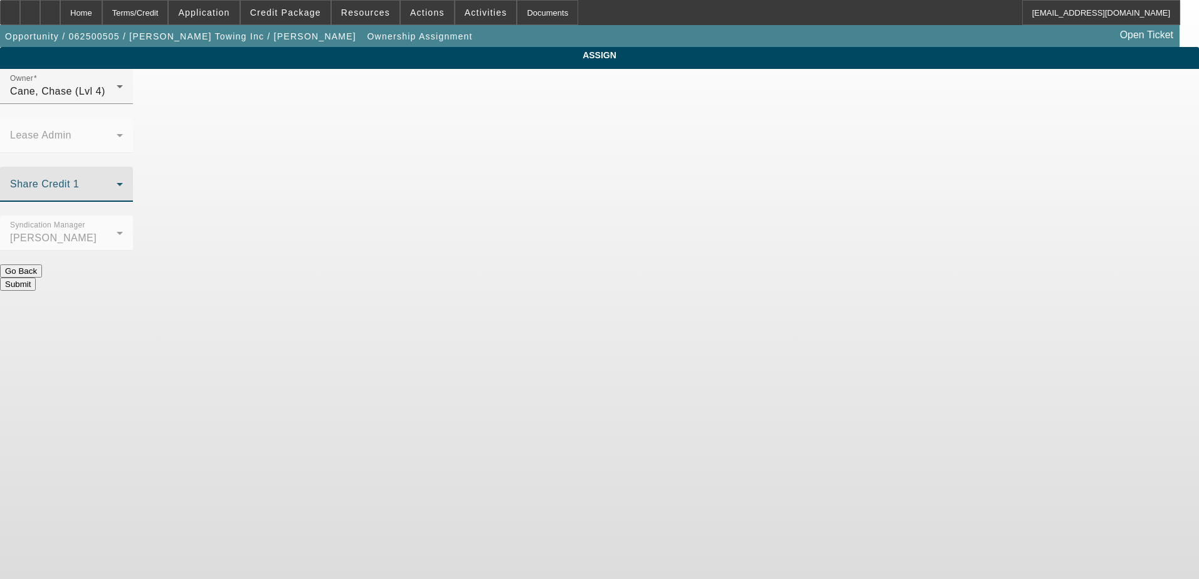
click at [117, 182] on span at bounding box center [63, 189] width 107 height 15
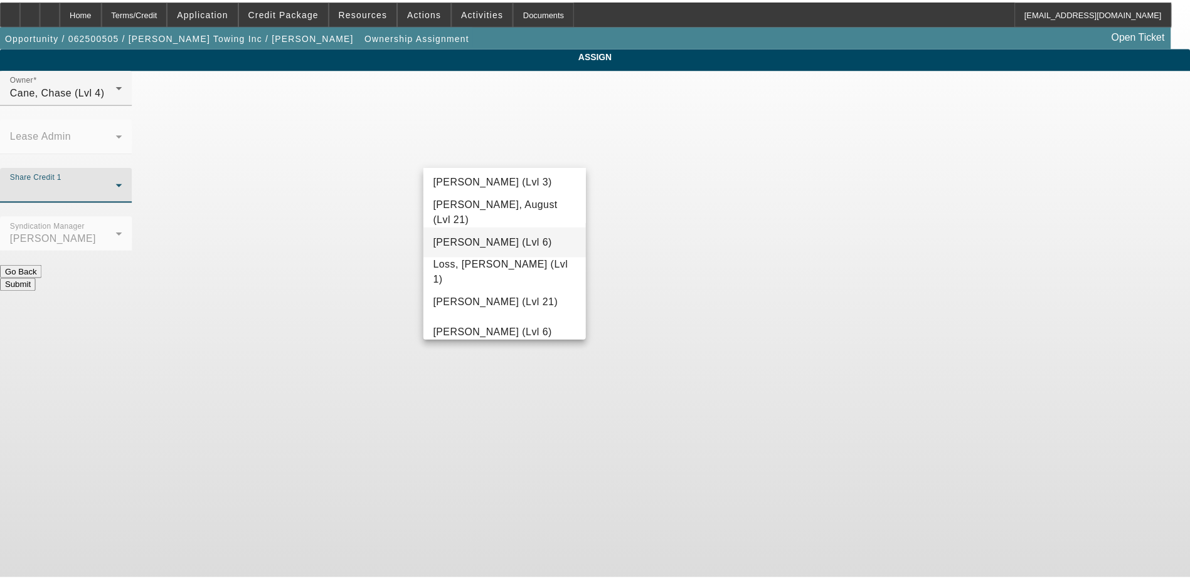
scroll to position [878, 0]
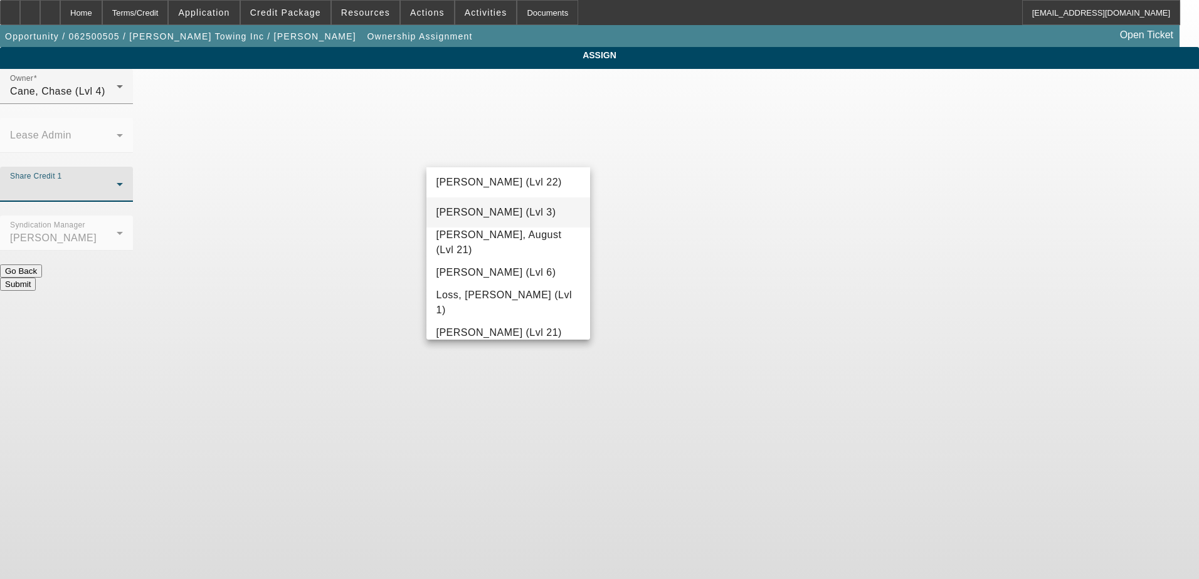
click at [487, 218] on span "[PERSON_NAME] (Lvl 3)" at bounding box center [496, 212] width 120 height 15
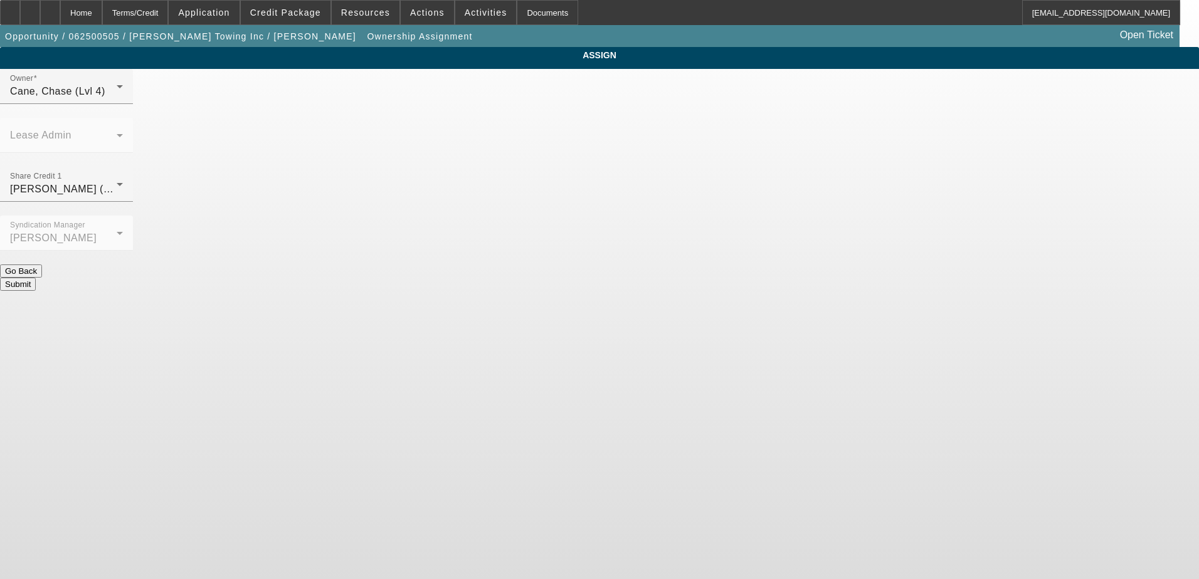
click at [648, 278] on div "Submit" at bounding box center [599, 284] width 1199 height 13
click at [36, 278] on button "Submit" at bounding box center [18, 284] width 36 height 13
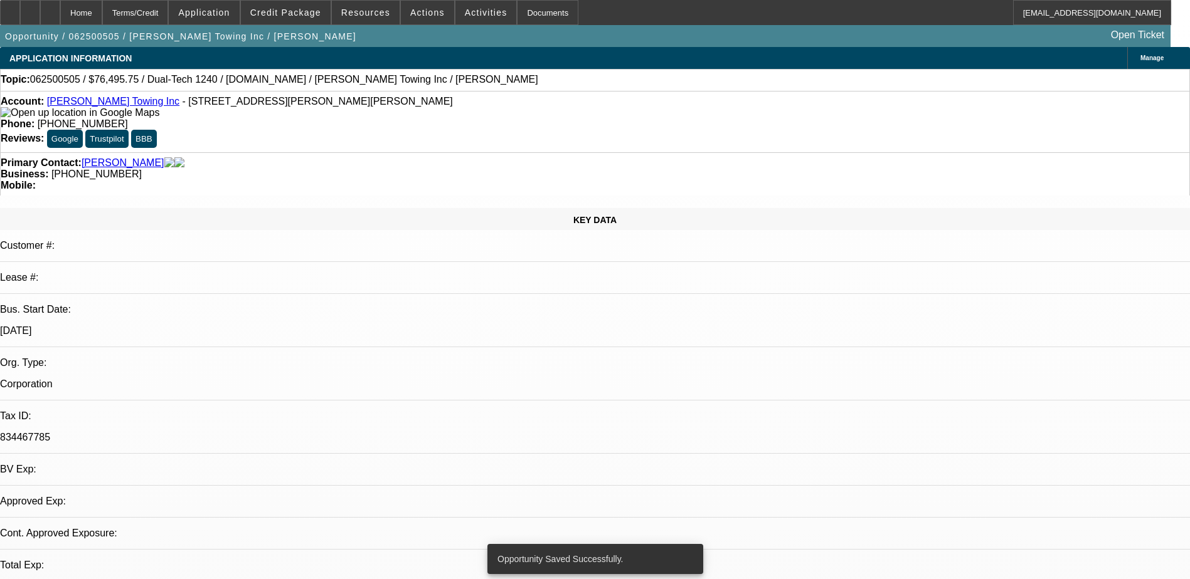
select select "0.15"
select select "2"
select select "0"
select select "6"
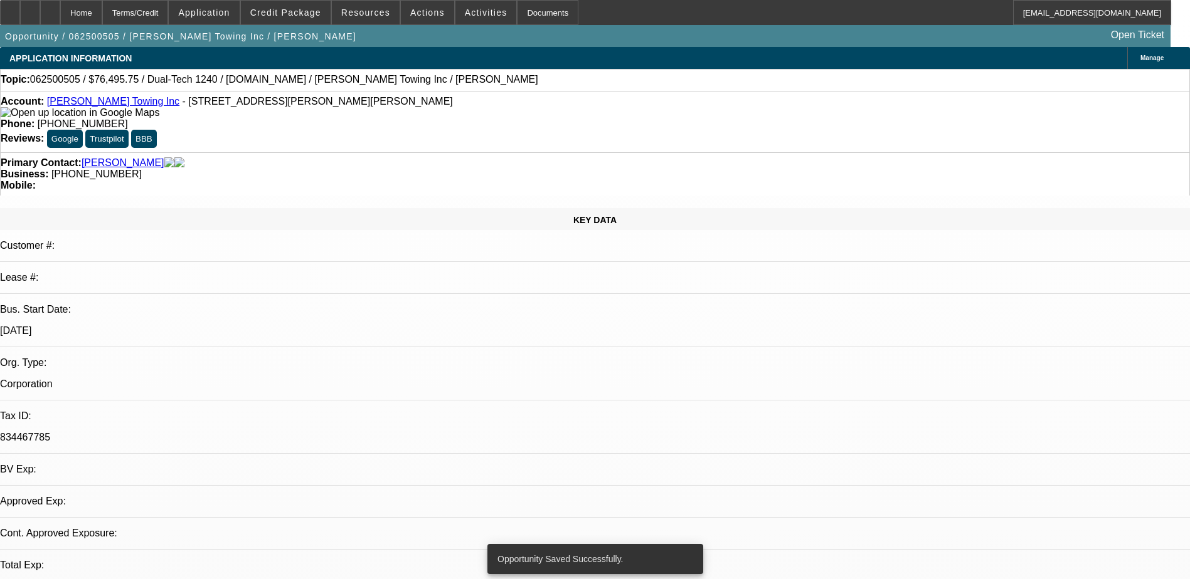
select select "0.15"
select select "2"
select select "0"
select select "6"
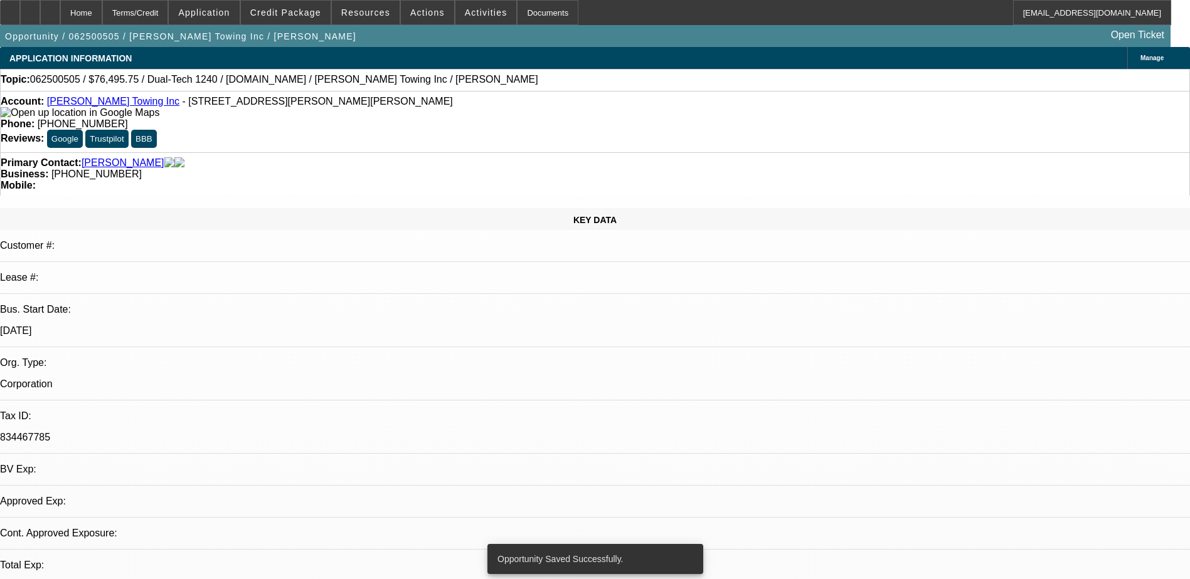
select select "0.15"
select select "2"
select select "0"
select select "6"
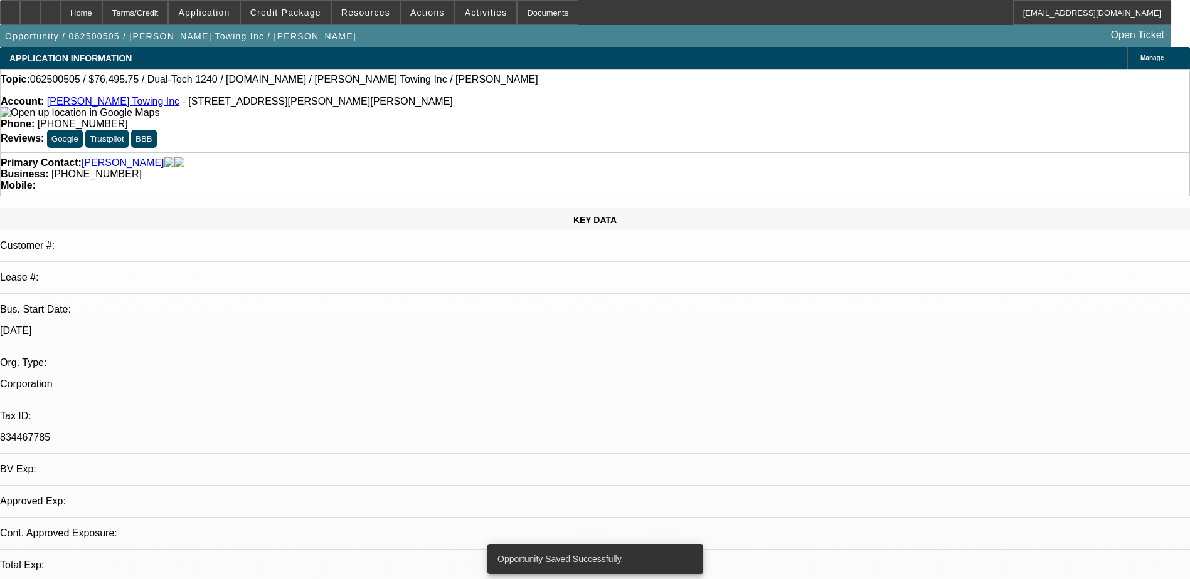
select select "0.1"
select select "2"
select select "0"
select select "6"
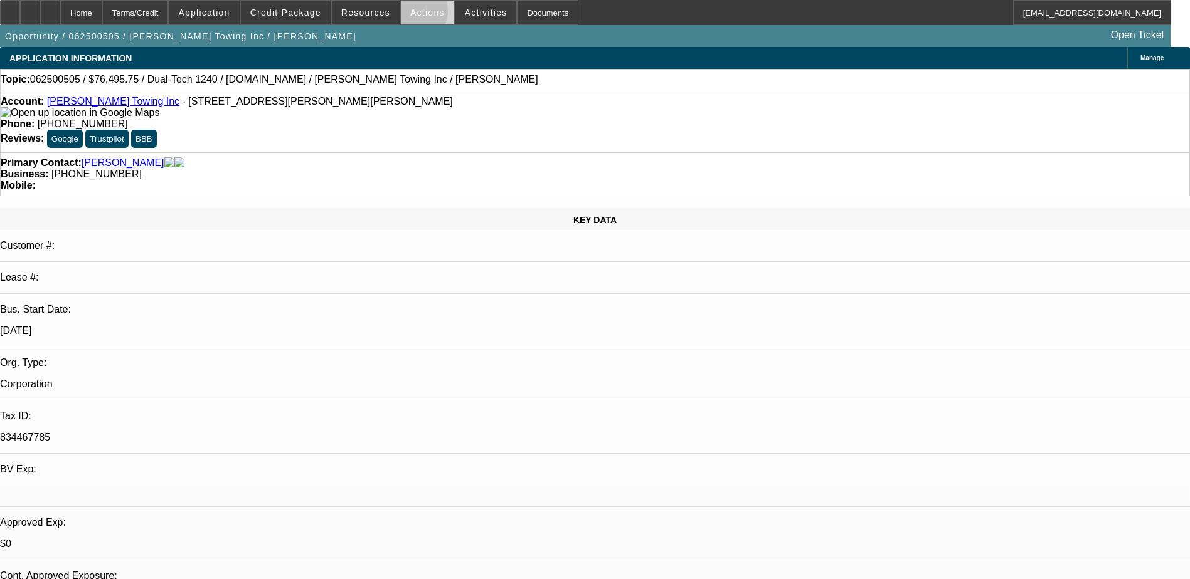
click at [410, 14] on span "Actions" at bounding box center [427, 13] width 34 height 10
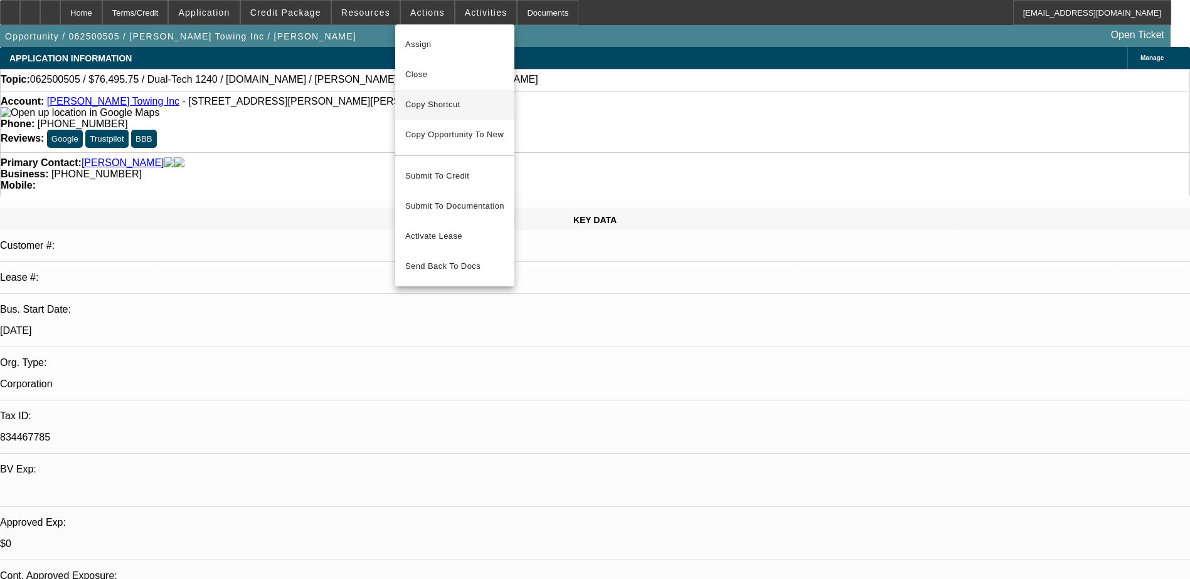
click at [434, 103] on span "Copy Shortcut" at bounding box center [454, 104] width 99 height 15
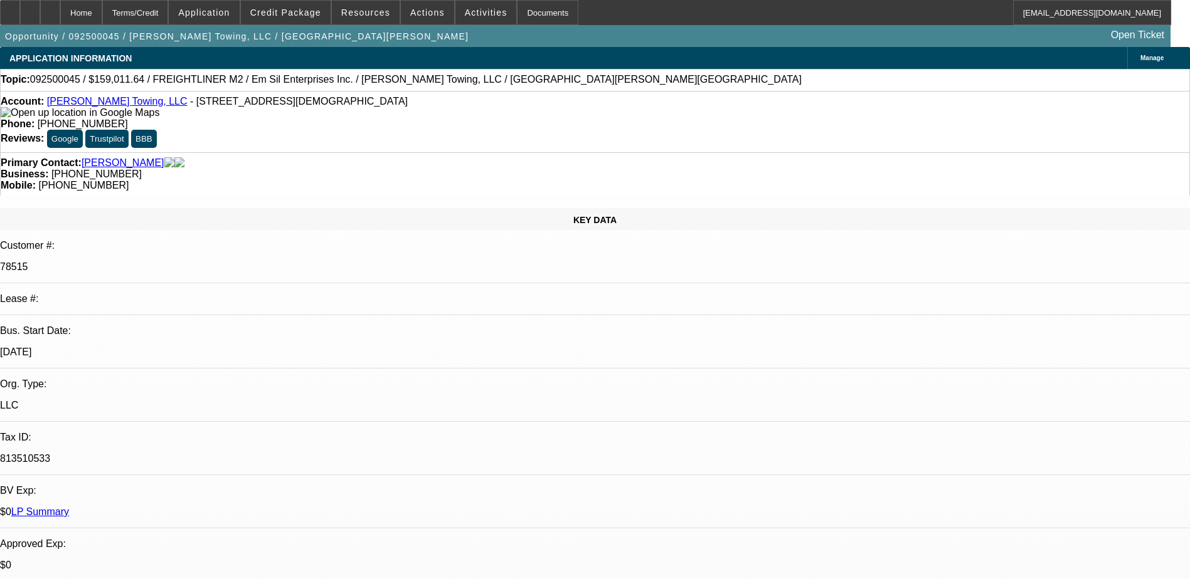
select select "0"
select select "3"
select select "0"
select select "6"
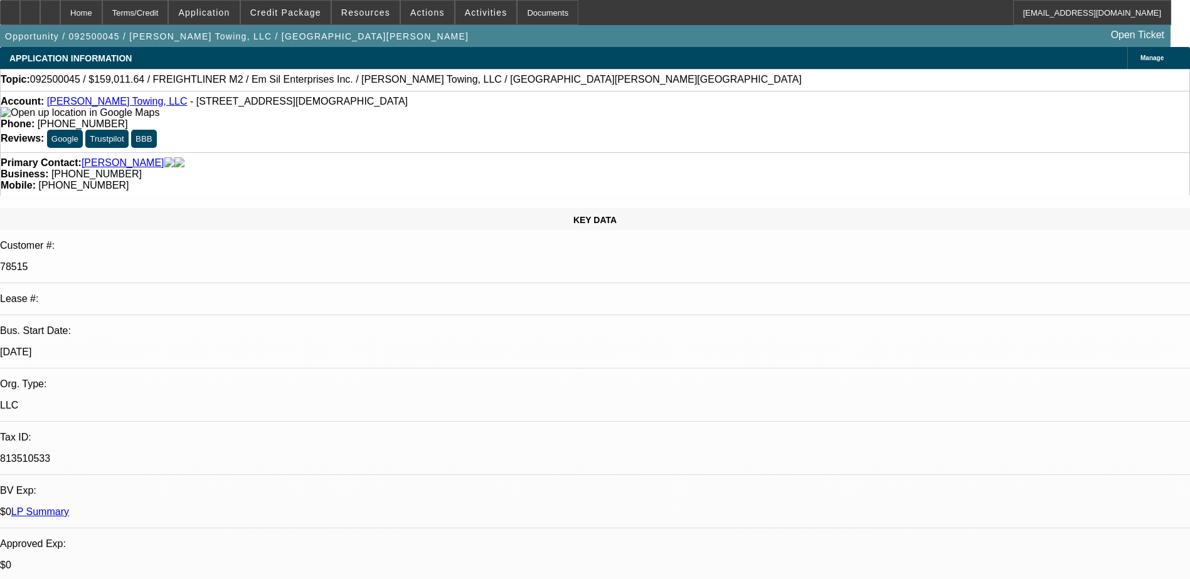
select select "0"
select select "6"
select select "0"
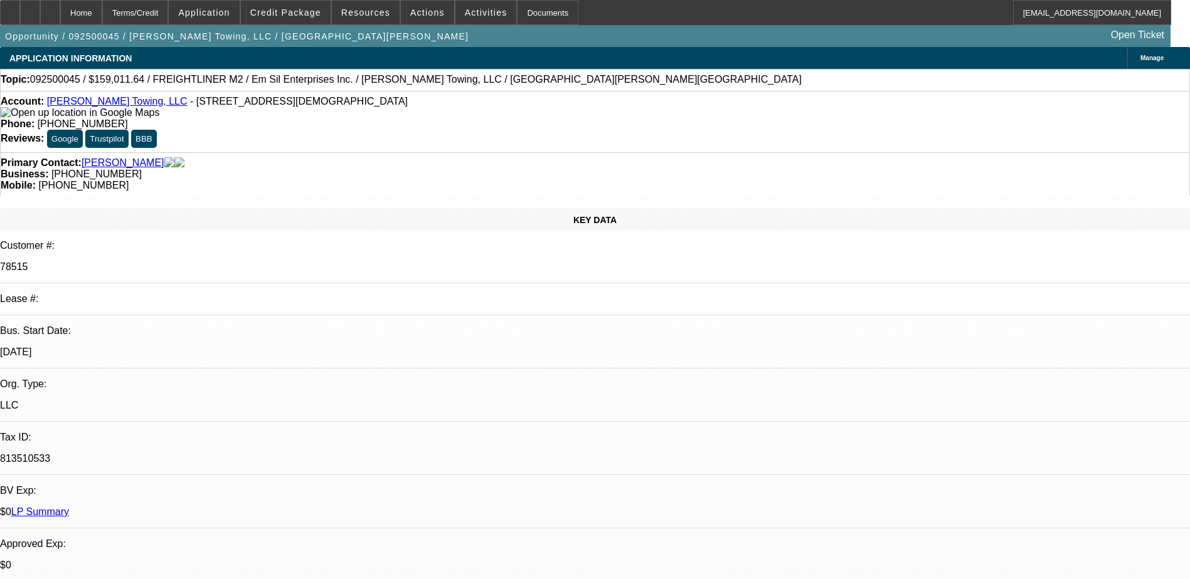
select select "0"
select select "6"
drag, startPoint x: 688, startPoint y: 138, endPoint x: 630, endPoint y: 138, distance: 58.3
click at [630, 180] on div "Mobile: (912) 977-4095" at bounding box center [595, 185] width 1188 height 11
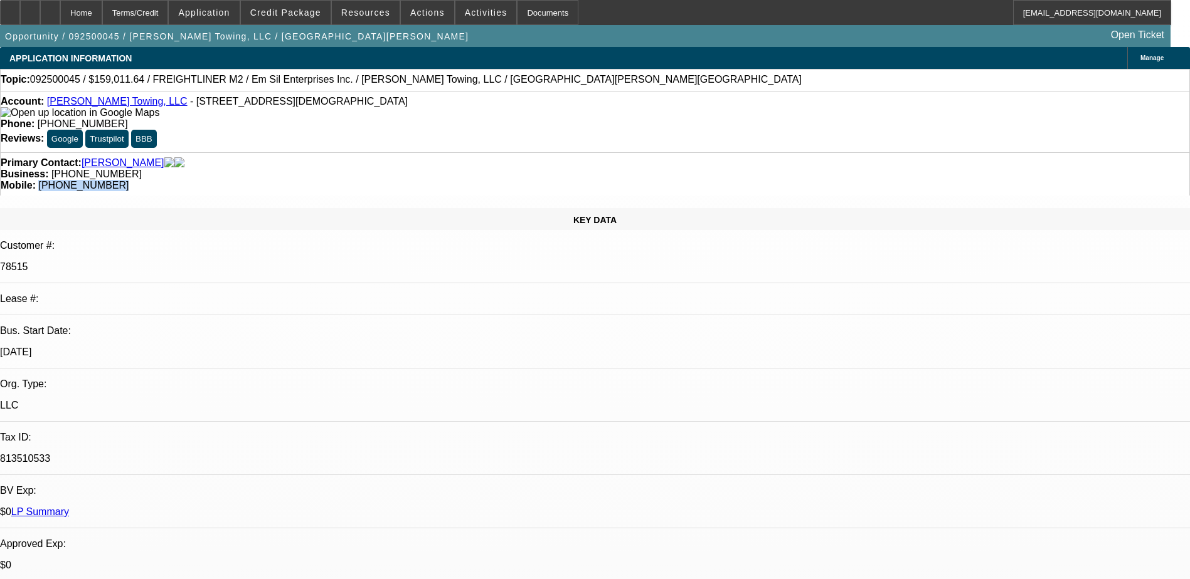
copy span "(912) 977-4095"
click at [410, 13] on span "Actions" at bounding box center [427, 13] width 34 height 10
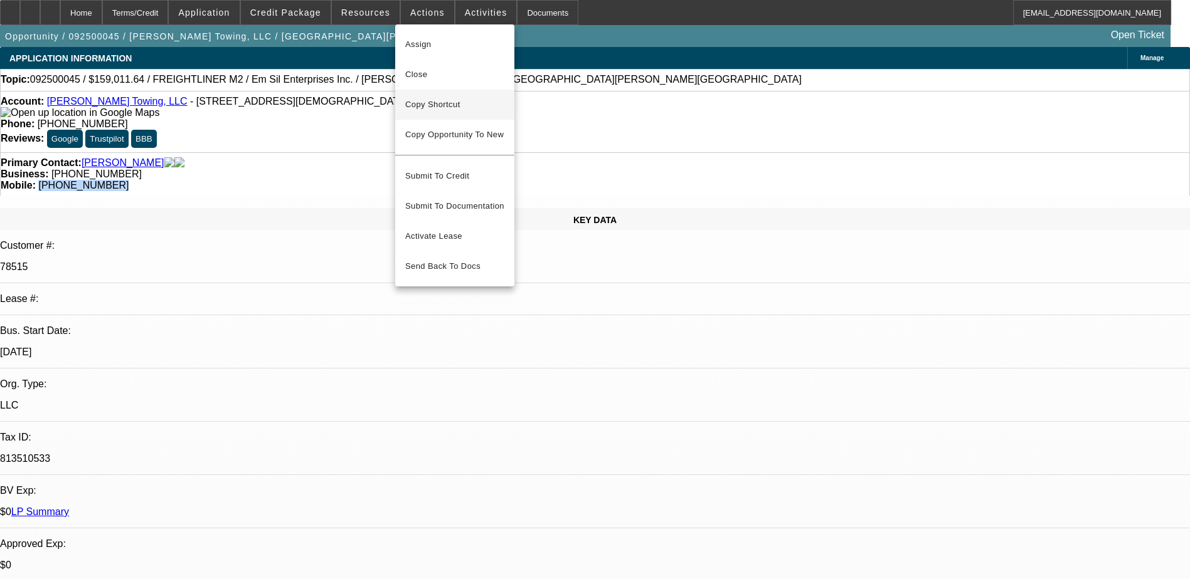
click at [429, 98] on span "Copy Shortcut" at bounding box center [454, 104] width 99 height 15
copy span "(912) 977-4095"
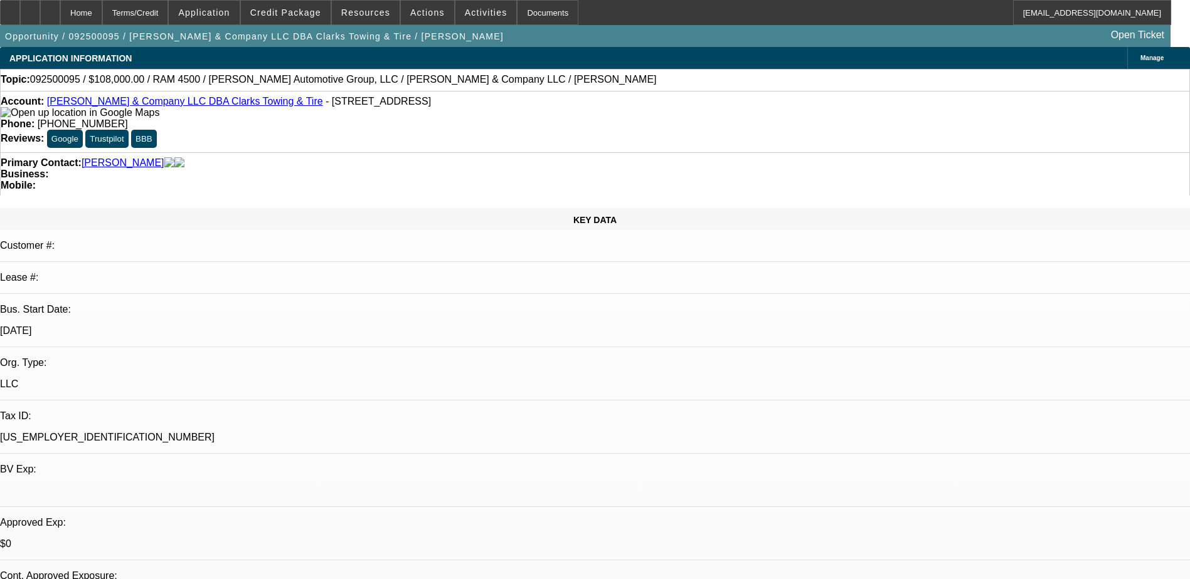
select select "0.1"
select select "2"
select select "0"
select select "6"
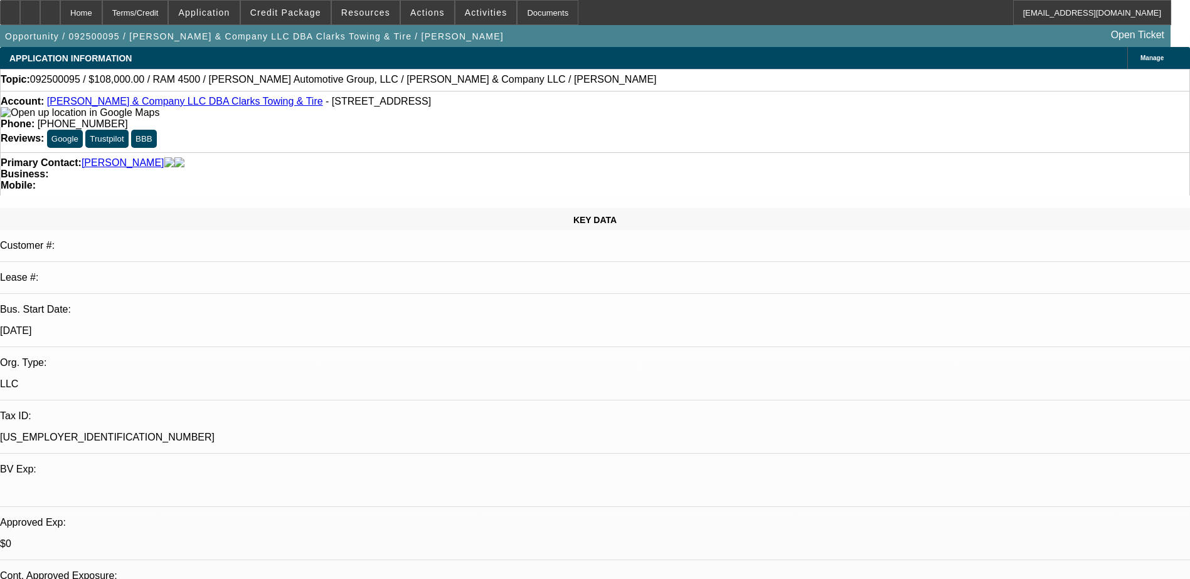
select select "0.1"
select select "2"
select select "0"
select select "6"
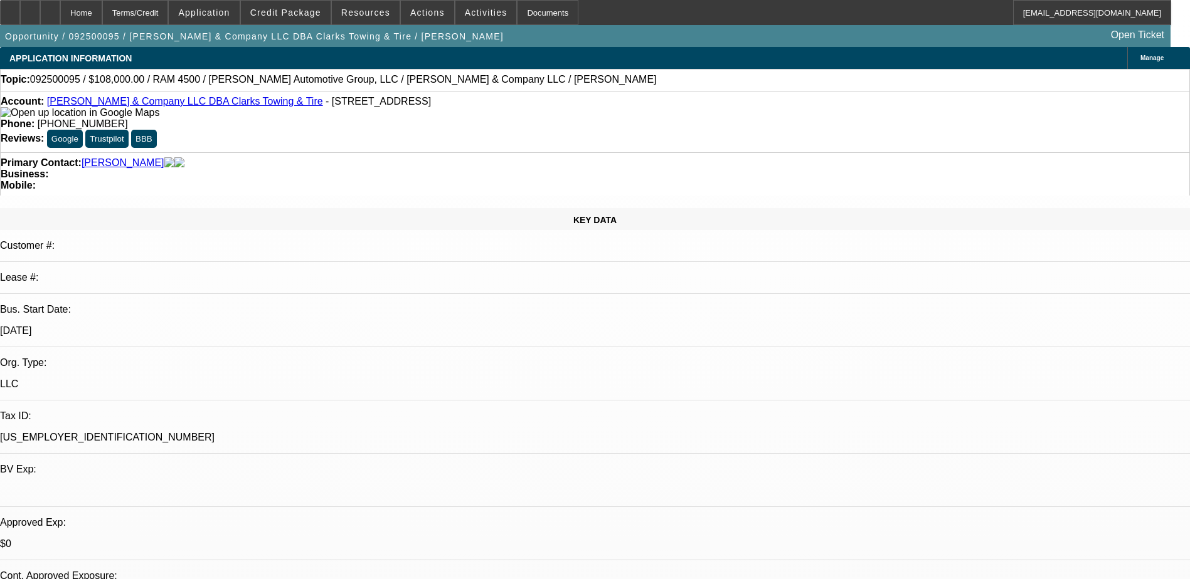
select select "0"
select select "6"
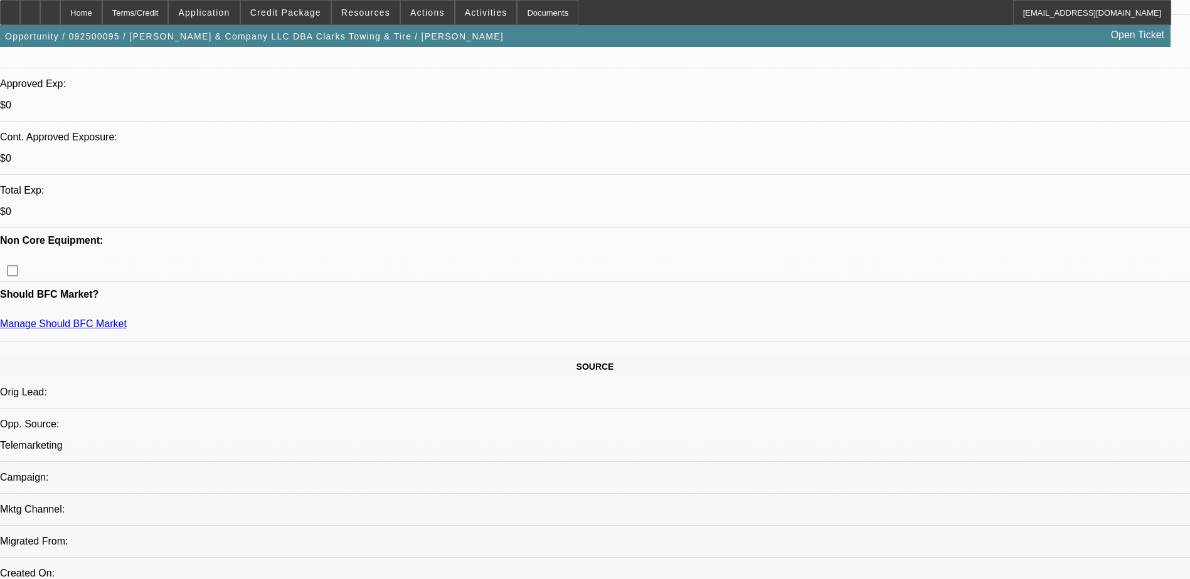
scroll to position [188, 0]
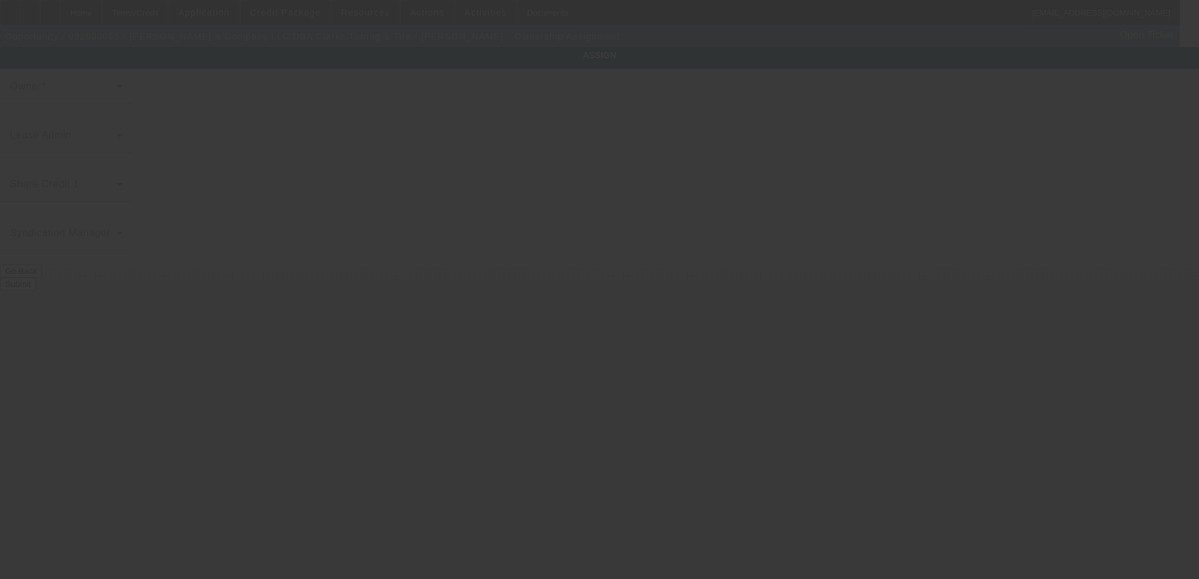
click at [490, 154] on div at bounding box center [599, 289] width 1199 height 579
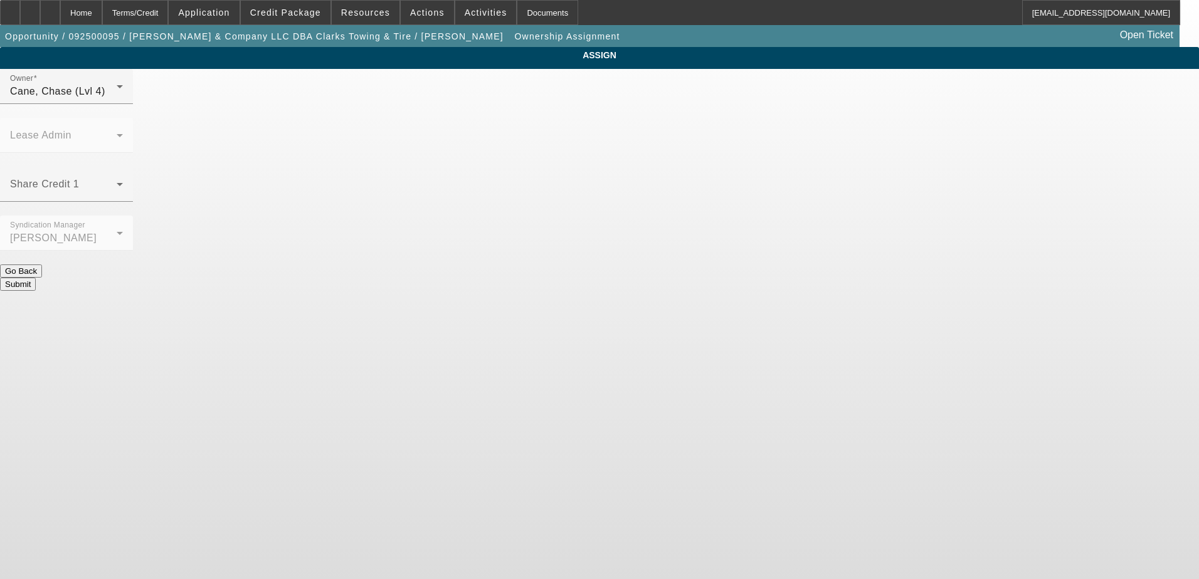
click at [117, 182] on span at bounding box center [63, 189] width 107 height 15
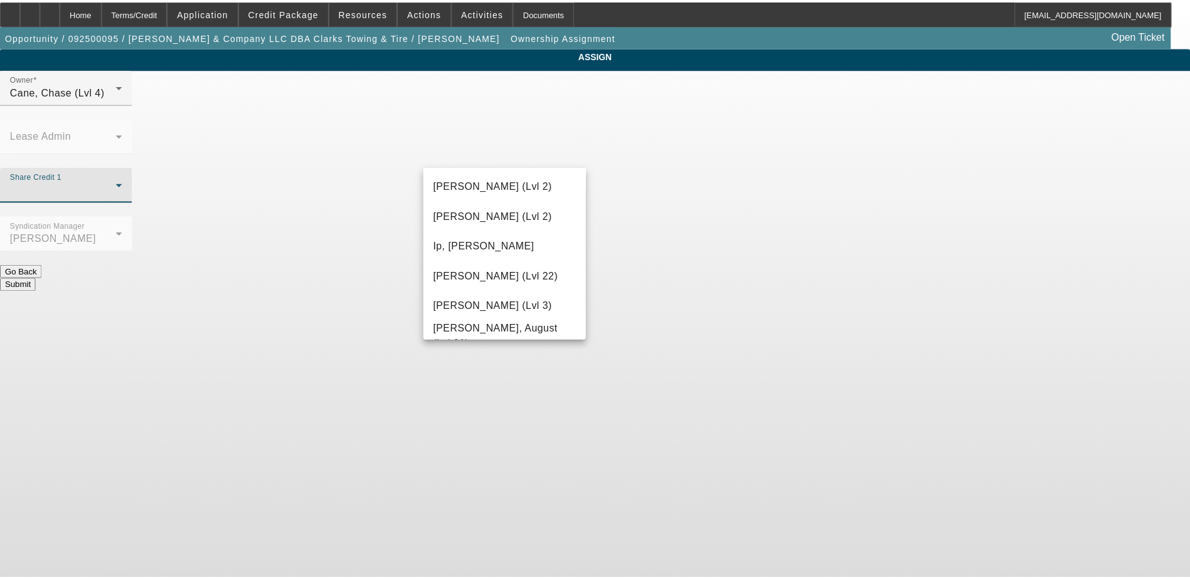
scroll to position [815, 0]
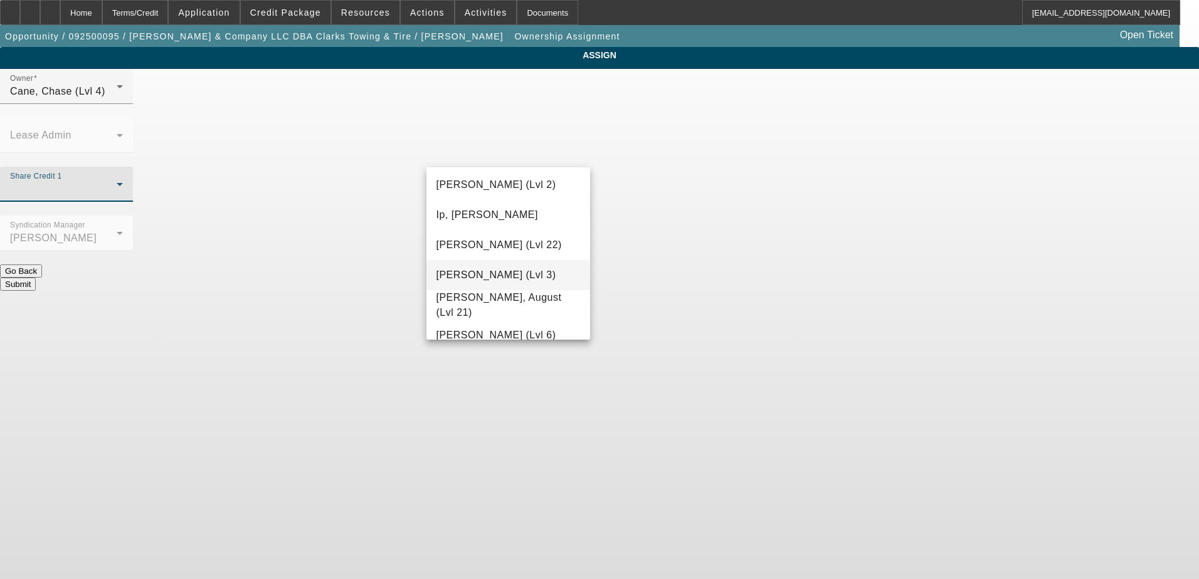
click at [512, 279] on span "Leach, Ethan (Lvl 3)" at bounding box center [496, 275] width 120 height 15
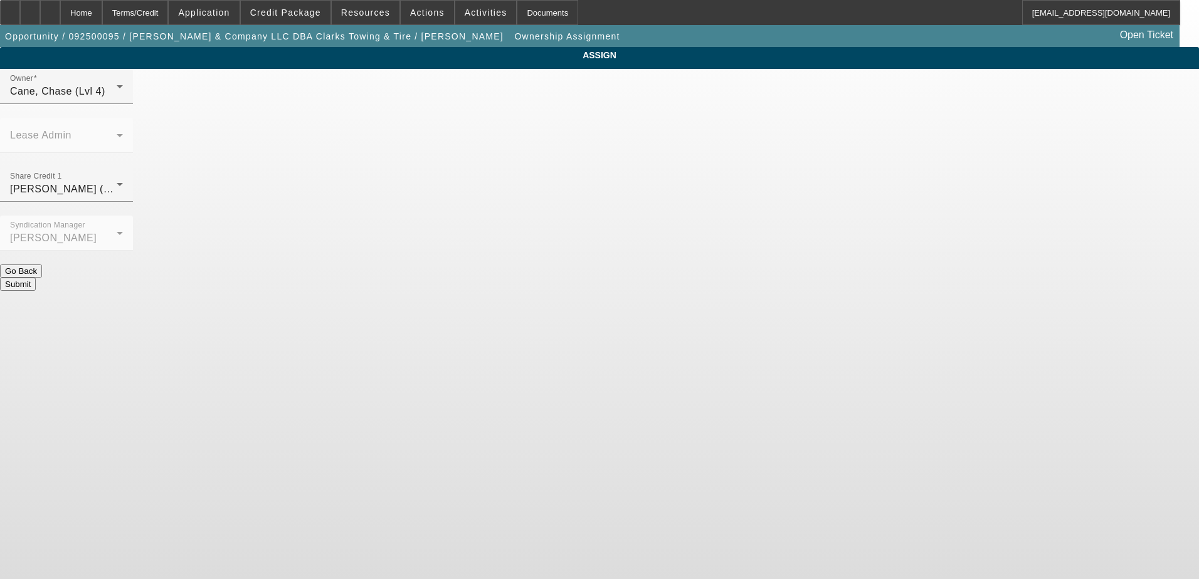
click at [36, 278] on button "Submit" at bounding box center [18, 284] width 36 height 13
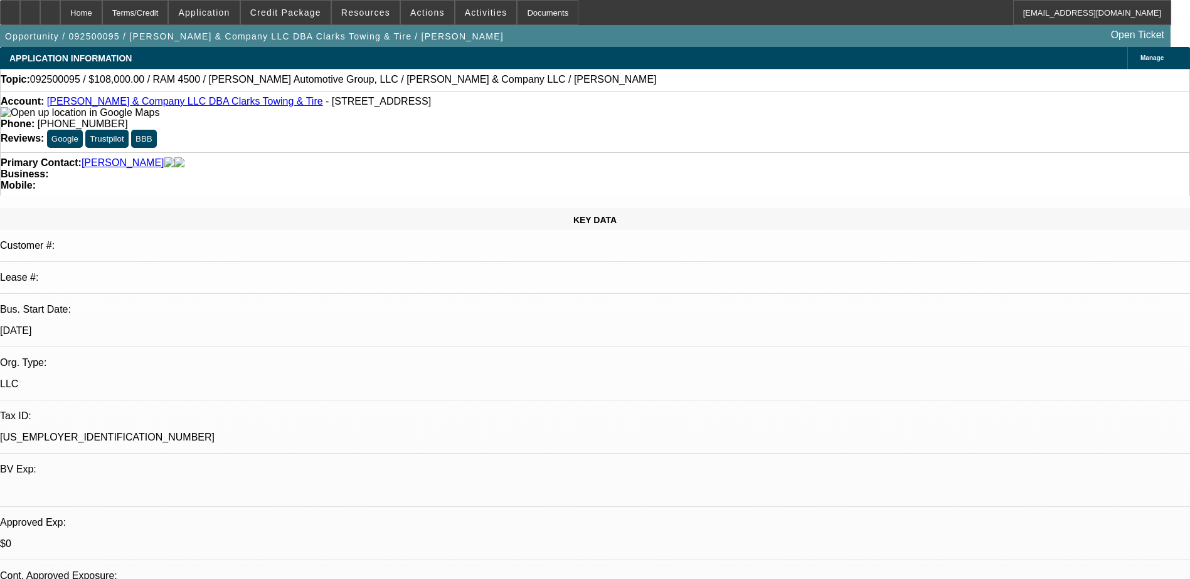
select select "0.1"
select select "2"
select select "0"
select select "6"
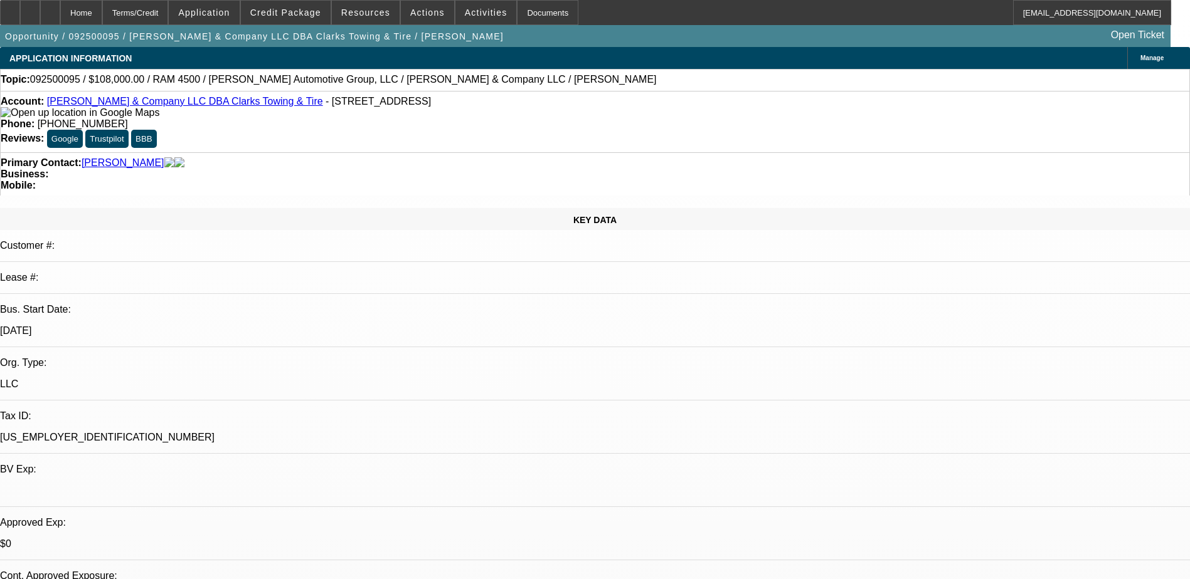
select select "0.1"
select select "2"
select select "0"
select select "6"
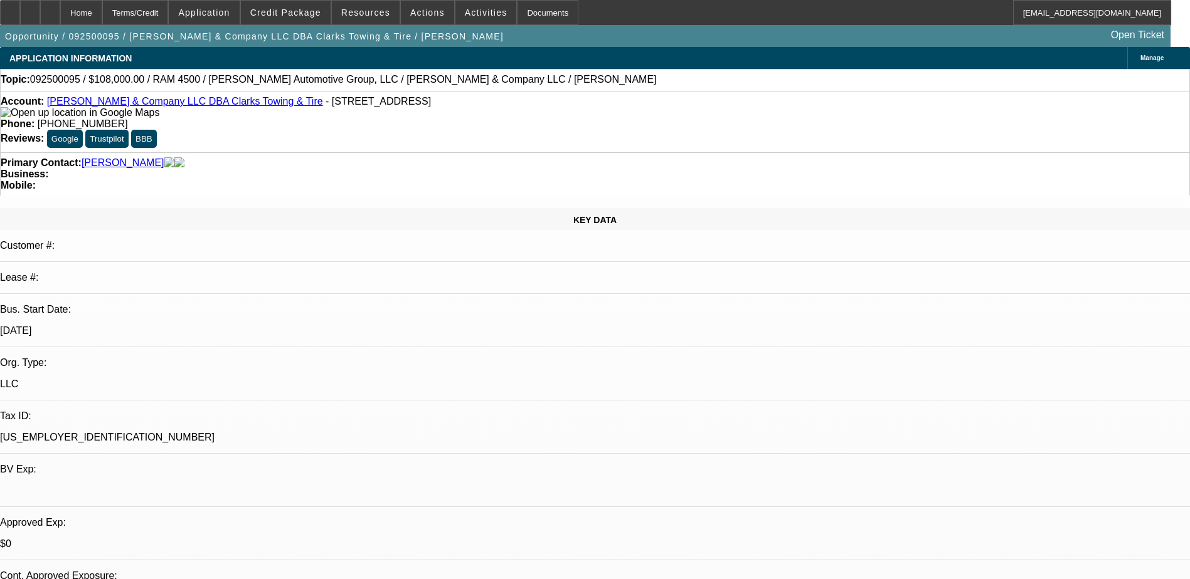
select select "0.1"
select select "2"
select select "0"
select select "6"
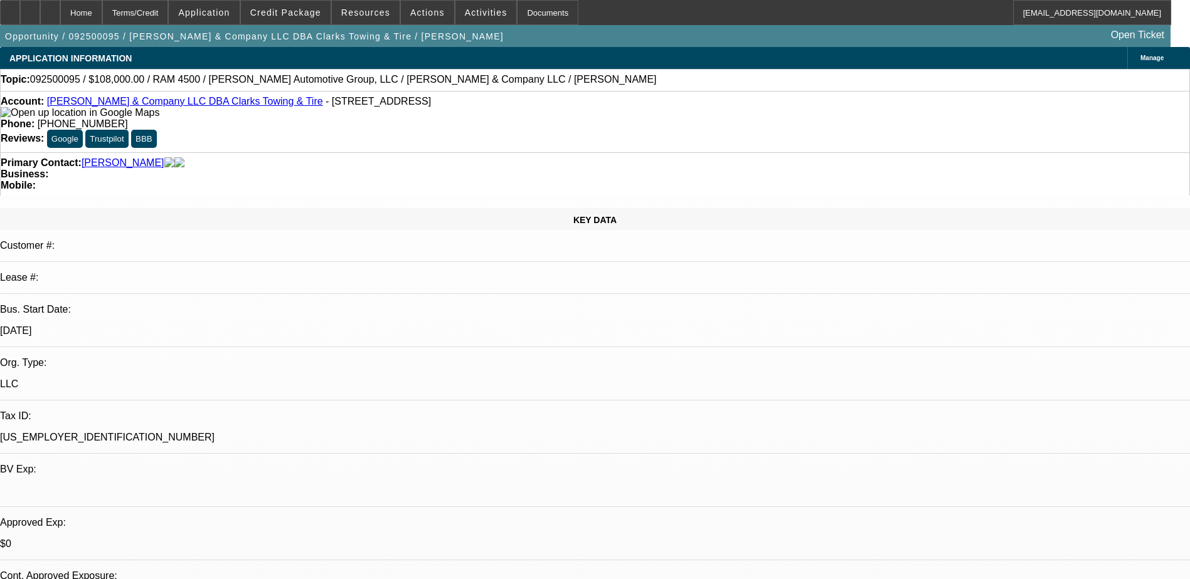
select select "0"
select select "6"
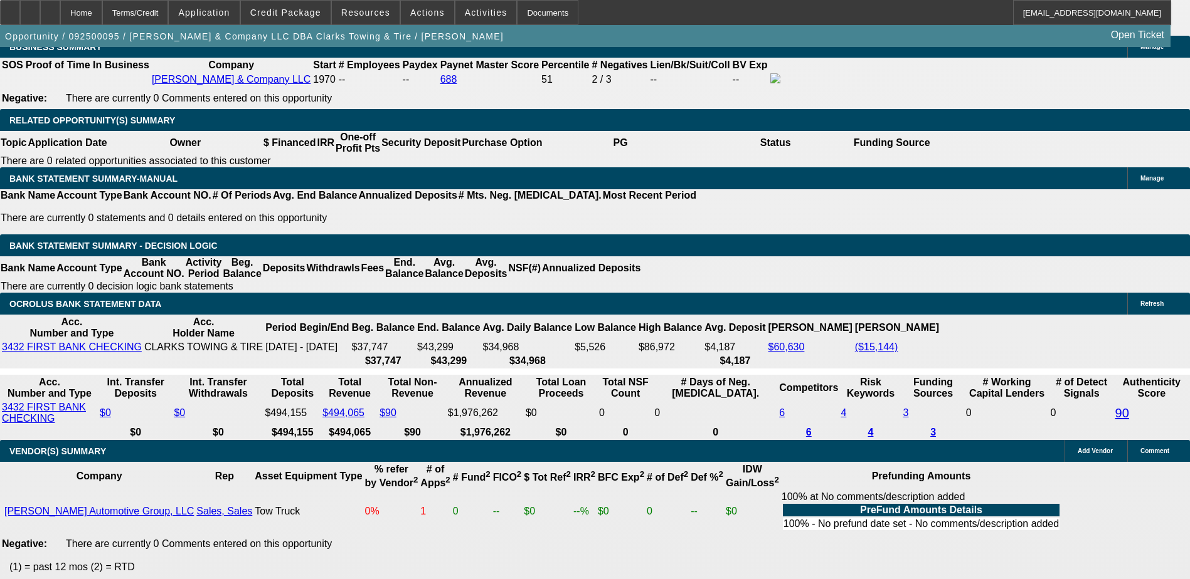
scroll to position [1881, 0]
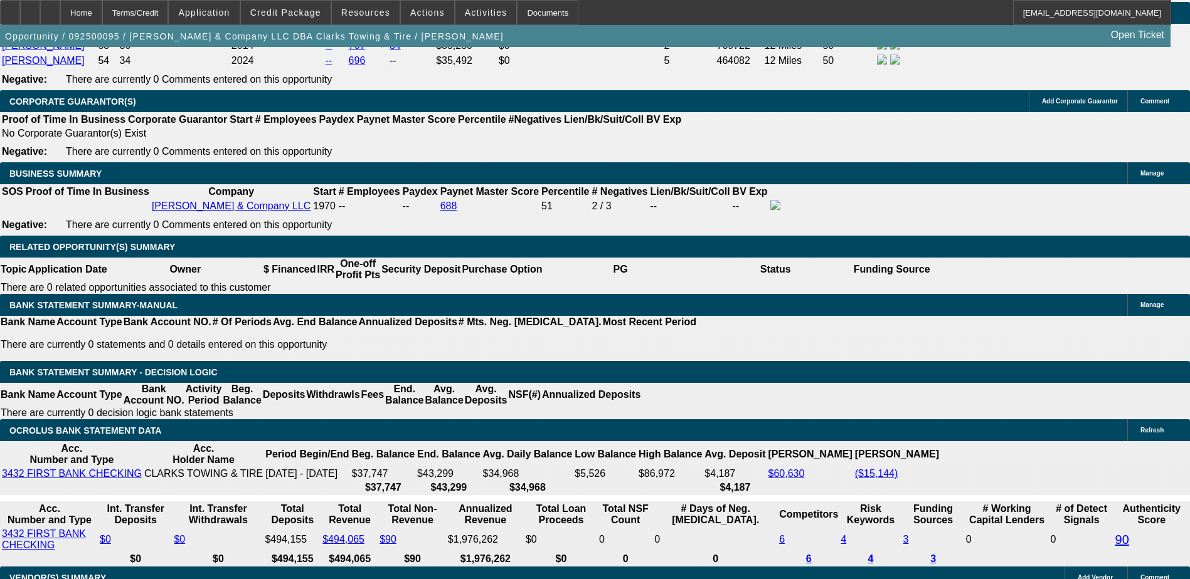
type input "UNKNOWN"
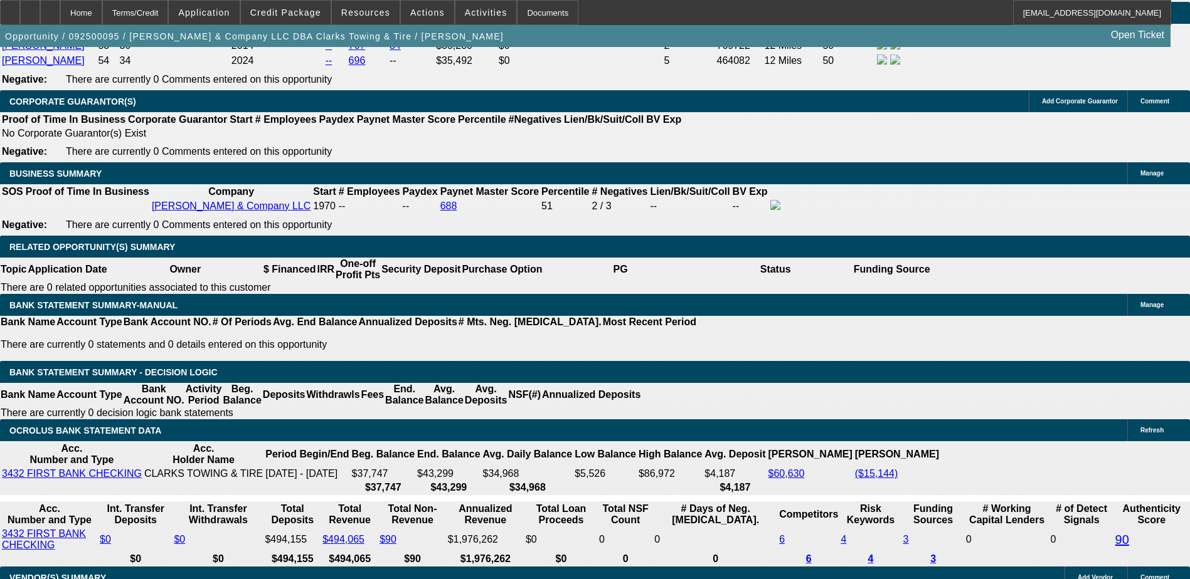
type input "14"
type input "$3,692.24"
type input "$1,846.12"
type input "$5,025.94"
type input "$2,512.97"
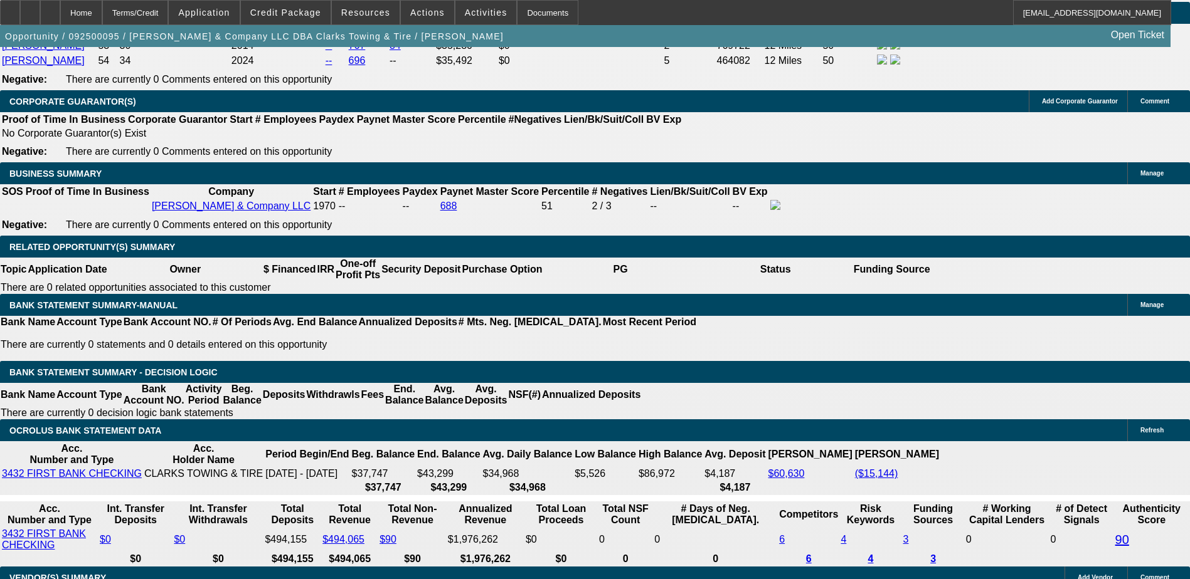
type input "14"
type input "24"
type input "$48.00"
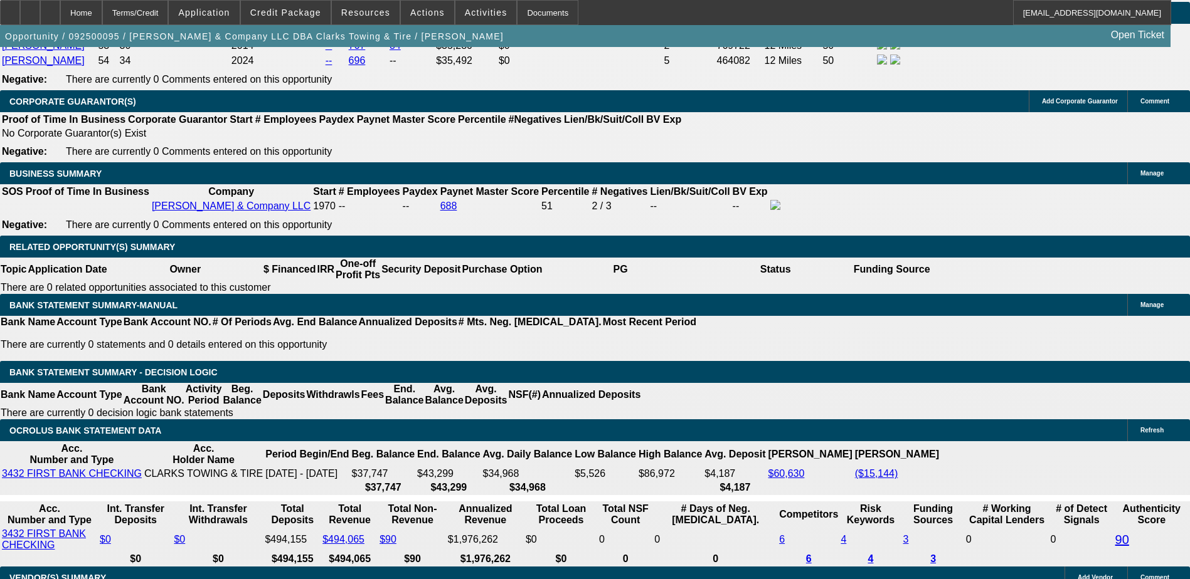
type input "2495"
type input "$4,990.00"
type input "13.7"
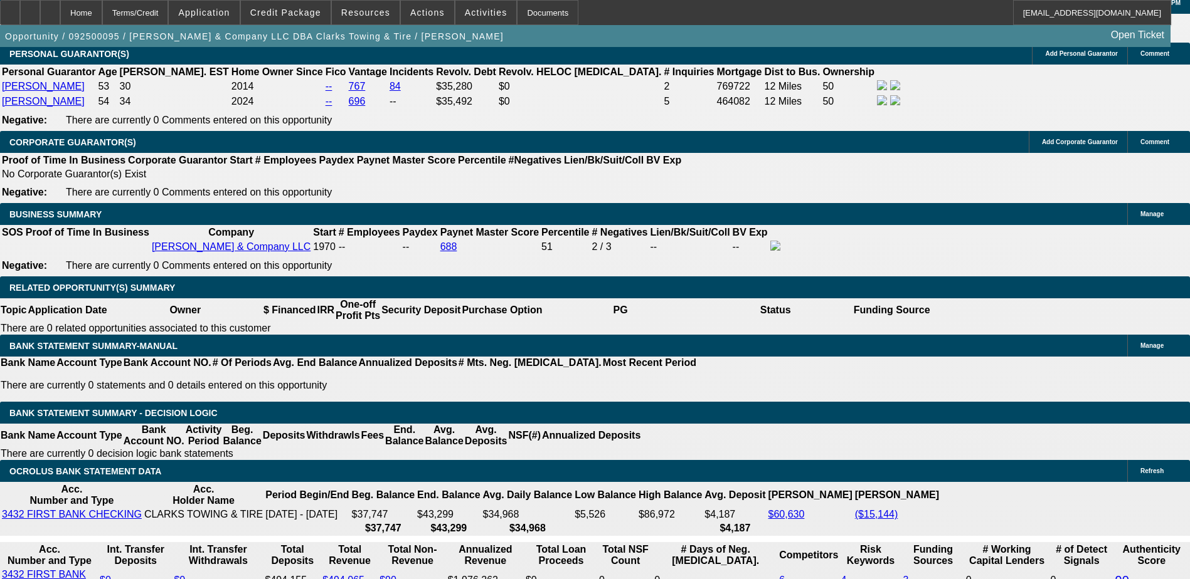
scroll to position [1819, 0]
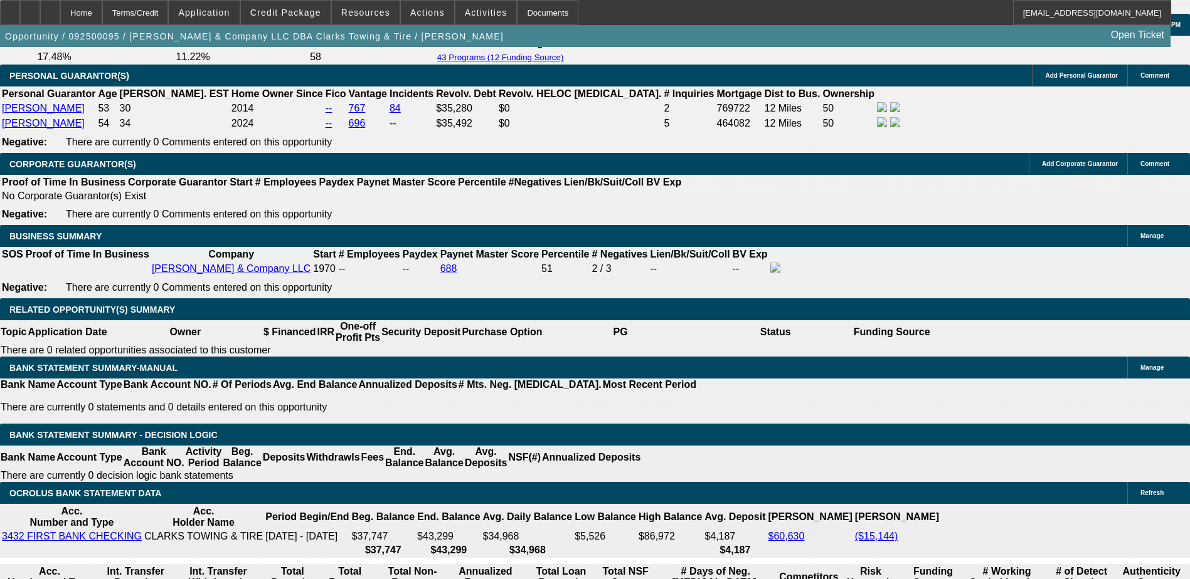
type input "$2,495.00"
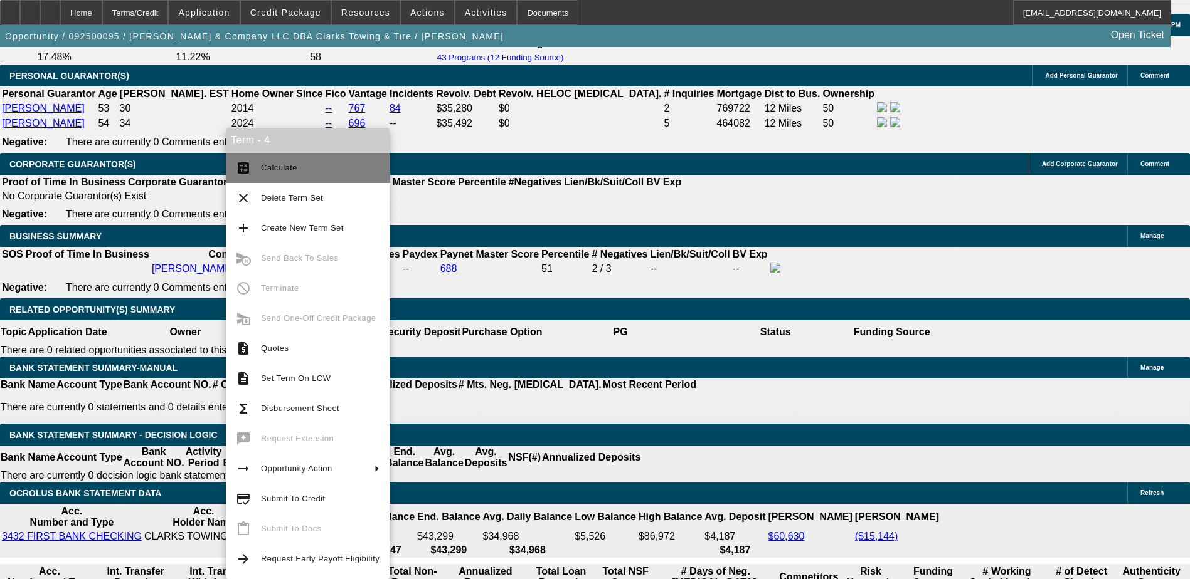
click at [280, 164] on span "Calculate" at bounding box center [279, 167] width 36 height 9
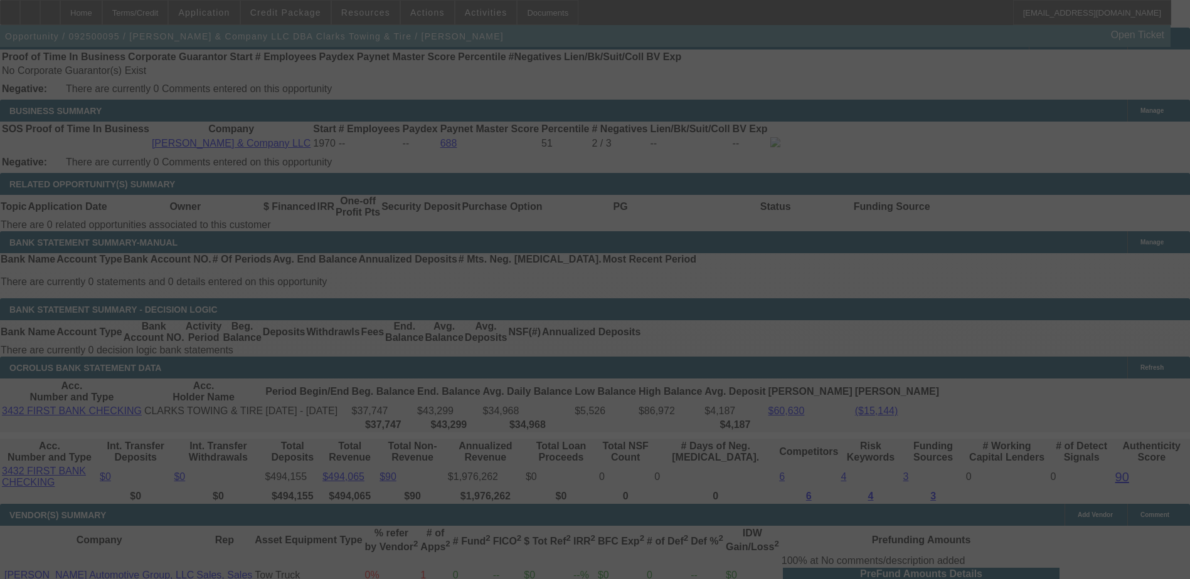
scroll to position [1926, 0]
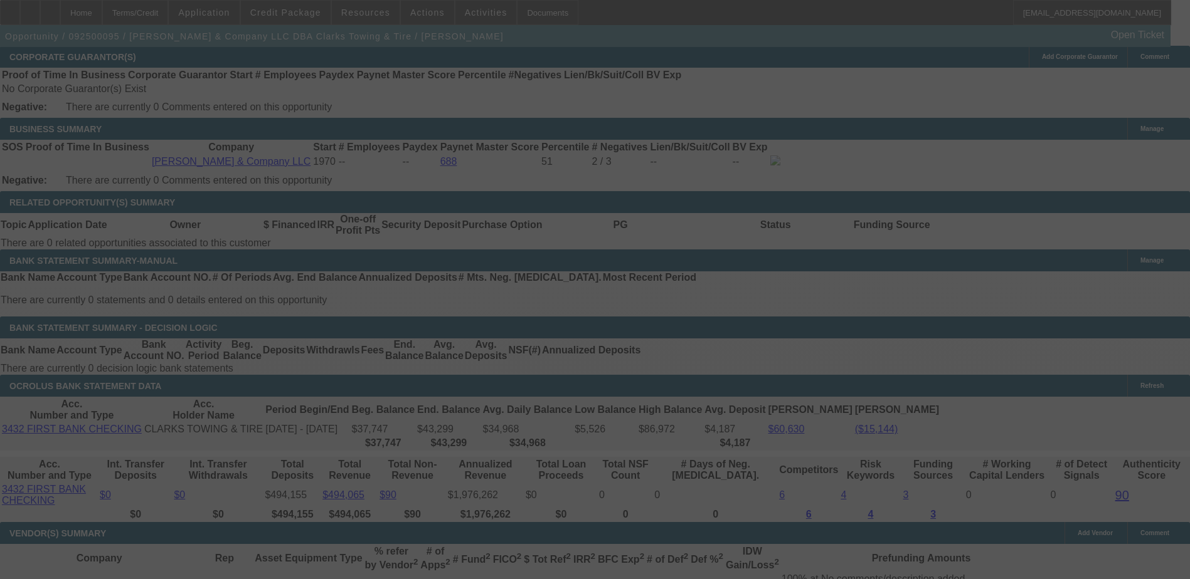
select select "0.1"
select select "2"
select select "0"
select select "6"
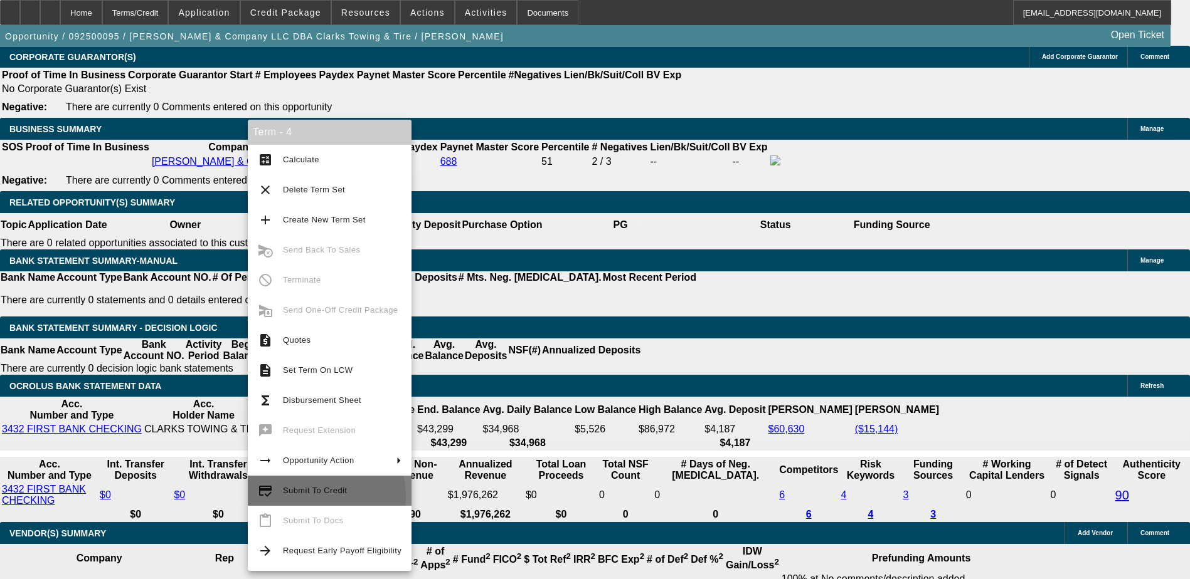
click at [310, 497] on span "Submit To Credit" at bounding box center [342, 491] width 119 height 15
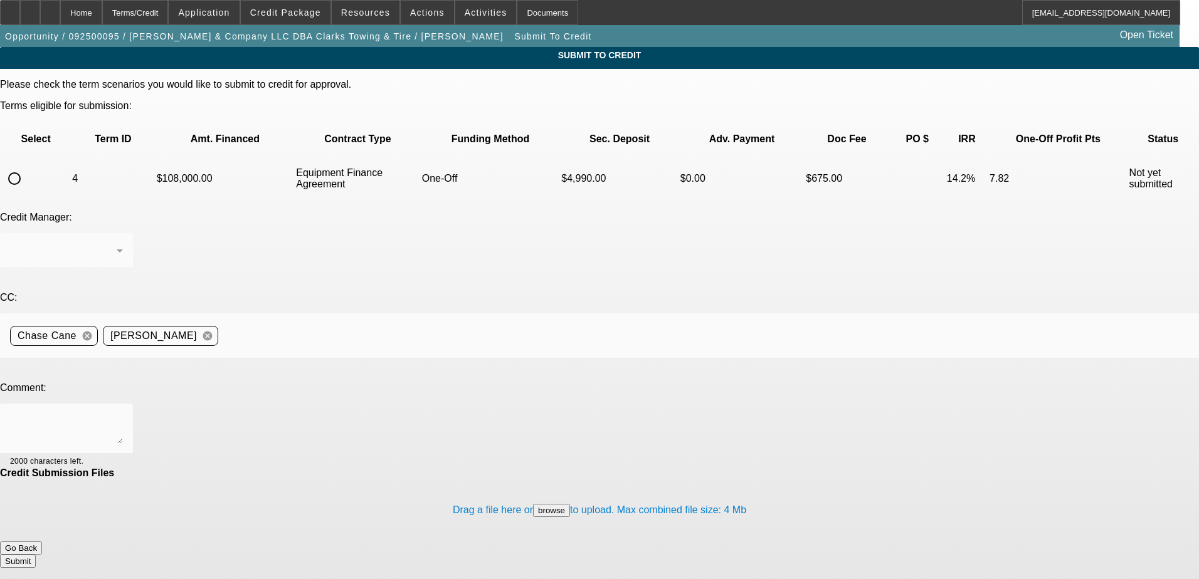
click at [27, 166] on input "radio" at bounding box center [14, 178] width 25 height 25
radio input "true"
click at [123, 414] on textarea at bounding box center [66, 429] width 113 height 30
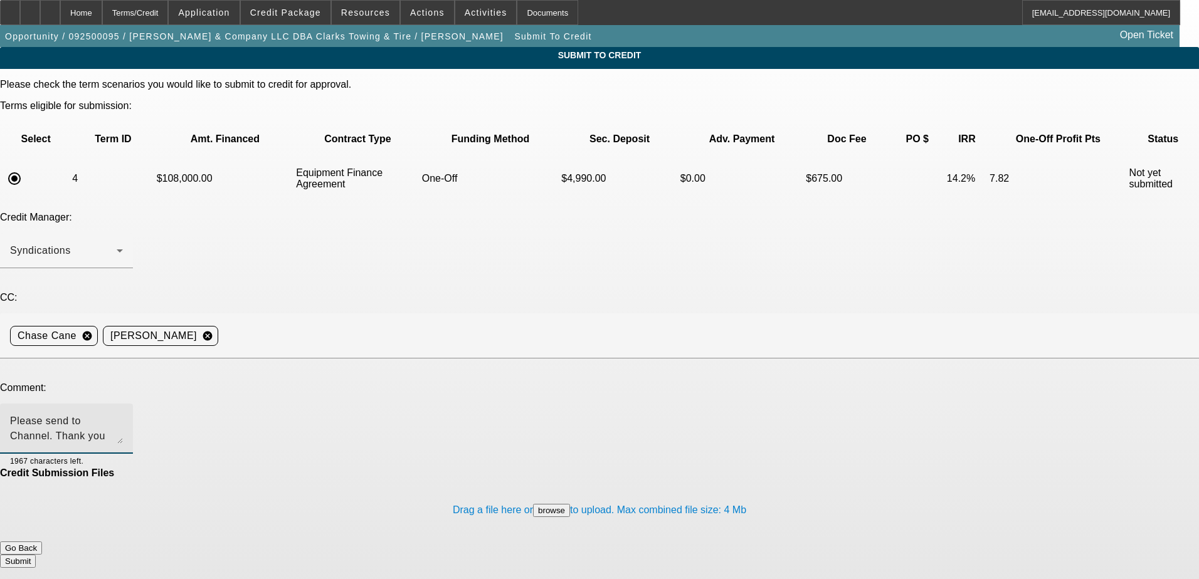
type textarea "Please send to Channel. Thank you"
click at [36, 555] on button "Submit" at bounding box center [18, 561] width 36 height 13
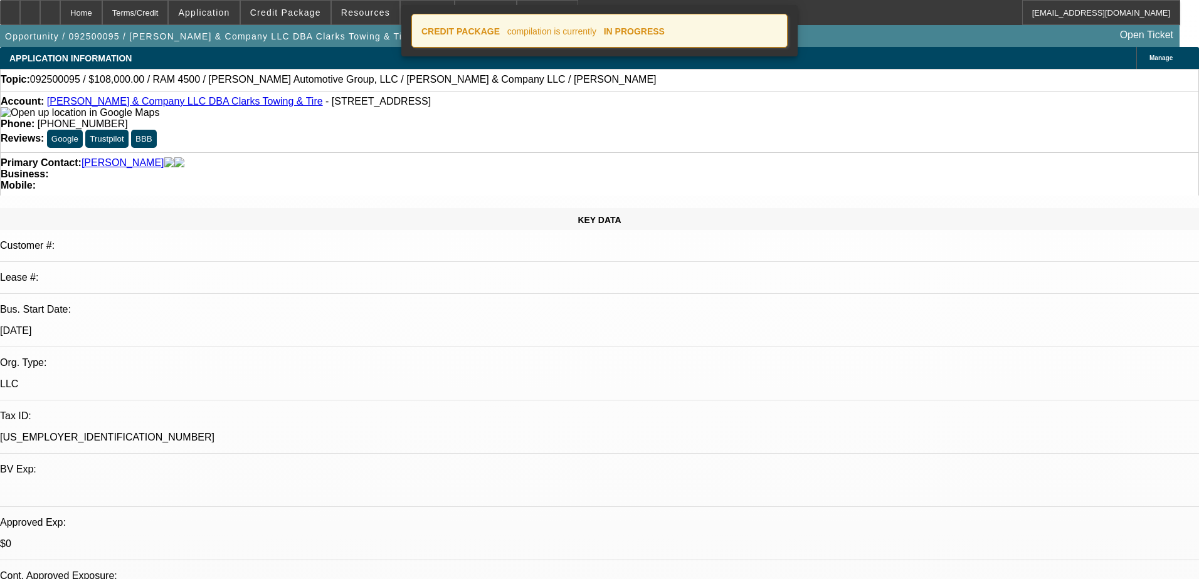
select select "0.1"
select select "2"
select select "0"
select select "6"
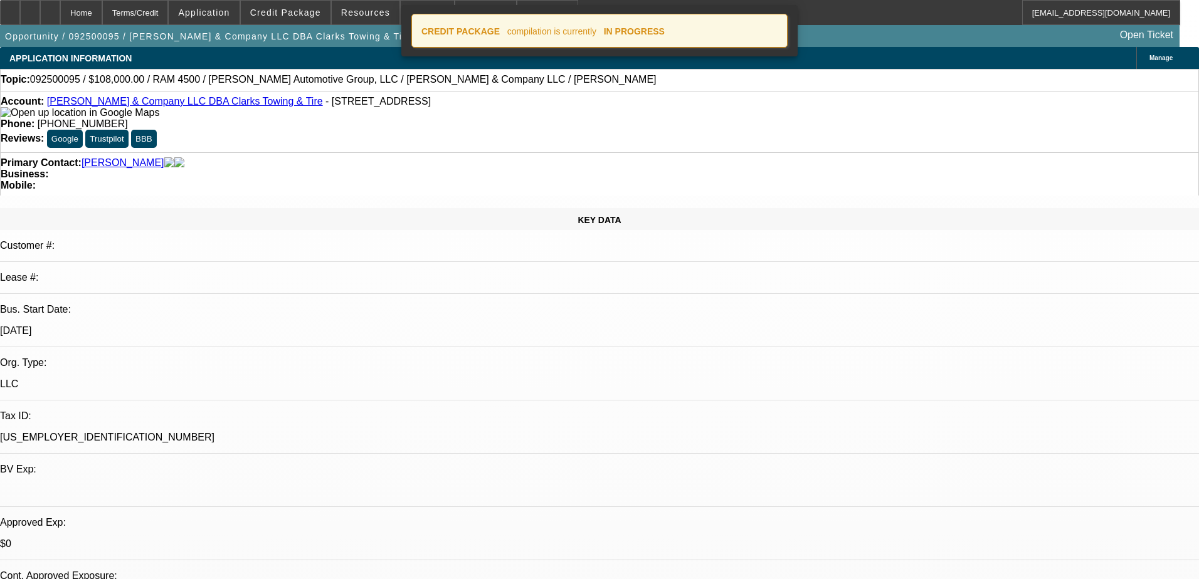
select select "0.1"
select select "2"
select select "0"
select select "6"
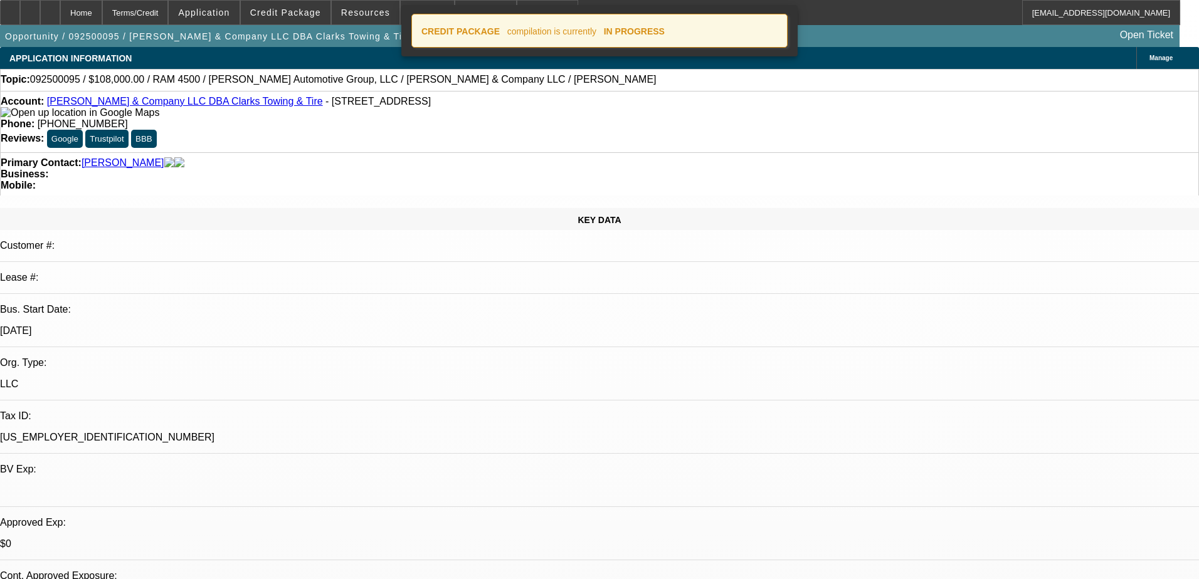
select select "0.1"
select select "2"
select select "0"
select select "6"
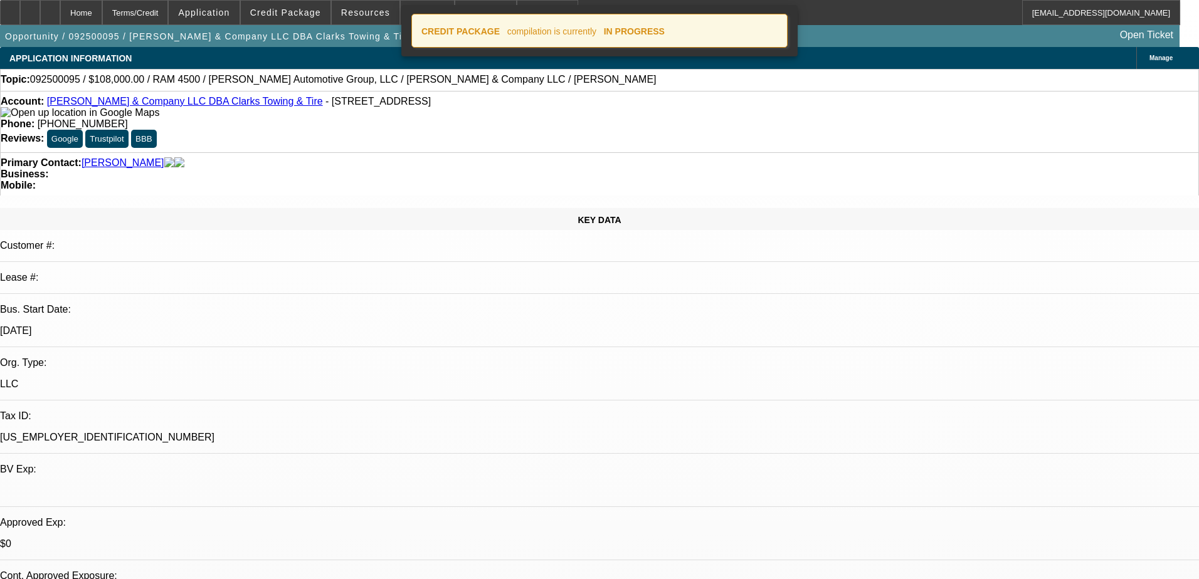
select select "0"
select select "6"
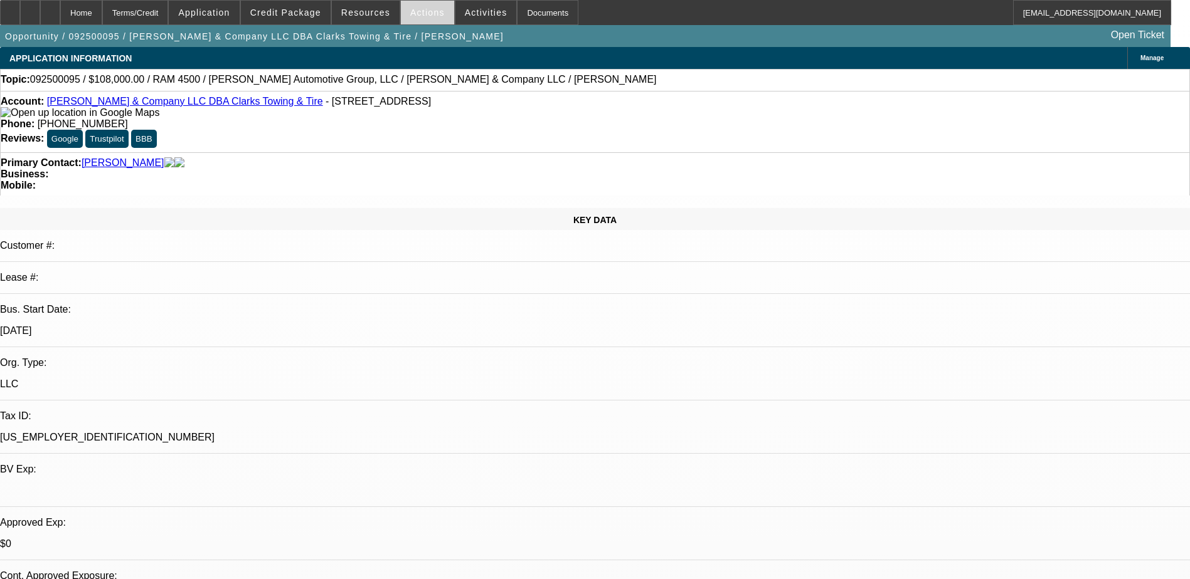
click at [404, 13] on span at bounding box center [427, 12] width 53 height 30
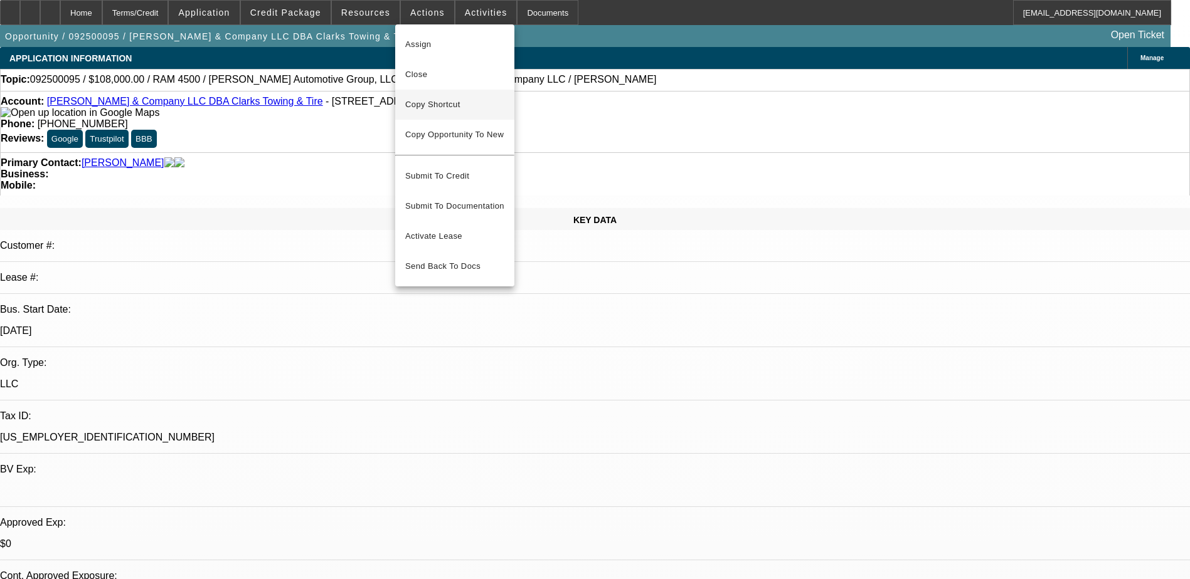
click at [428, 102] on span "Copy Shortcut" at bounding box center [454, 104] width 99 height 15
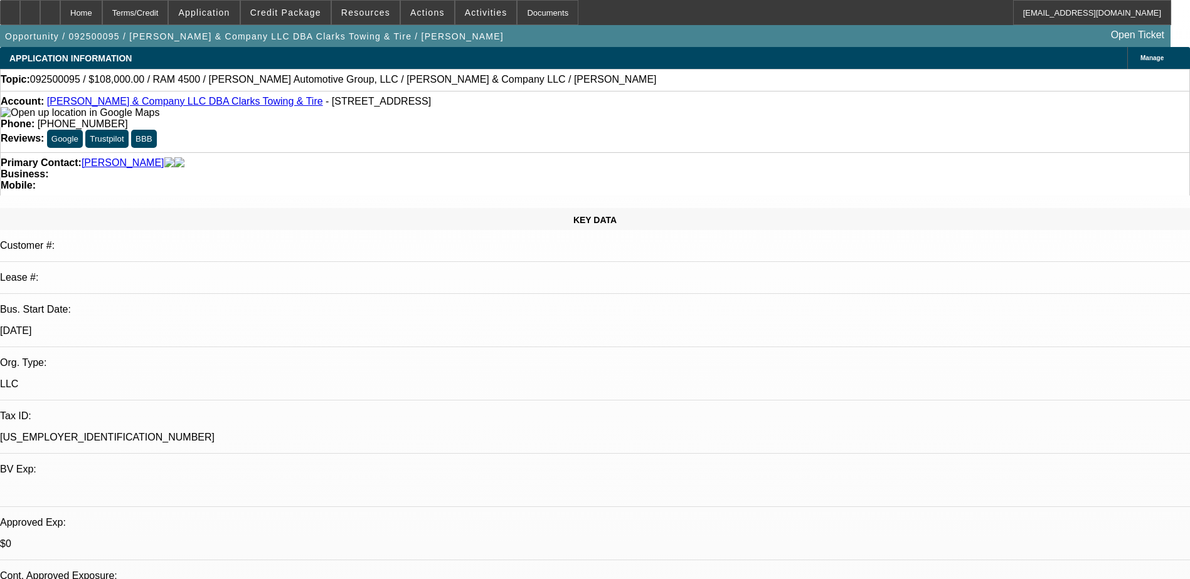
click at [134, 99] on div "Account: SE Griffin & Company LLC DBA Clarks Towing & Tire - 314 City Lake Rd, …" at bounding box center [595, 107] width 1188 height 23
click at [140, 105] on link "SE Griffin & Company LLC DBA Clarks Towing & Tire" at bounding box center [185, 101] width 276 height 11
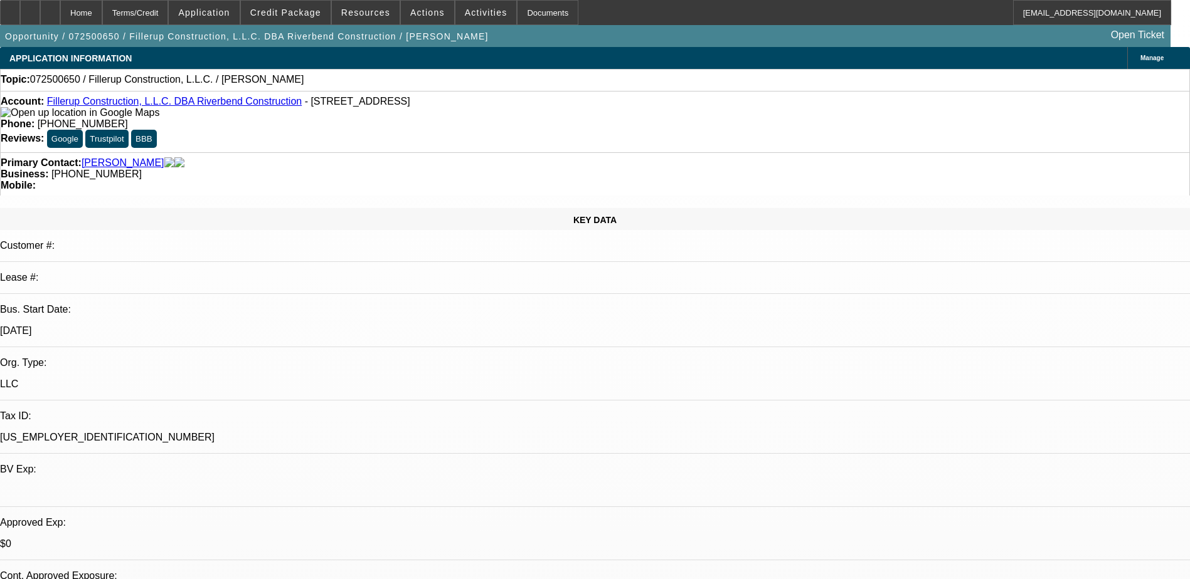
select select "0"
select select "2"
select select "0.1"
select select "4"
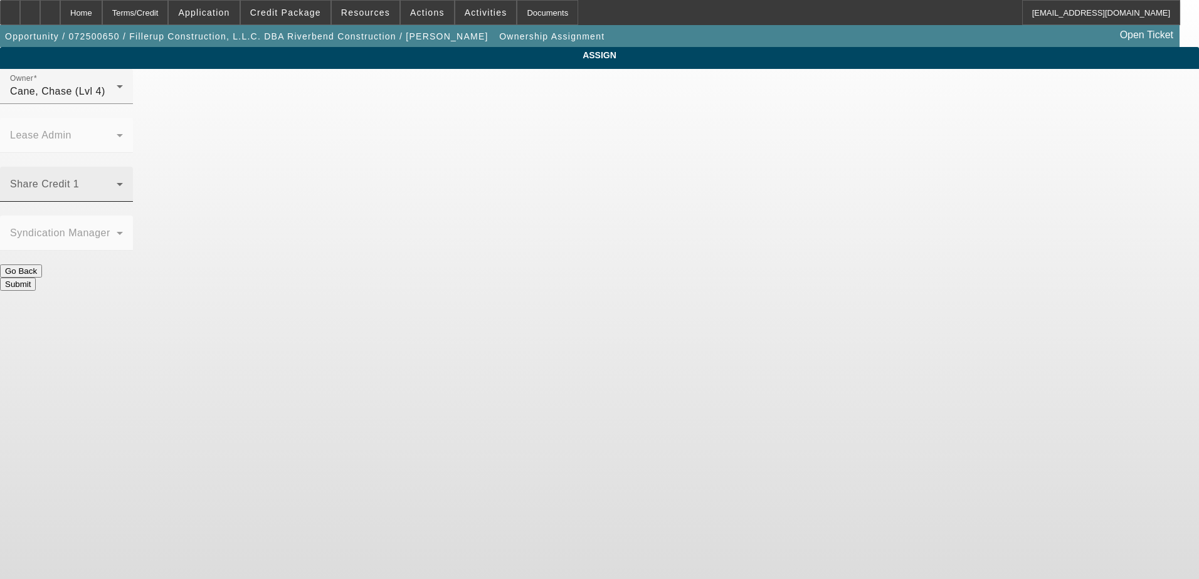
click at [117, 182] on span at bounding box center [63, 189] width 107 height 15
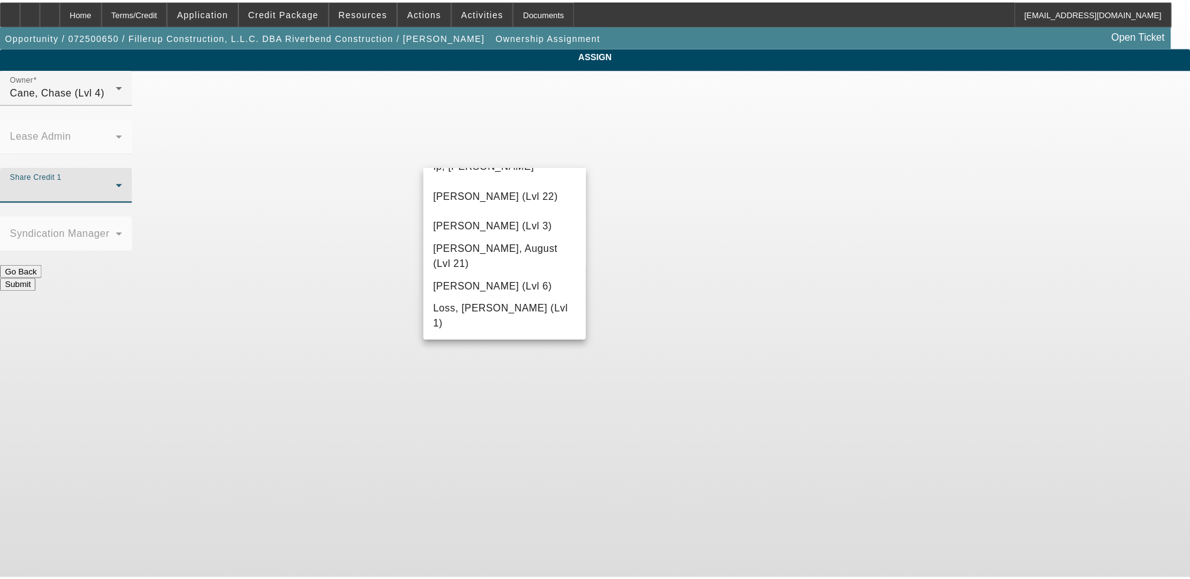
scroll to position [859, 0]
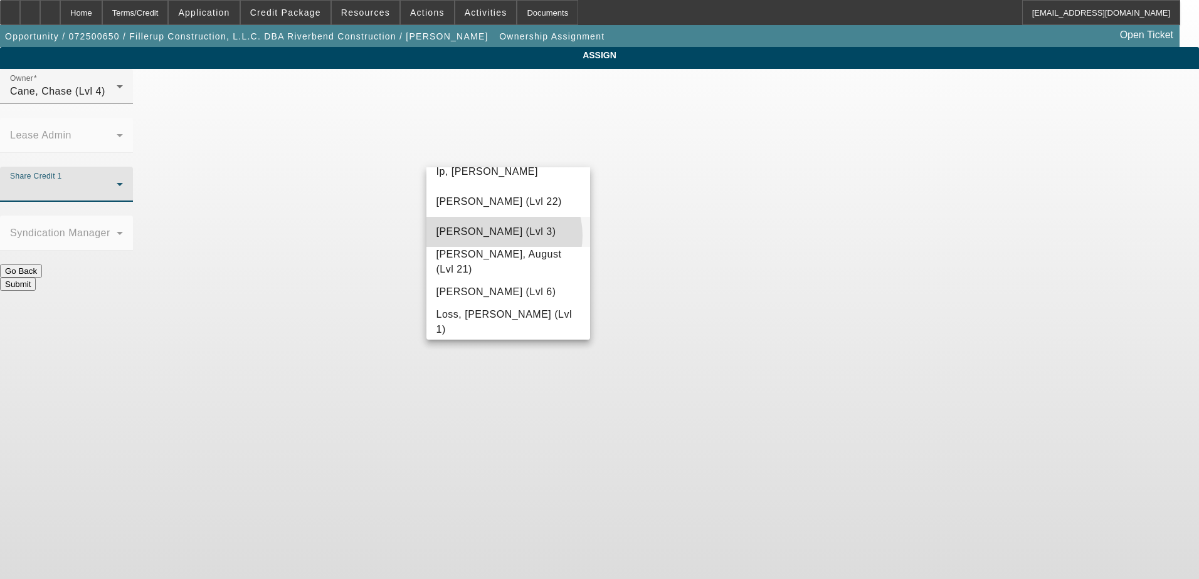
click at [497, 236] on span "Leach, Ethan (Lvl 3)" at bounding box center [496, 232] width 120 height 15
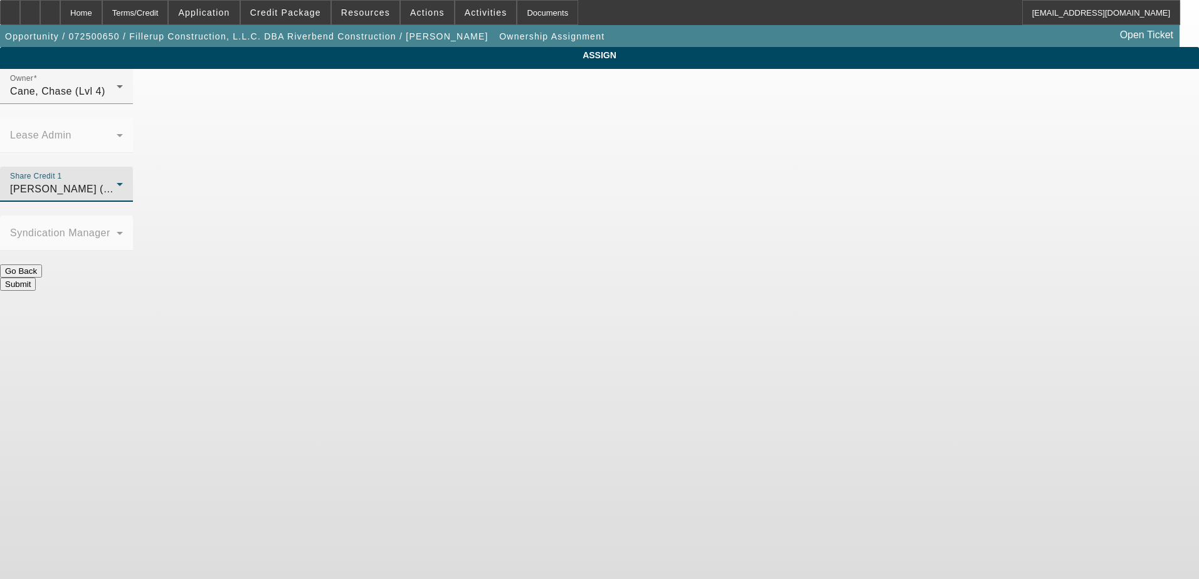
click at [36, 278] on button "Submit" at bounding box center [18, 284] width 36 height 13
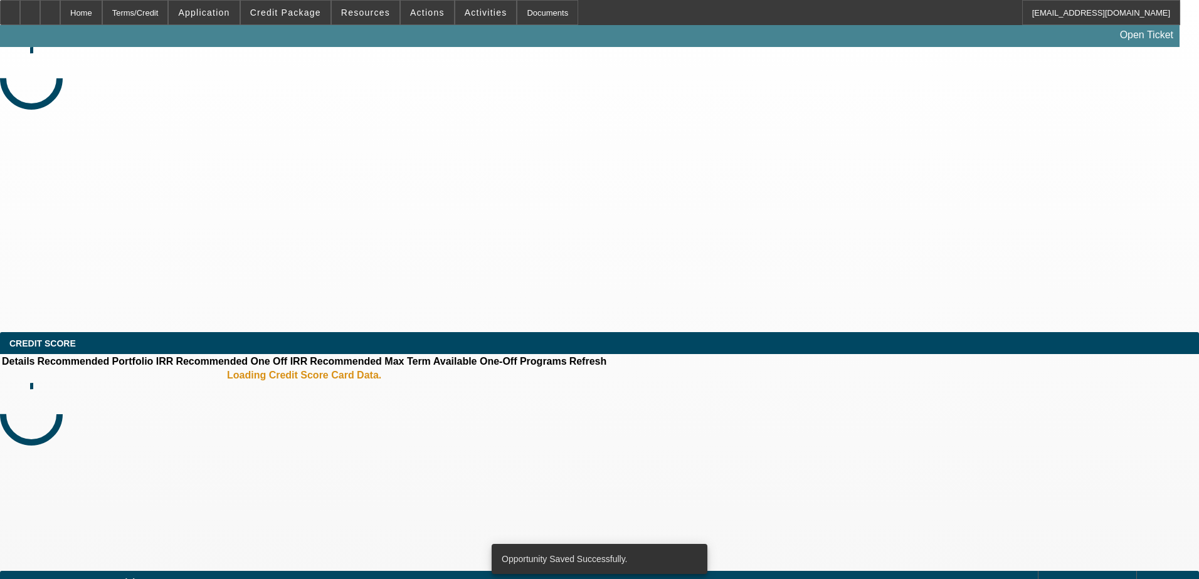
select select "0"
select select "2"
select select "0.1"
select select "4"
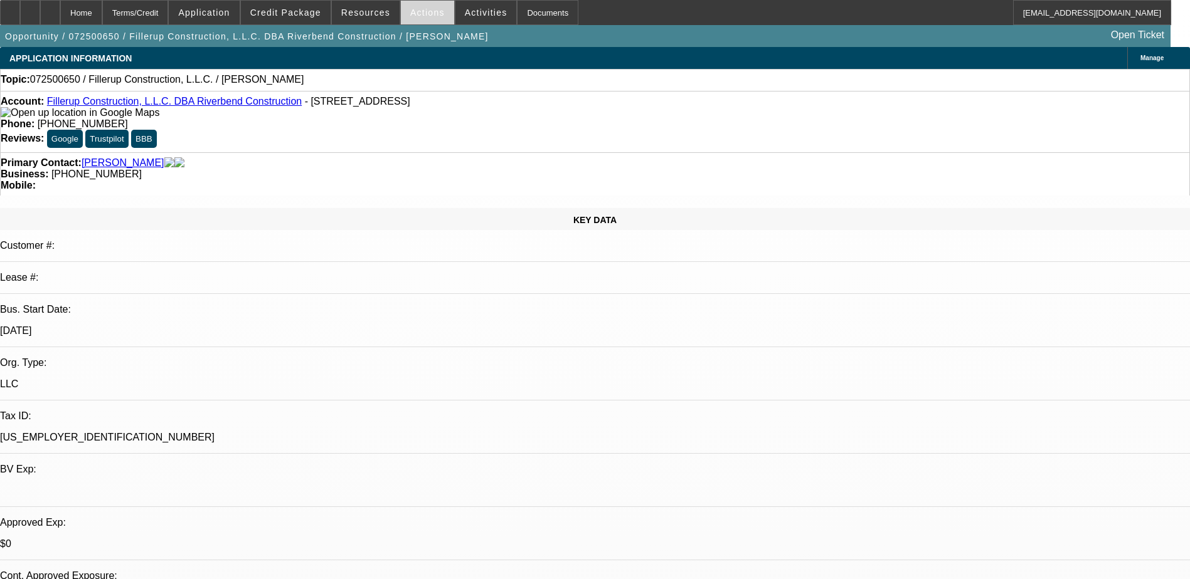
click at [420, 15] on span "Actions" at bounding box center [427, 13] width 34 height 10
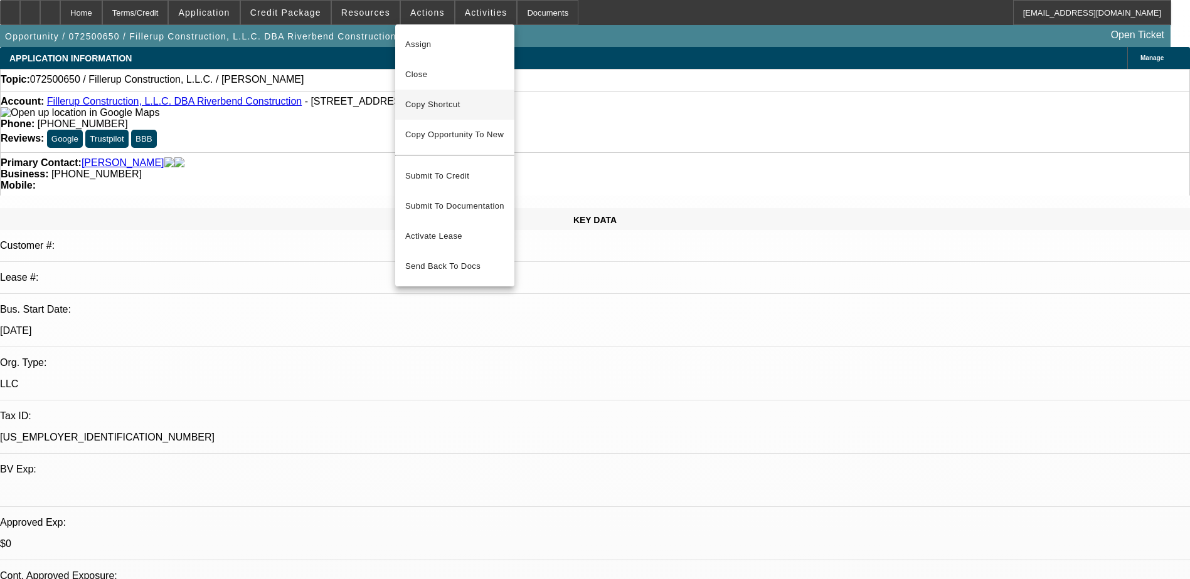
click at [438, 97] on span "Copy Shortcut" at bounding box center [454, 104] width 99 height 15
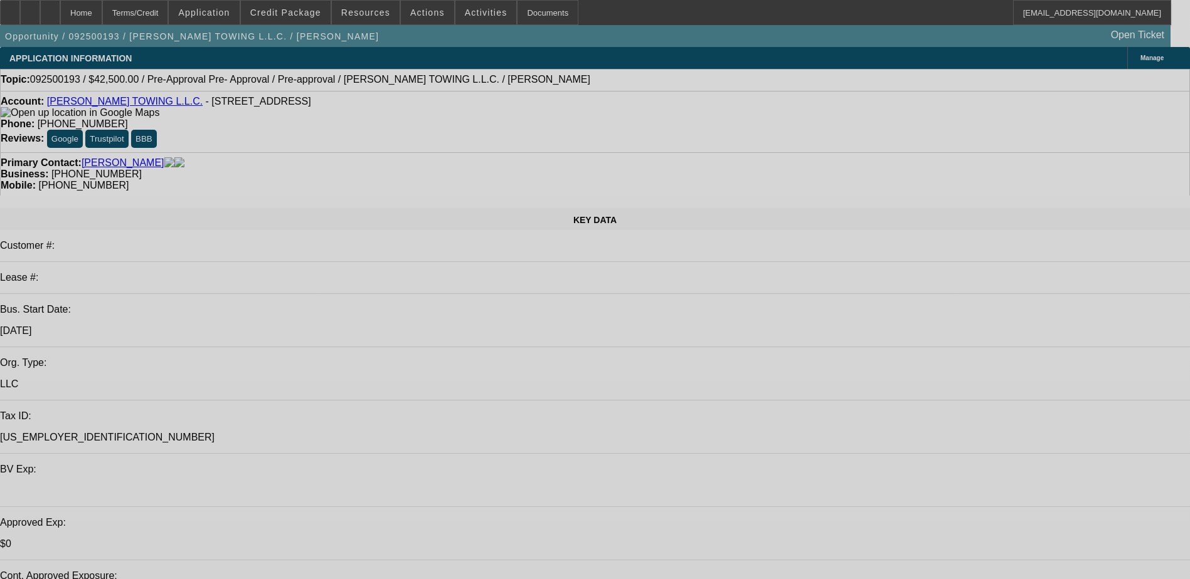
select select "0.15"
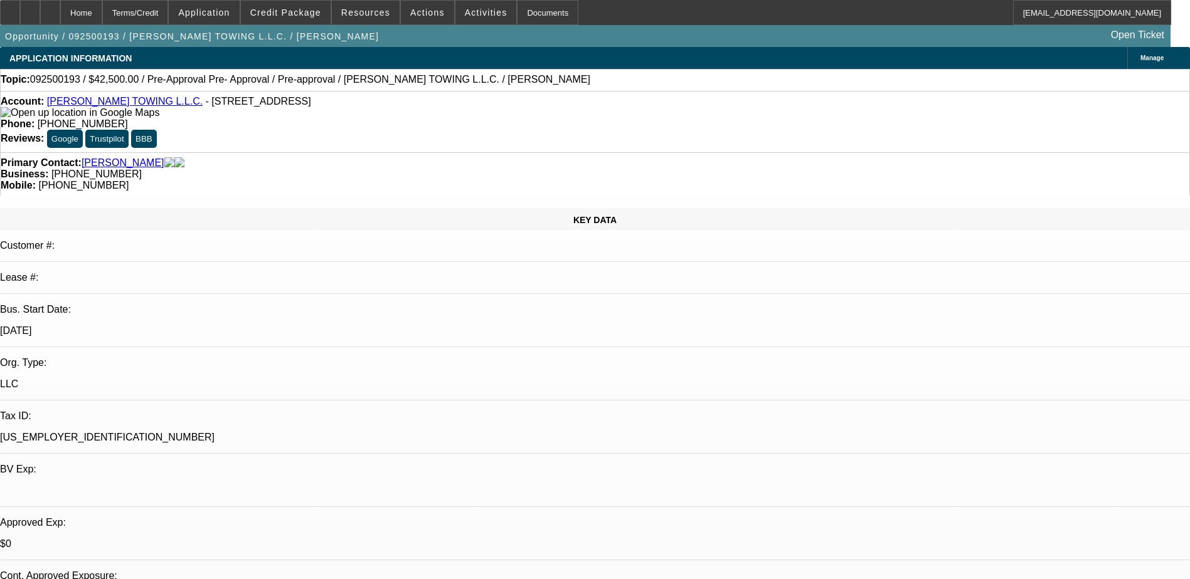
select select "0"
select select "0.1"
select select "0.15"
select select "0"
select select "0.1"
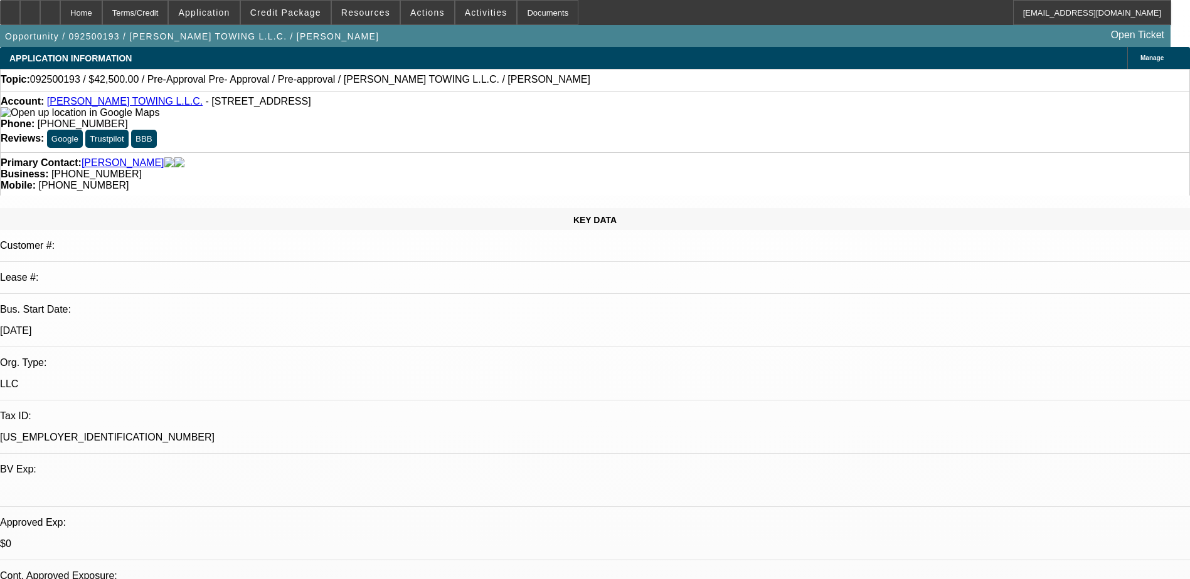
select select "0"
select select "0.1"
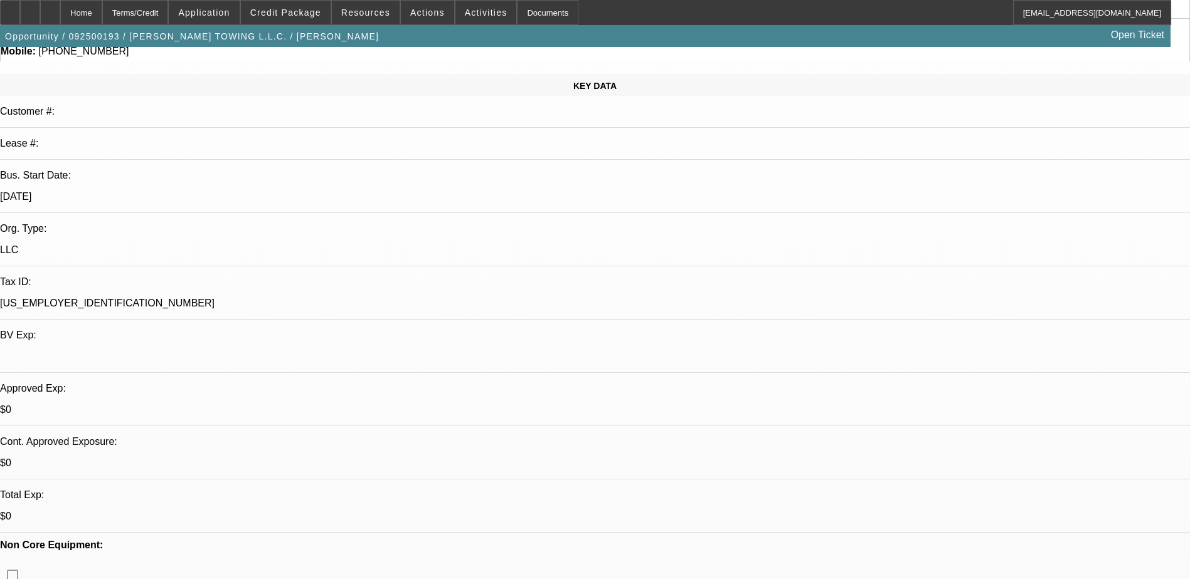
select select "1"
select select "4"
select select "1"
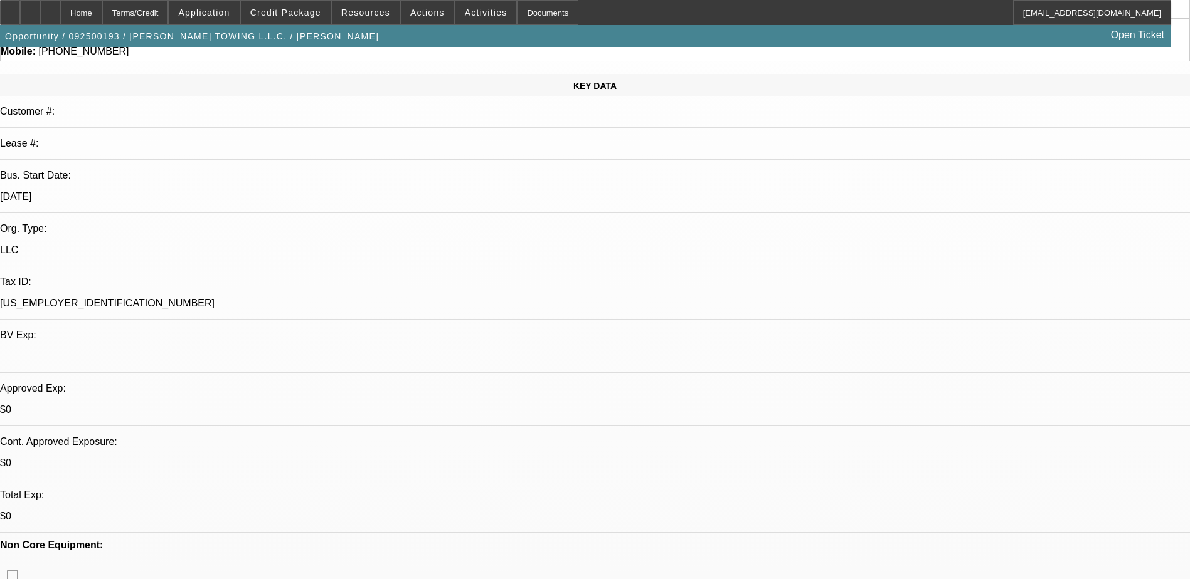
select select "4"
select select "1"
select select "4"
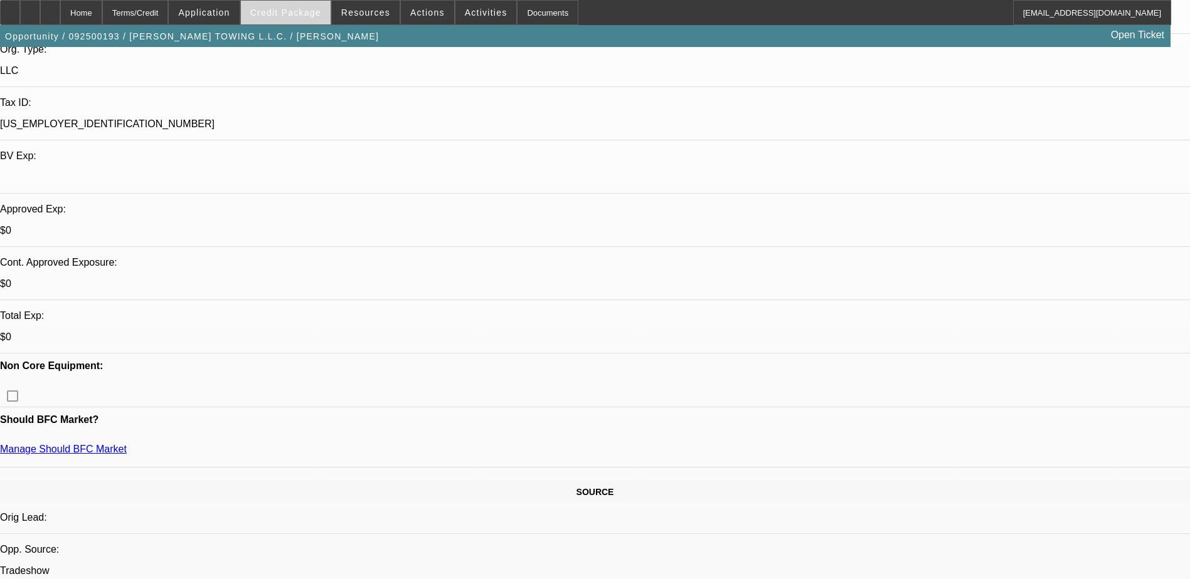
click at [310, 23] on span at bounding box center [286, 12] width 90 height 30
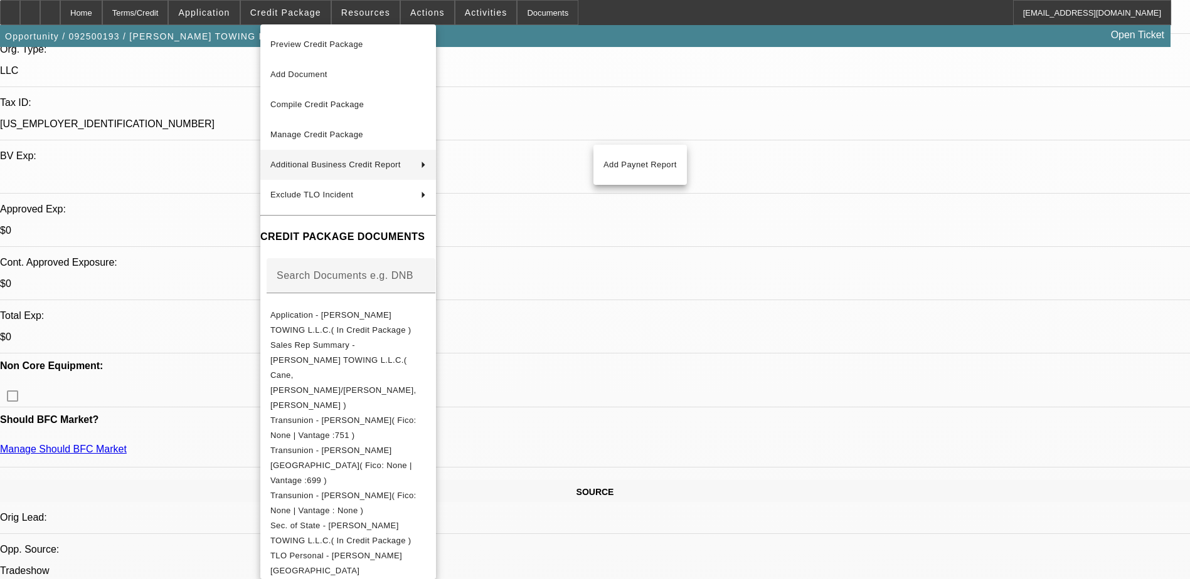
click at [741, 172] on div at bounding box center [595, 289] width 1190 height 579
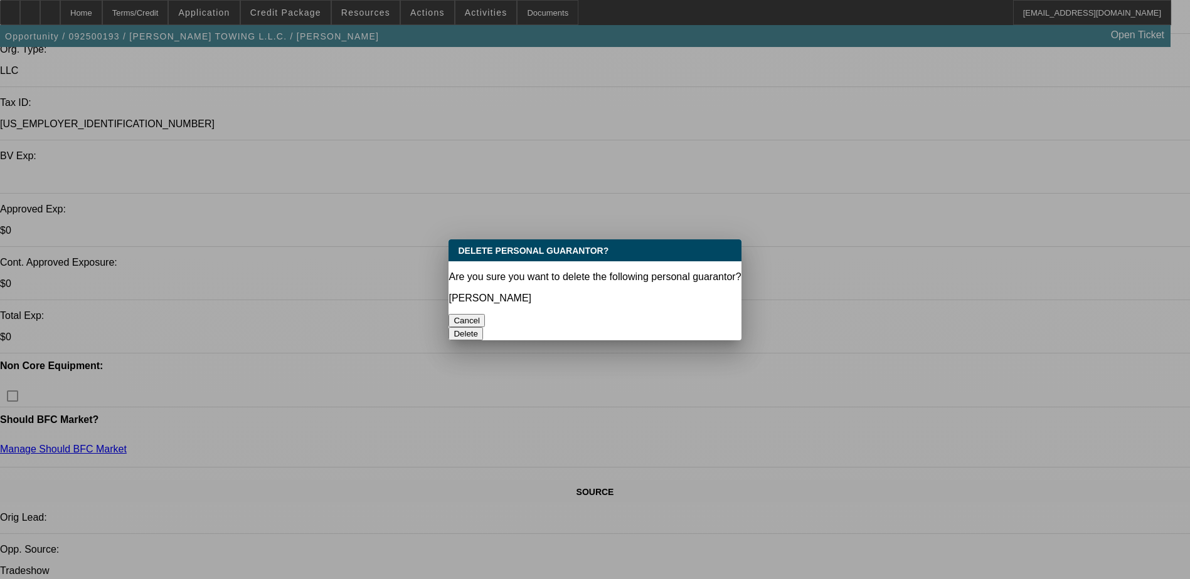
click at [483, 327] on button "Delete" at bounding box center [465, 333] width 34 height 13
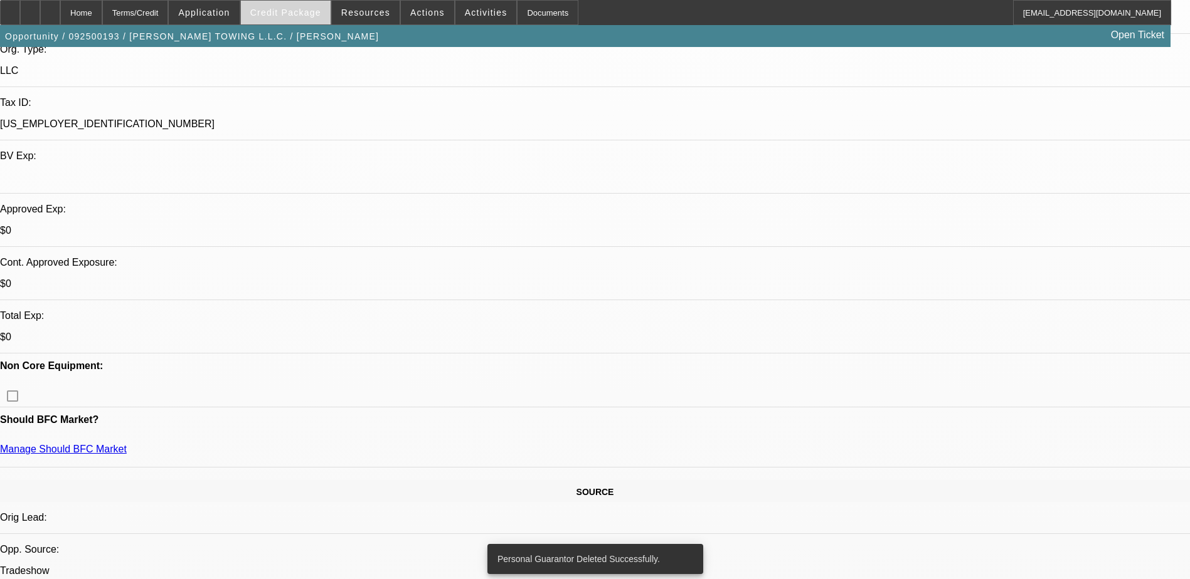
click at [291, 15] on span "Credit Package" at bounding box center [285, 13] width 71 height 10
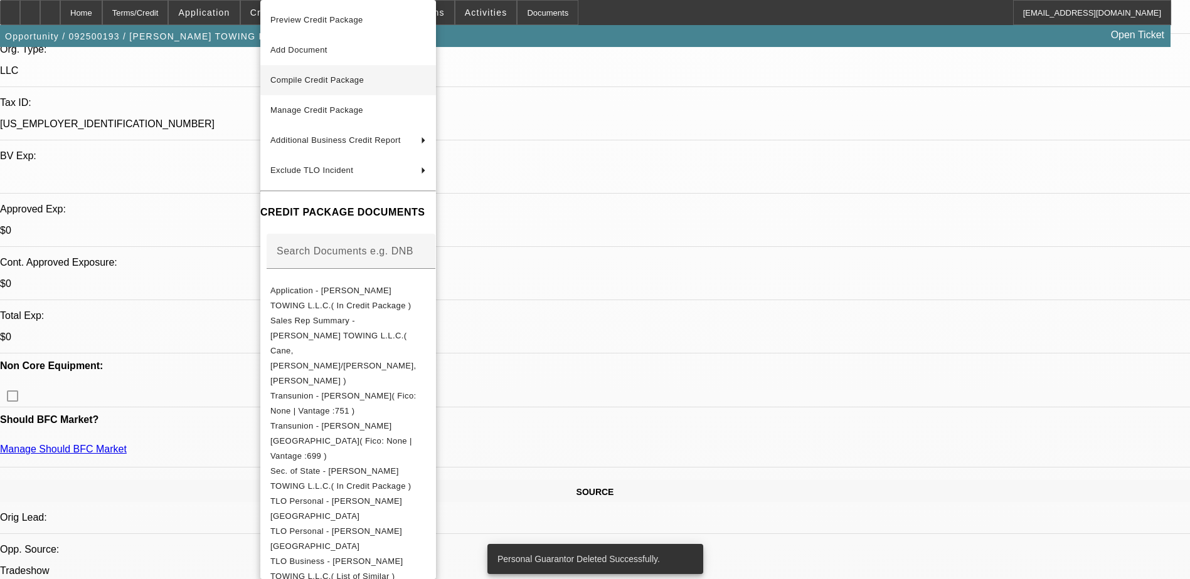
click at [316, 90] on button "Compile Credit Package" at bounding box center [348, 80] width 176 height 30
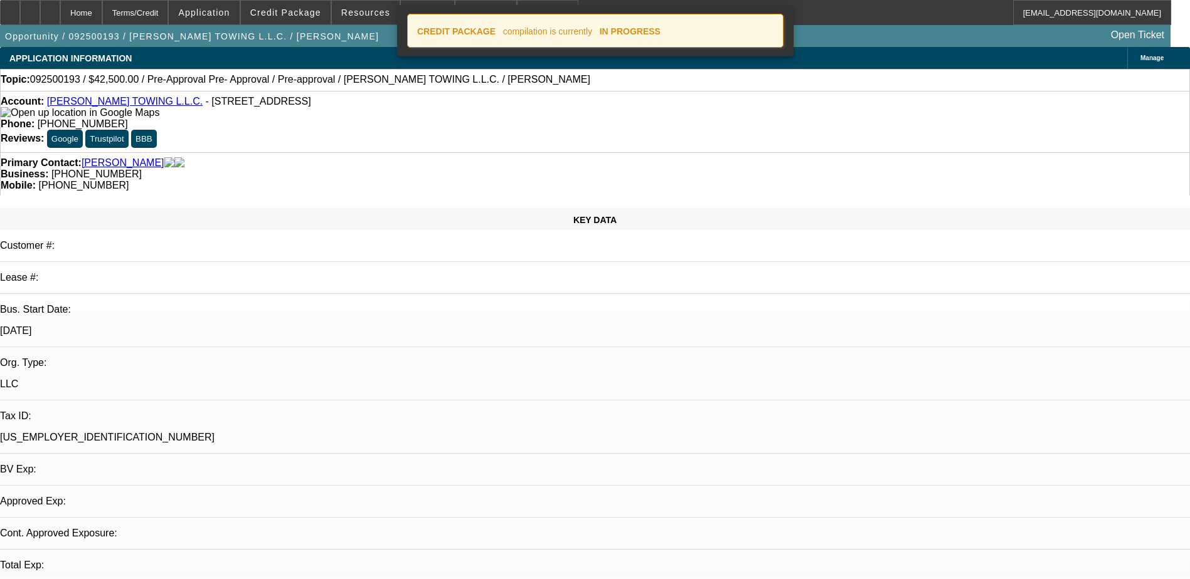
select select "0.15"
select select "0"
select select "0.1"
select select "4"
select select "0.15"
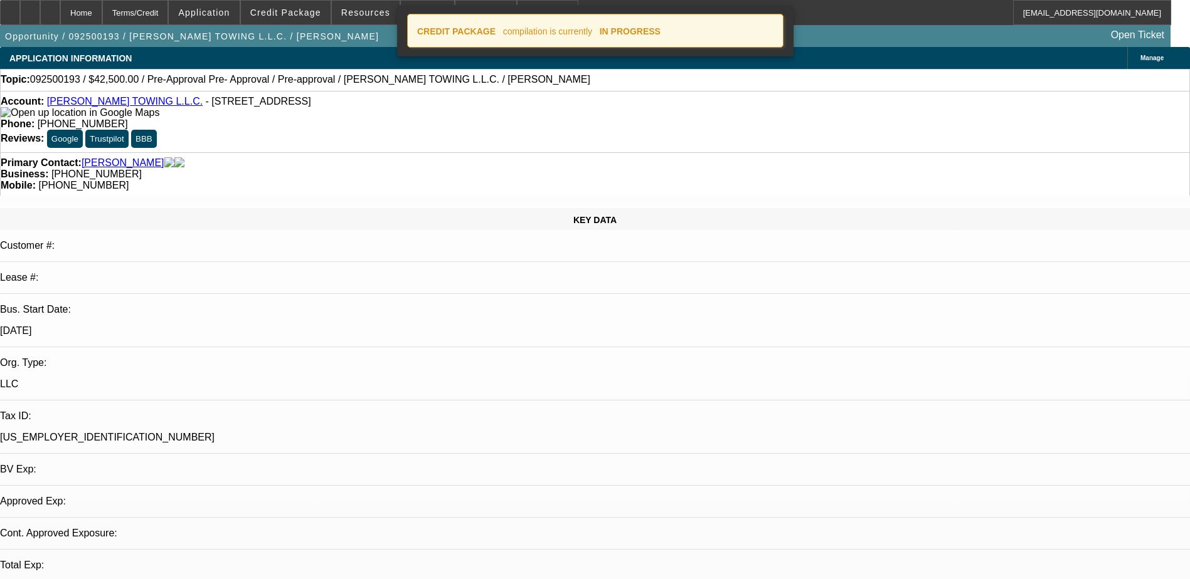
select select "0"
select select "0.1"
select select "4"
select select "0"
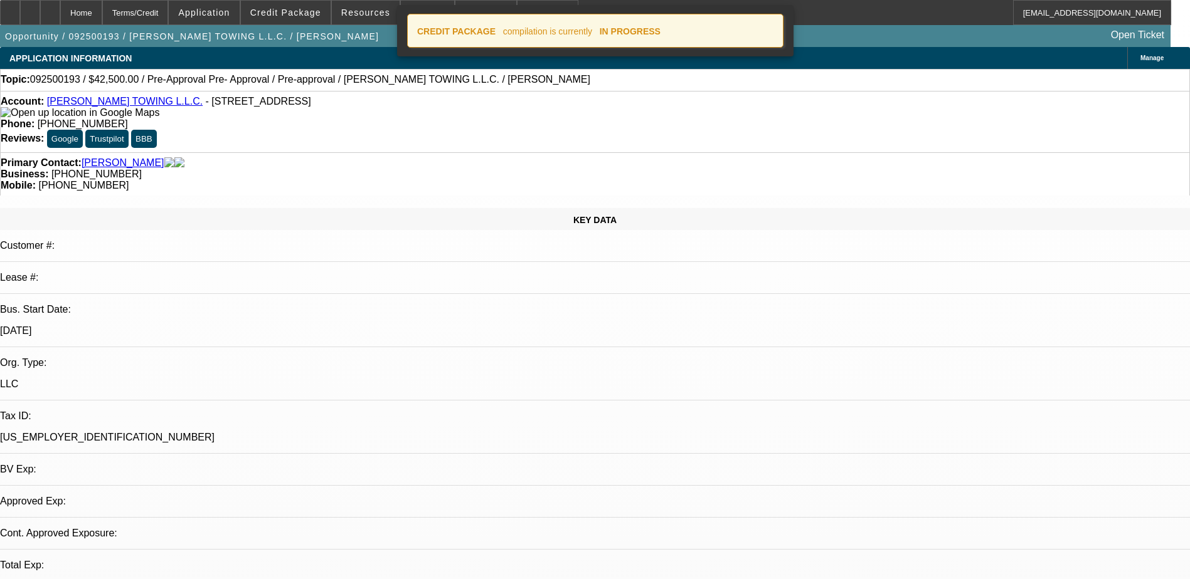
select select "0.1"
select select "4"
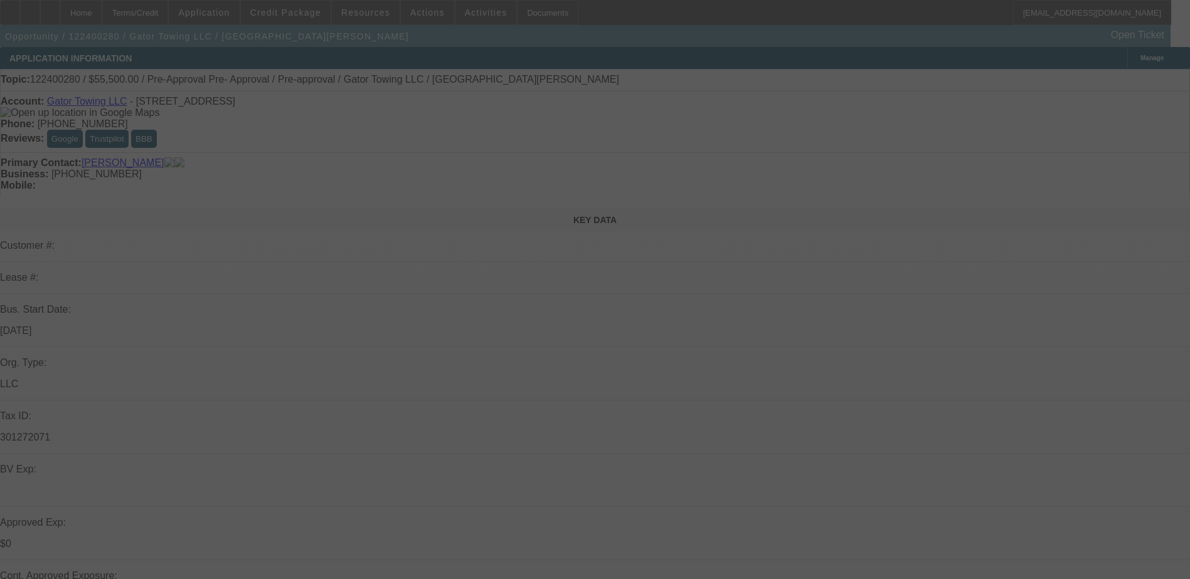
select select "0"
select select "0.1"
select select "0"
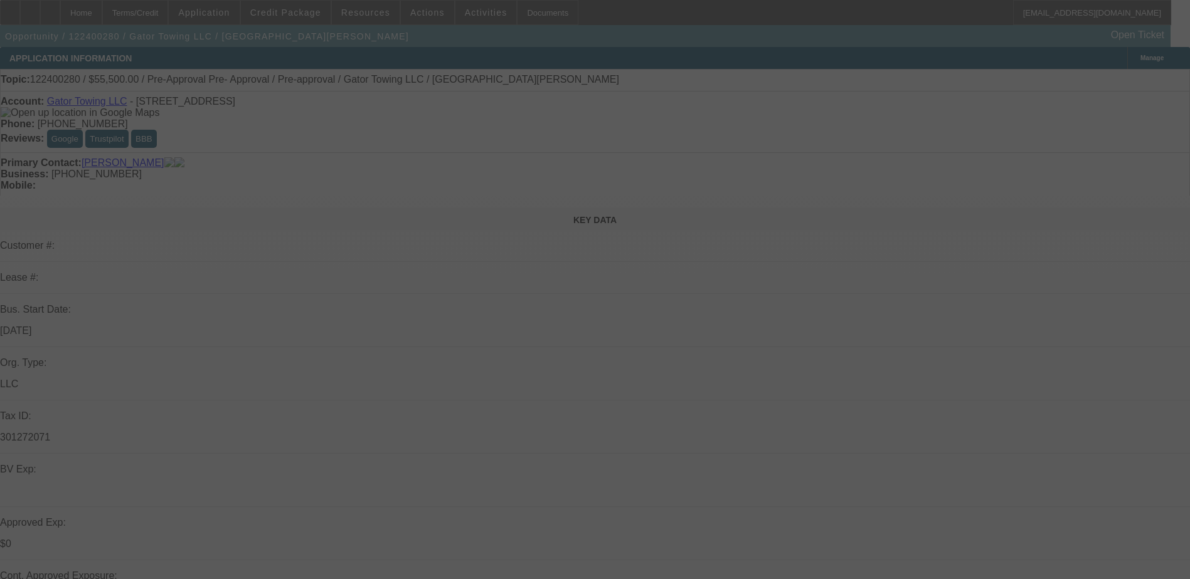
select select "0.1"
select select "0"
select select "0.1"
select select "0"
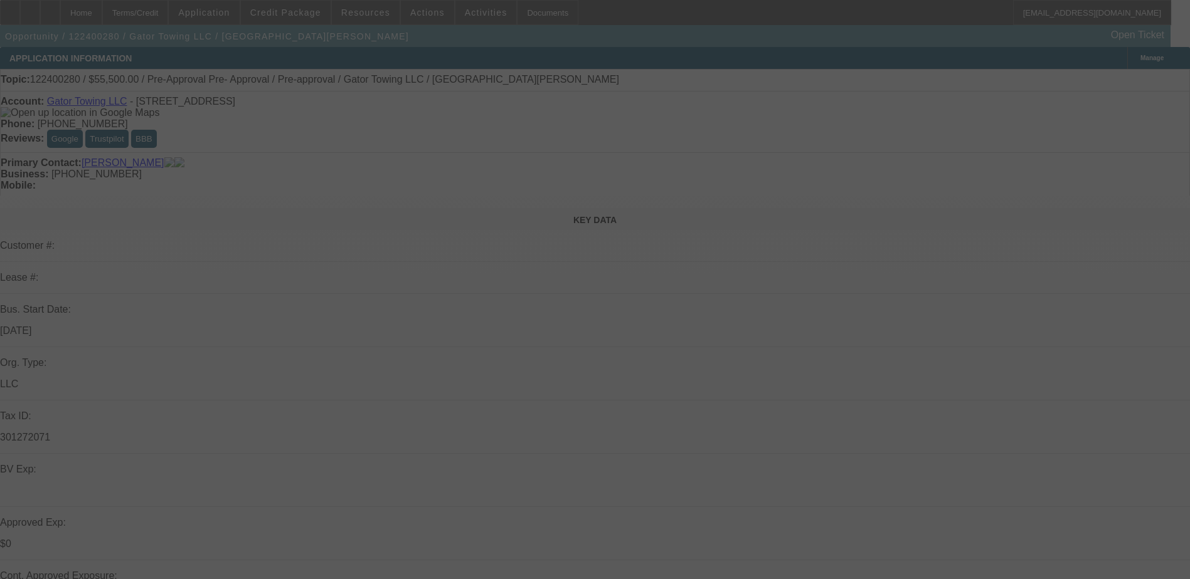
select select "0"
select select "0.1"
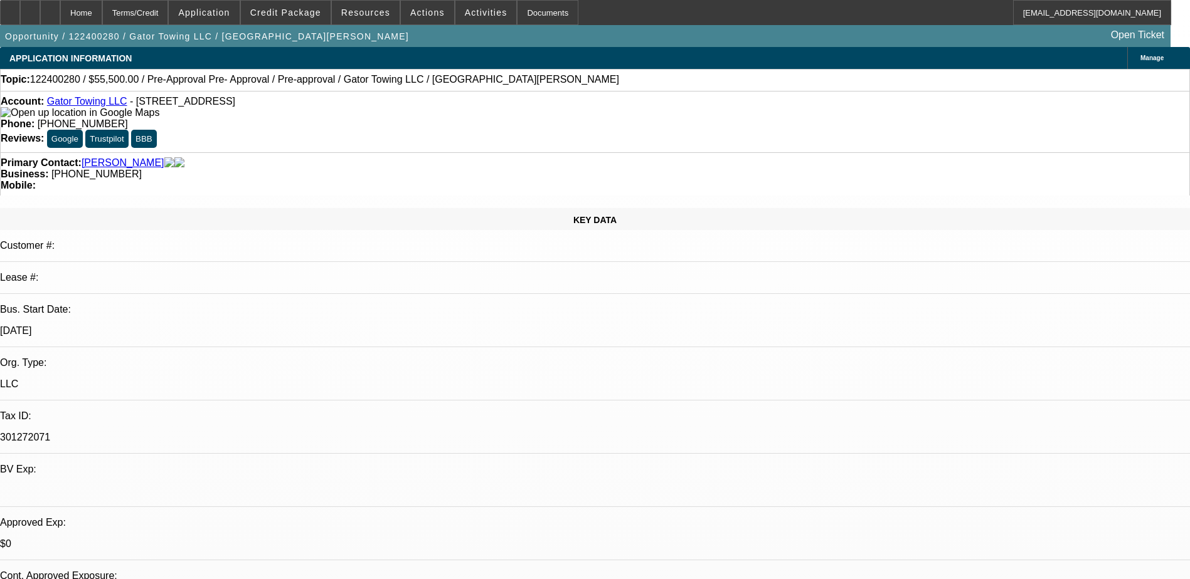
select select "1"
select select "2"
select select "4"
select select "1"
select select "2"
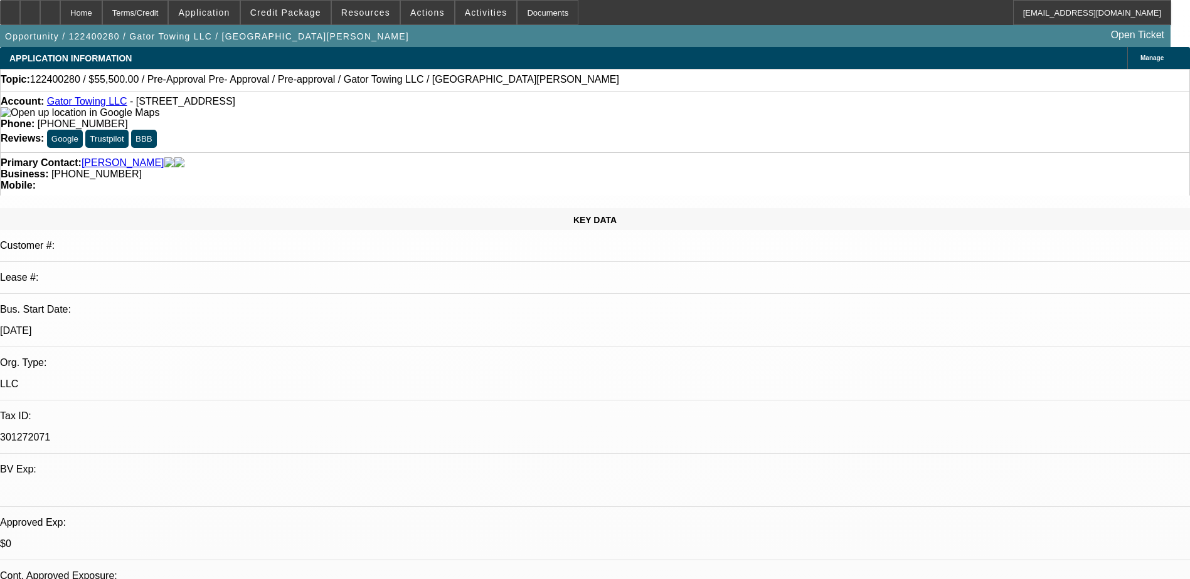
select select "4"
select select "1"
select select "4"
select select "1"
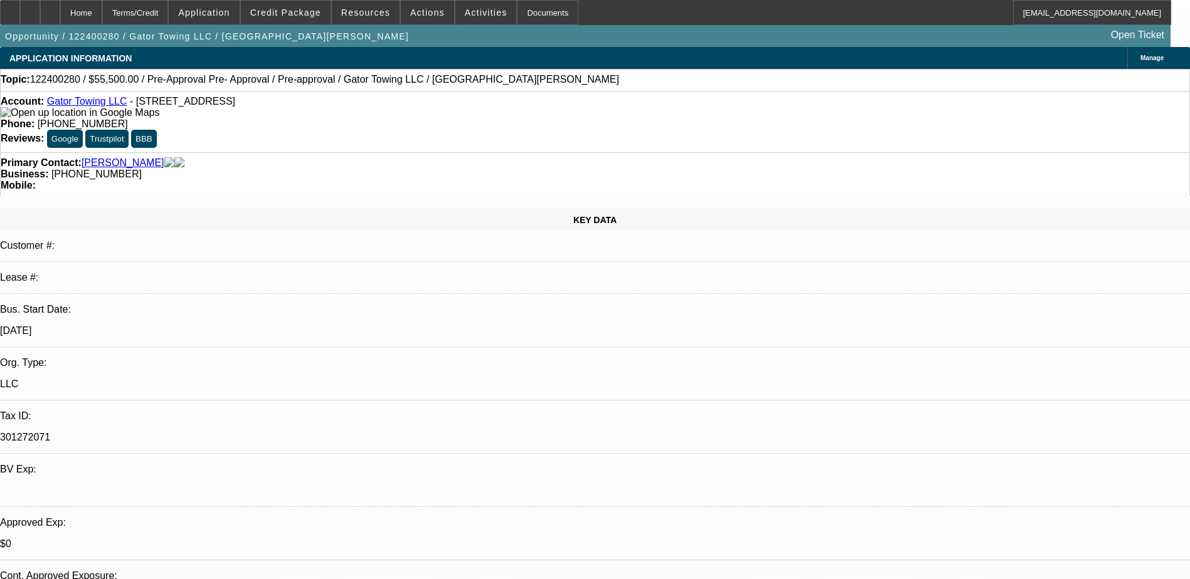
select select "1"
select select "4"
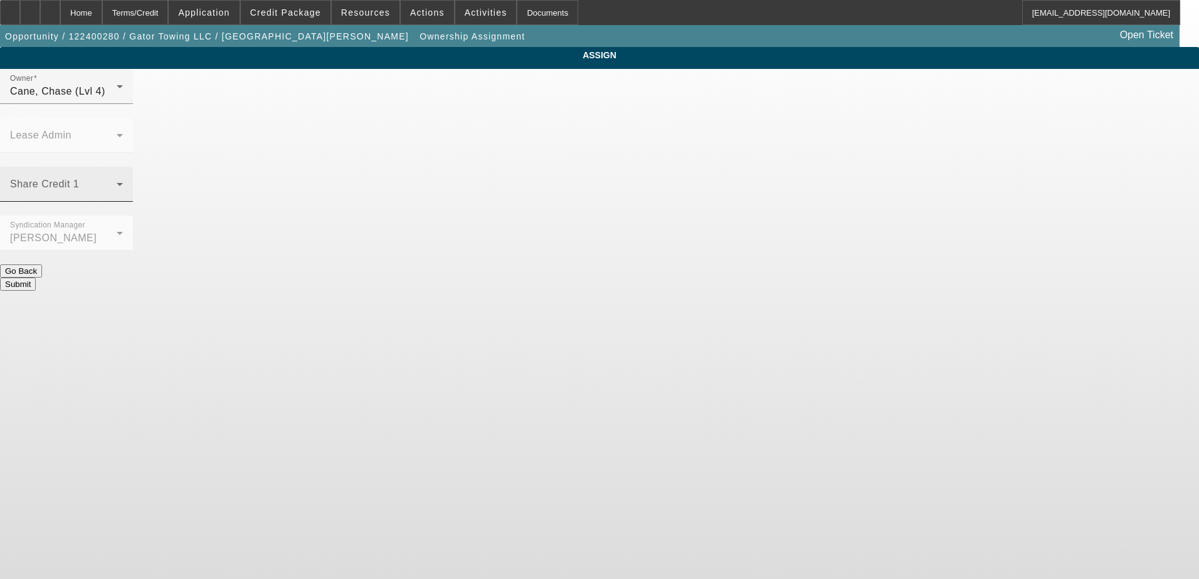
click at [117, 182] on span at bounding box center [63, 189] width 107 height 15
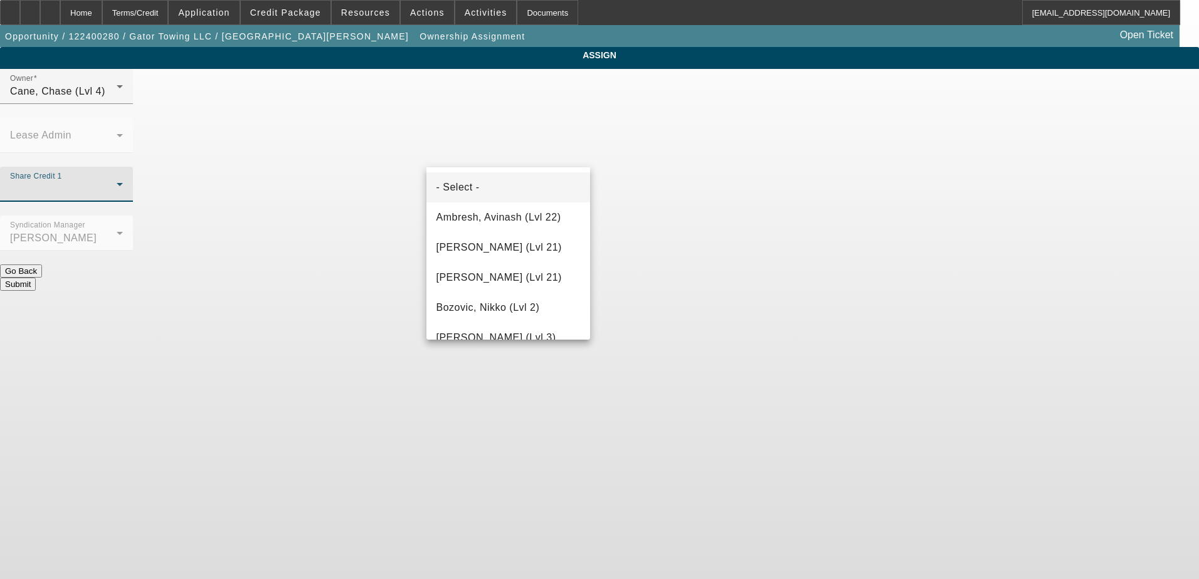
click at [734, 324] on div at bounding box center [599, 289] width 1199 height 579
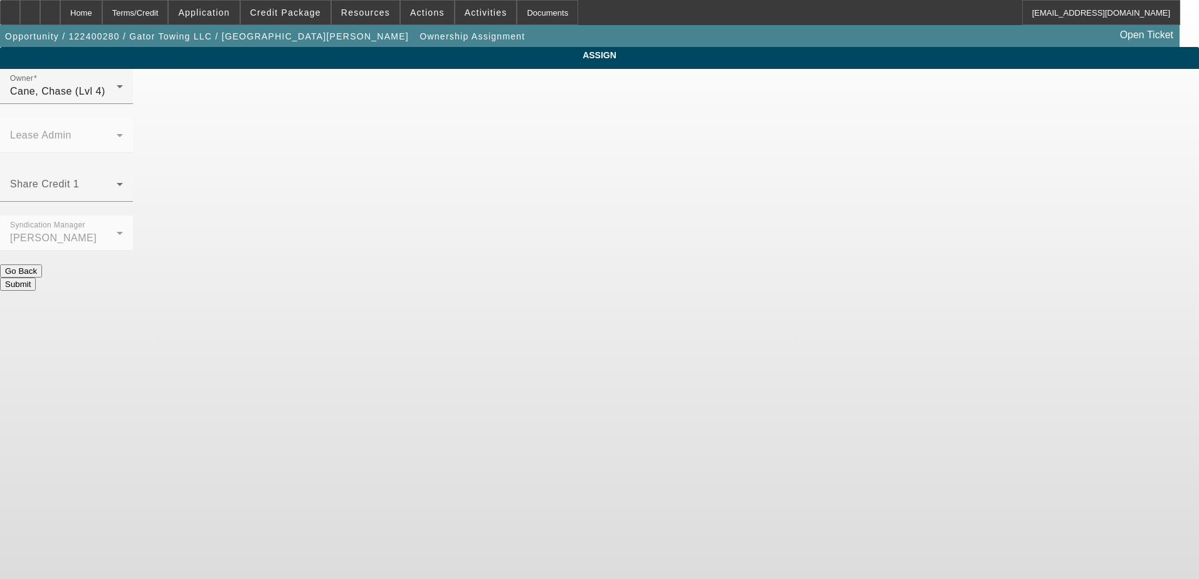
click at [195, 276] on body "Home Terms/Credit Application Credit Package Resources Actions Activities Docum…" at bounding box center [599, 289] width 1199 height 579
click at [123, 167] on div "Share Credit 1" at bounding box center [66, 184] width 113 height 35
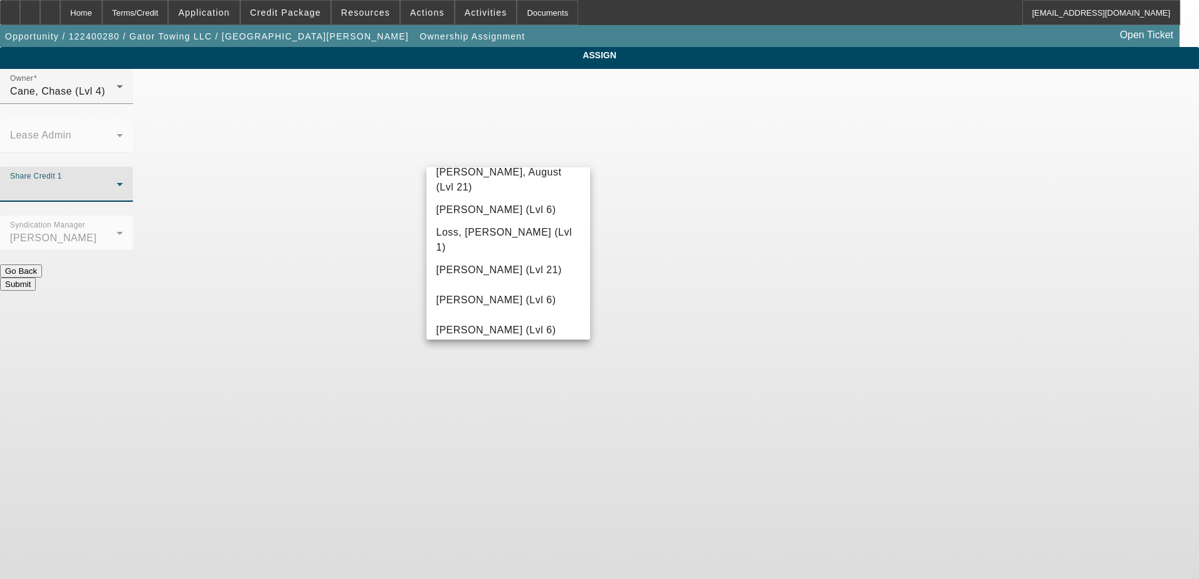
scroll to position [1066, 0]
click at [758, 310] on div at bounding box center [599, 289] width 1199 height 579
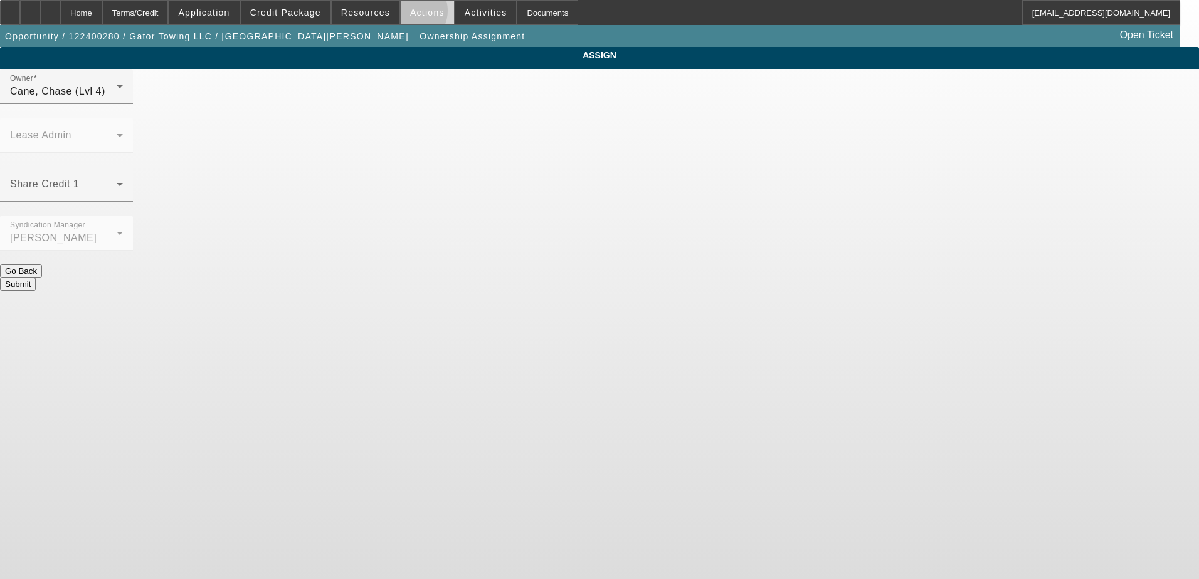
click at [404, 14] on span at bounding box center [427, 12] width 53 height 30
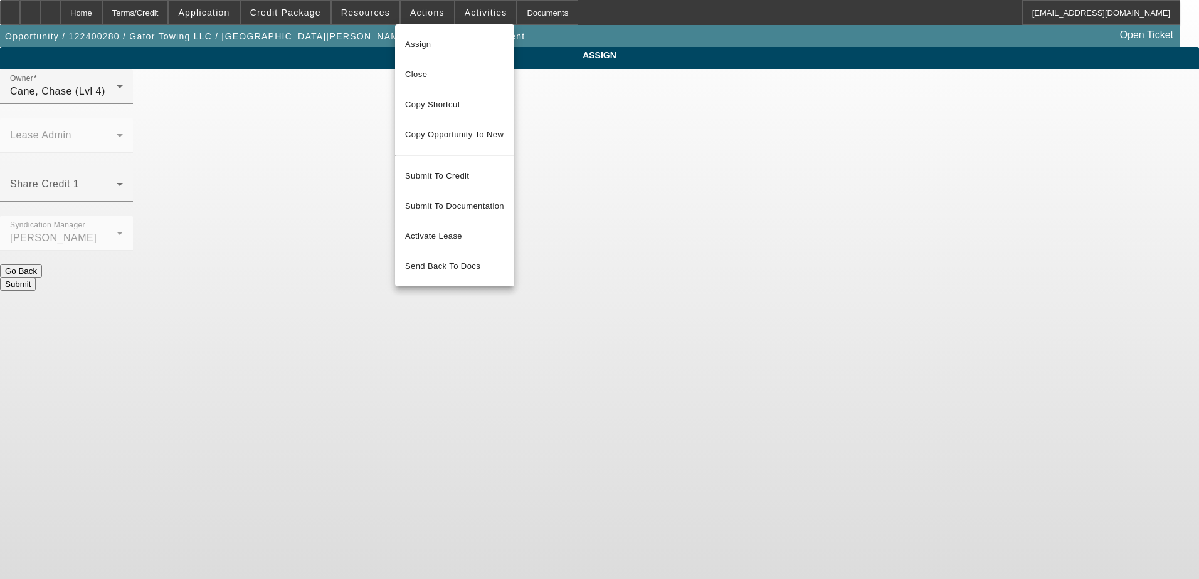
click at [209, 171] on div at bounding box center [599, 289] width 1199 height 579
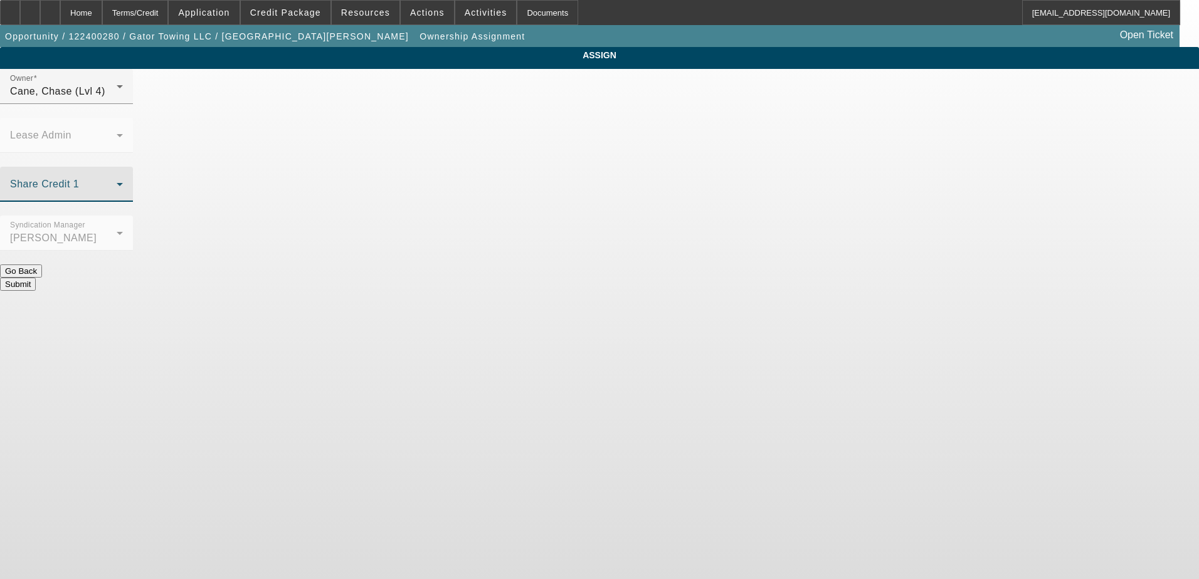
click at [117, 182] on span at bounding box center [63, 189] width 107 height 15
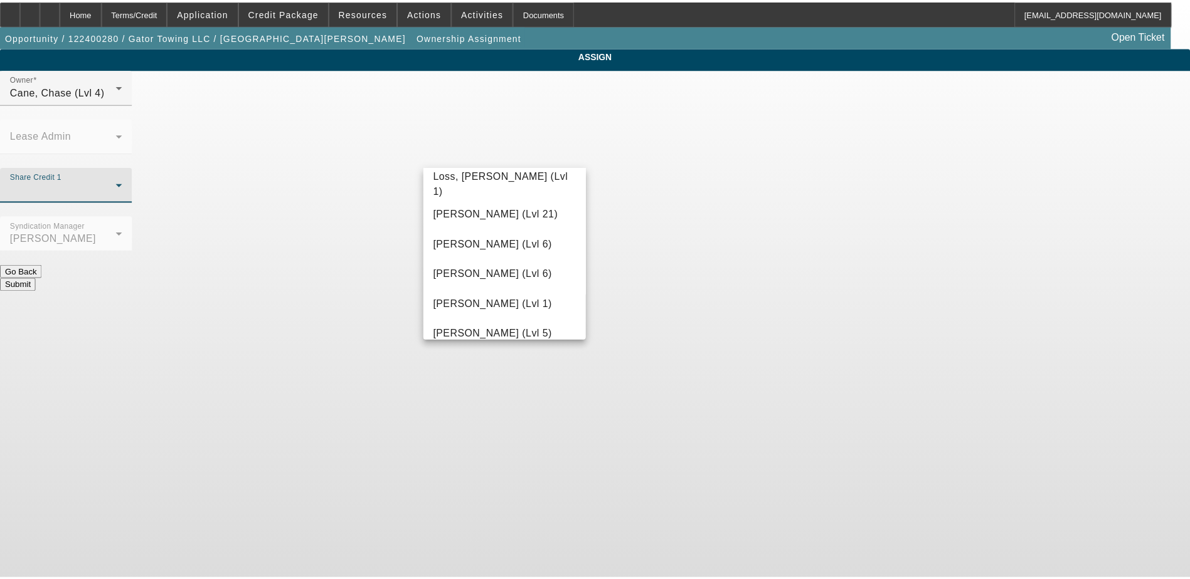
scroll to position [878, 0]
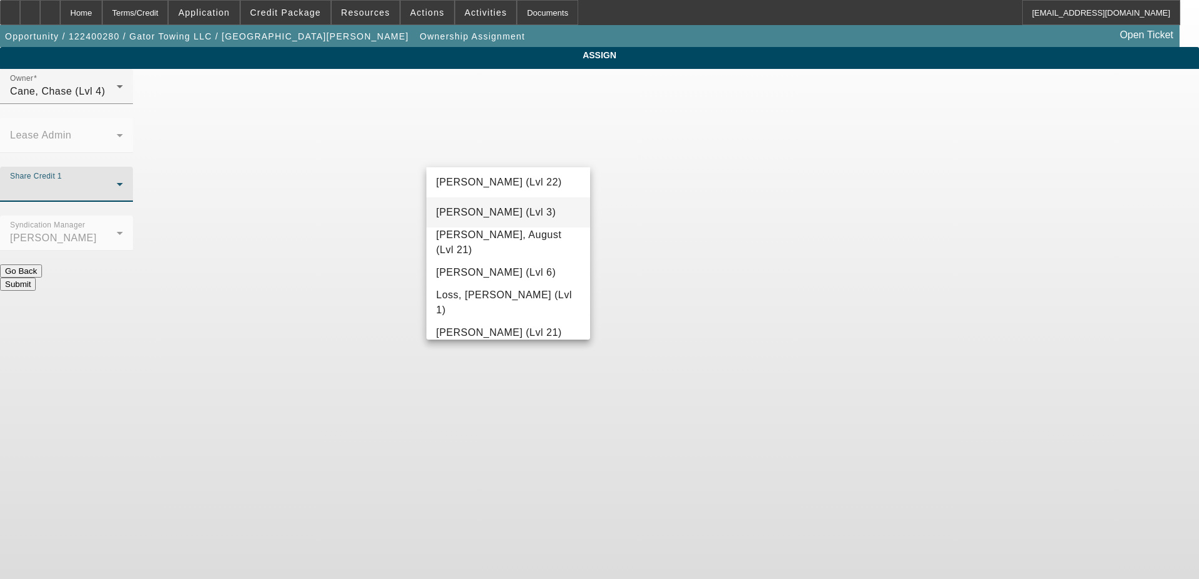
click at [499, 213] on span "[PERSON_NAME] (Lvl 3)" at bounding box center [496, 212] width 120 height 15
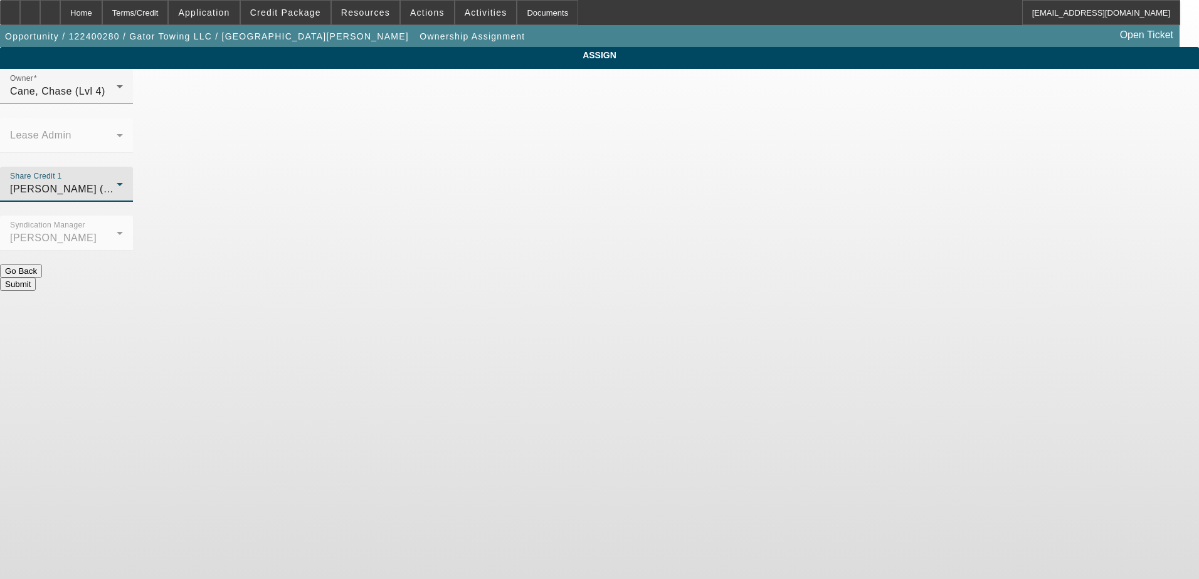
click at [36, 278] on button "Submit" at bounding box center [18, 284] width 36 height 13
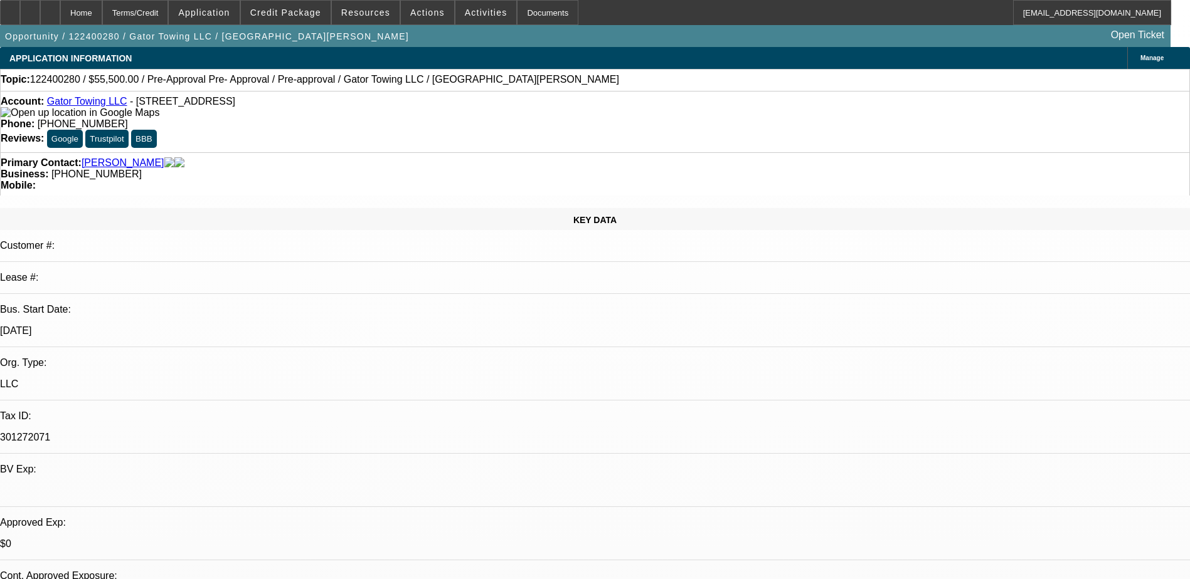
select select "0"
select select "2"
select select "0.1"
select select "4"
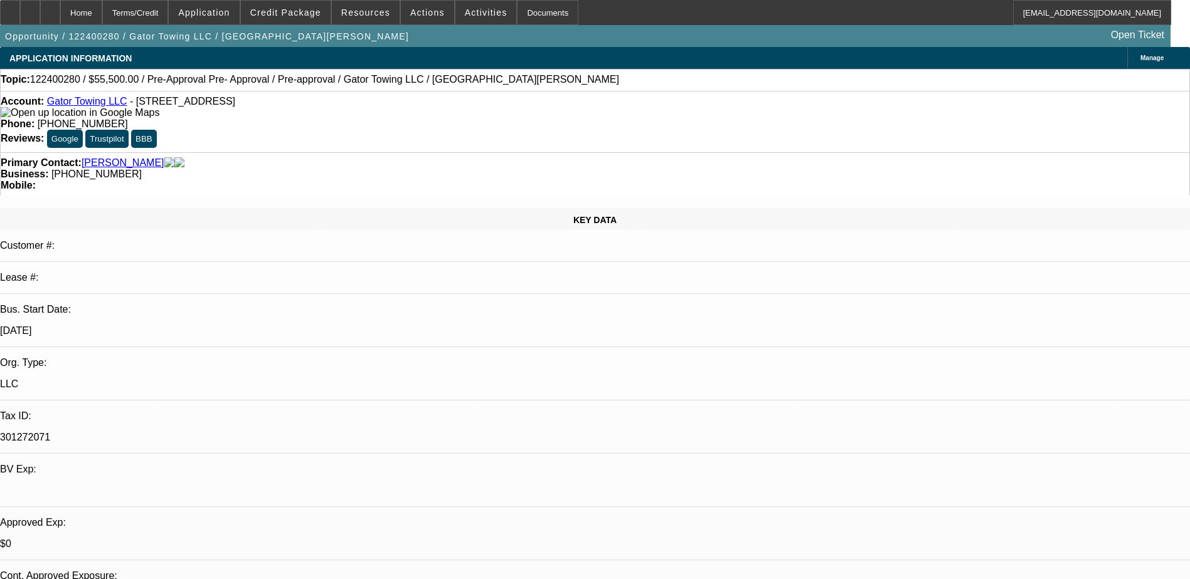
select select "0"
select select "2"
select select "0.1"
select select "4"
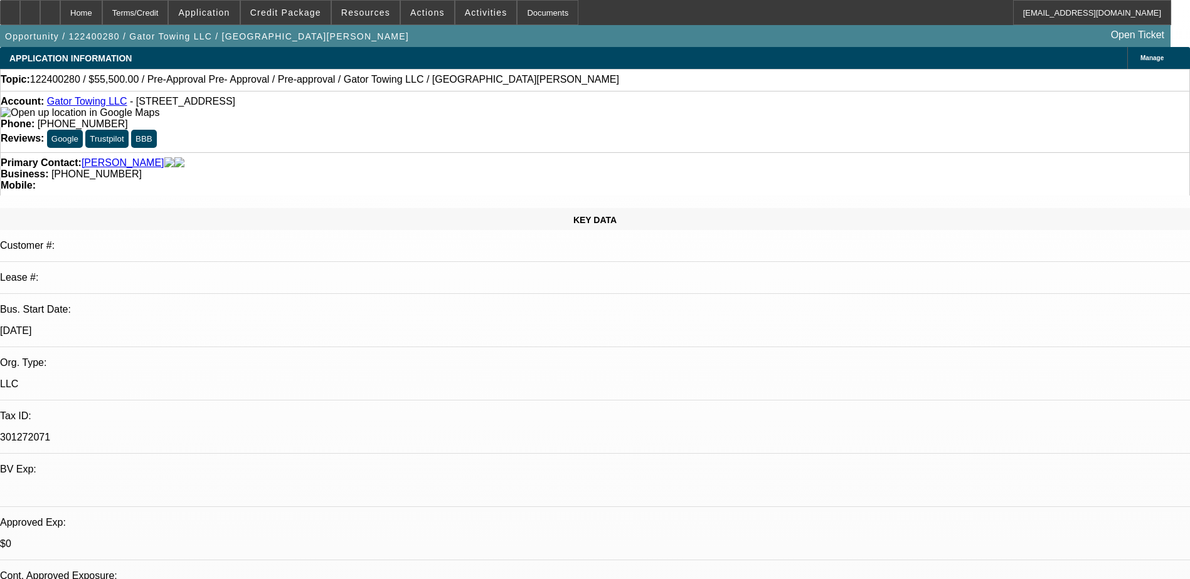
select select "0"
select select "0.1"
select select "4"
select select "0"
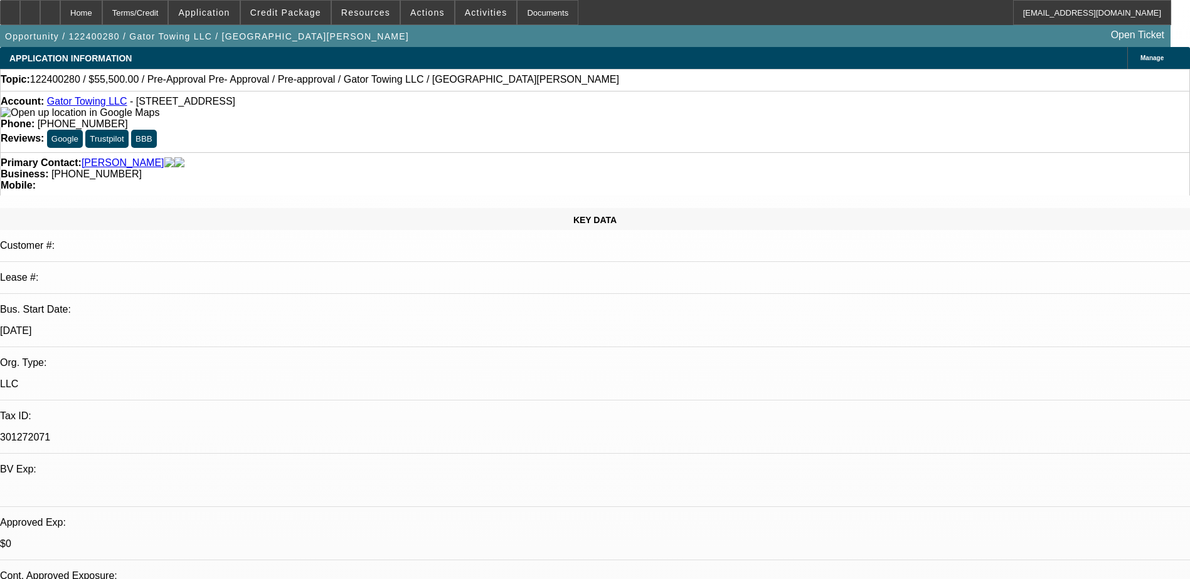
select select "0"
select select "0.1"
select select "4"
click at [418, 13] on span "Actions" at bounding box center [427, 13] width 34 height 10
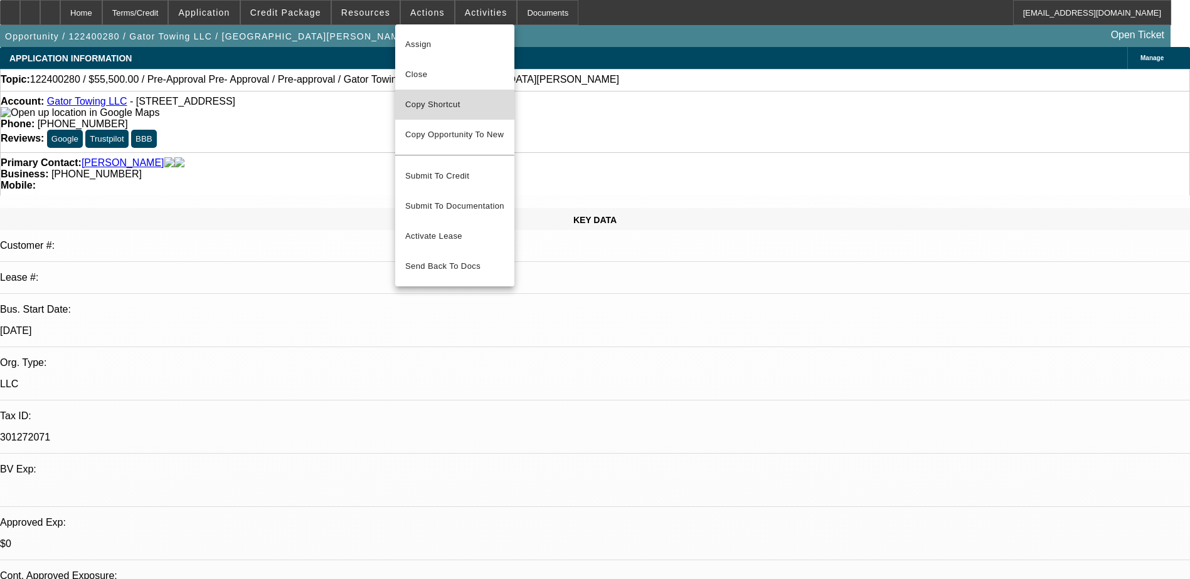
click at [435, 106] on span "Copy Shortcut" at bounding box center [454, 104] width 99 height 15
